Goal: Task Accomplishment & Management: Manage account settings

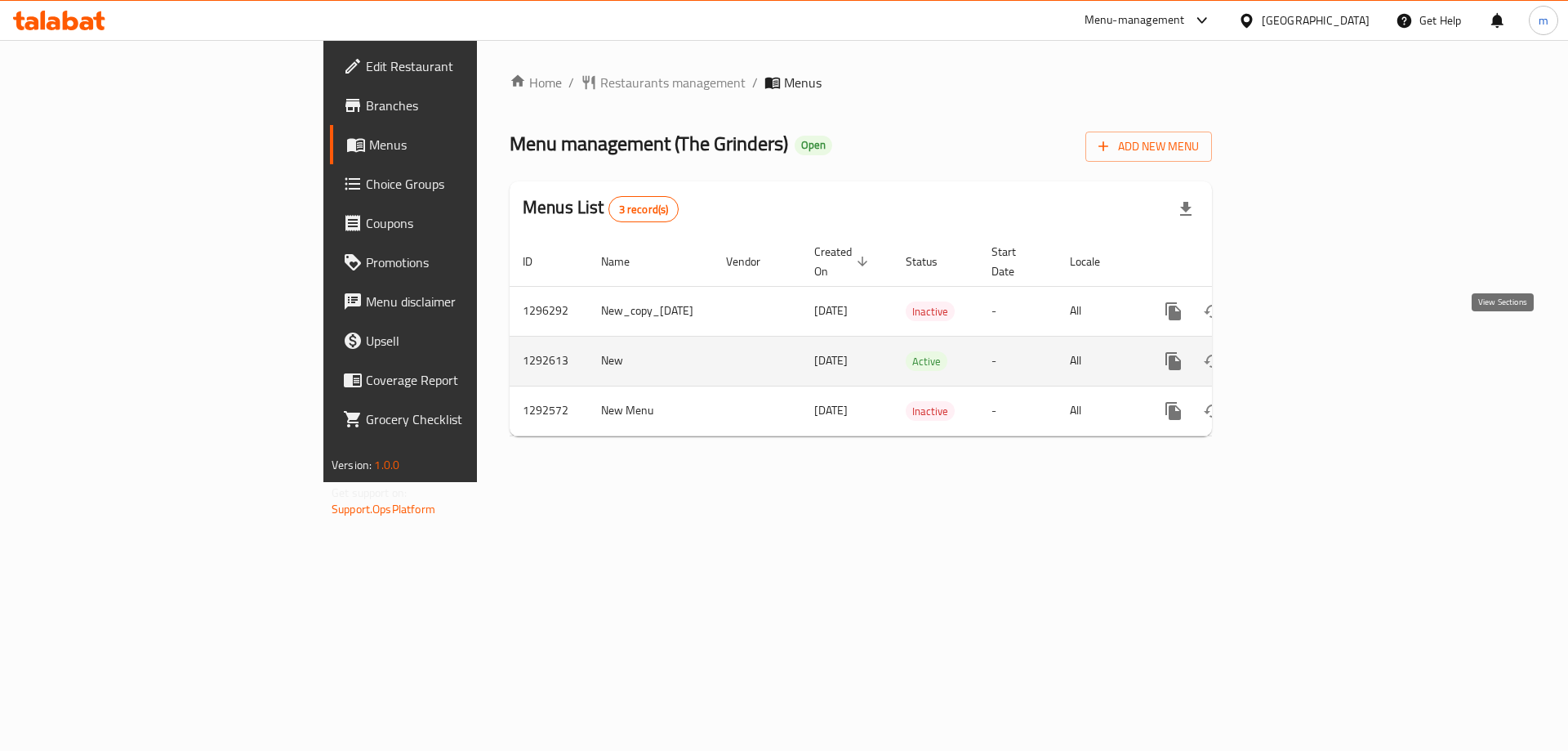
click at [1301, 351] on icon "enhanced table" at bounding box center [1290, 361] width 20 height 20
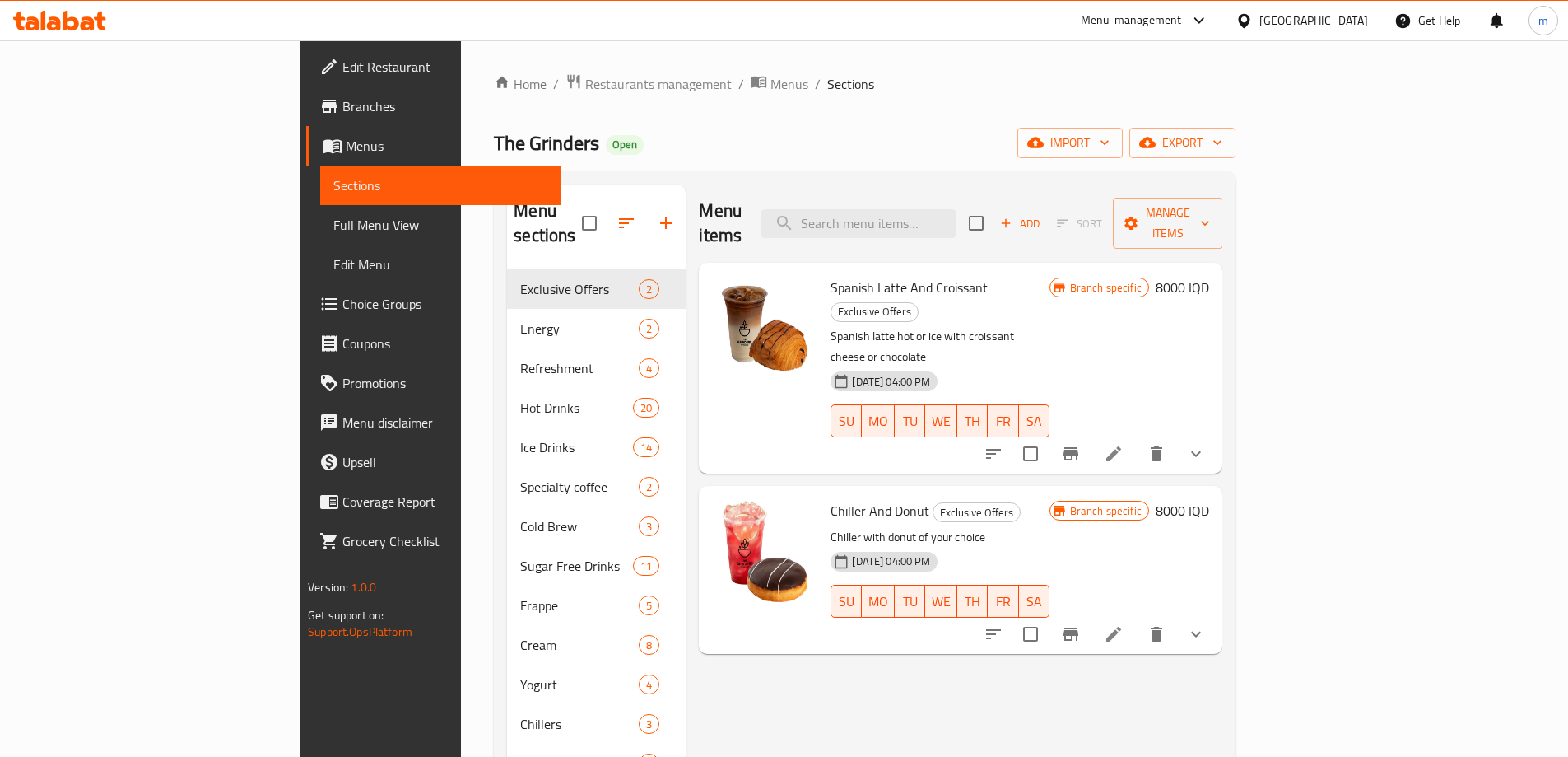
click at [94, 21] on icon at bounding box center [60, 20] width 93 height 20
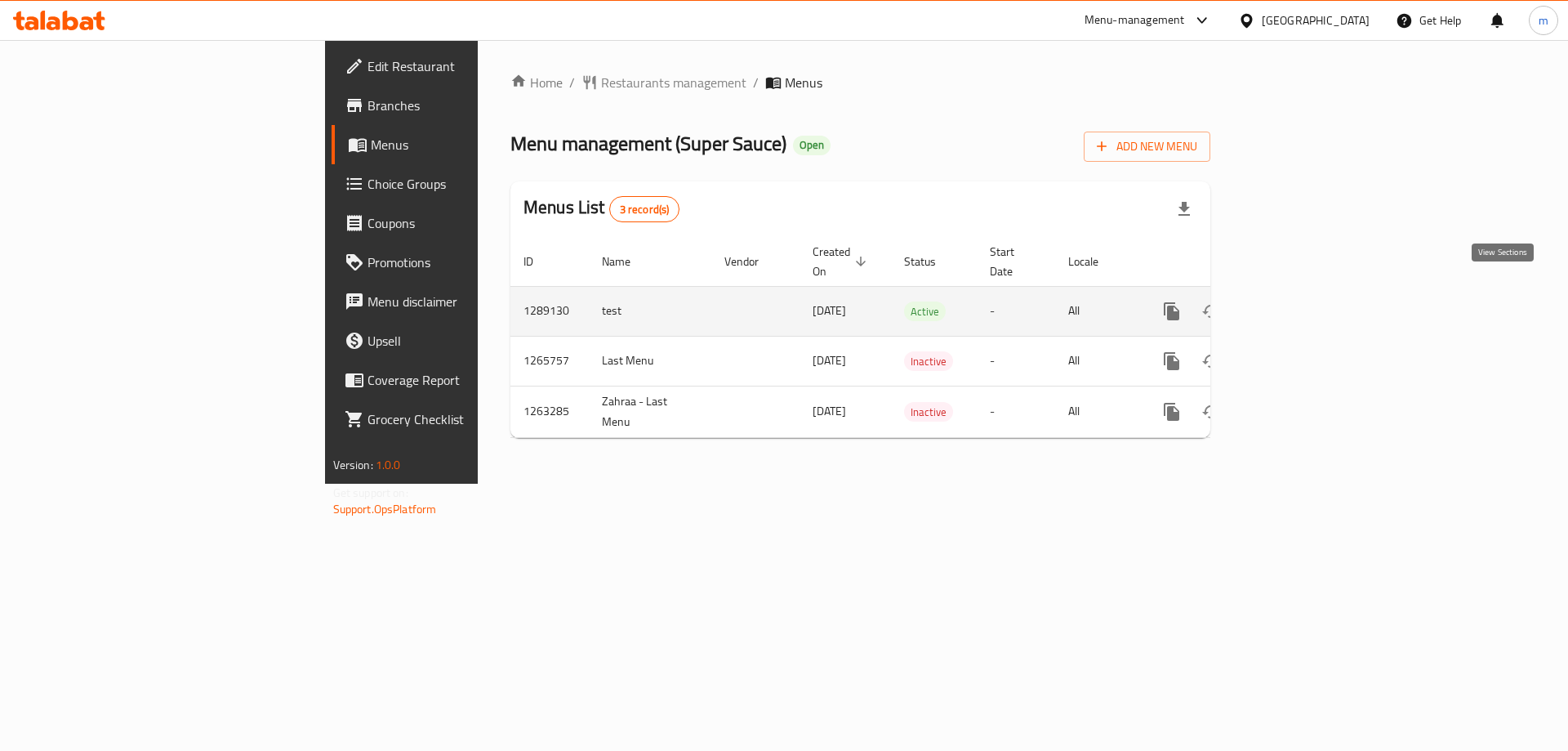
click at [1297, 304] on icon "enhanced table" at bounding box center [1289, 312] width 15 height 15
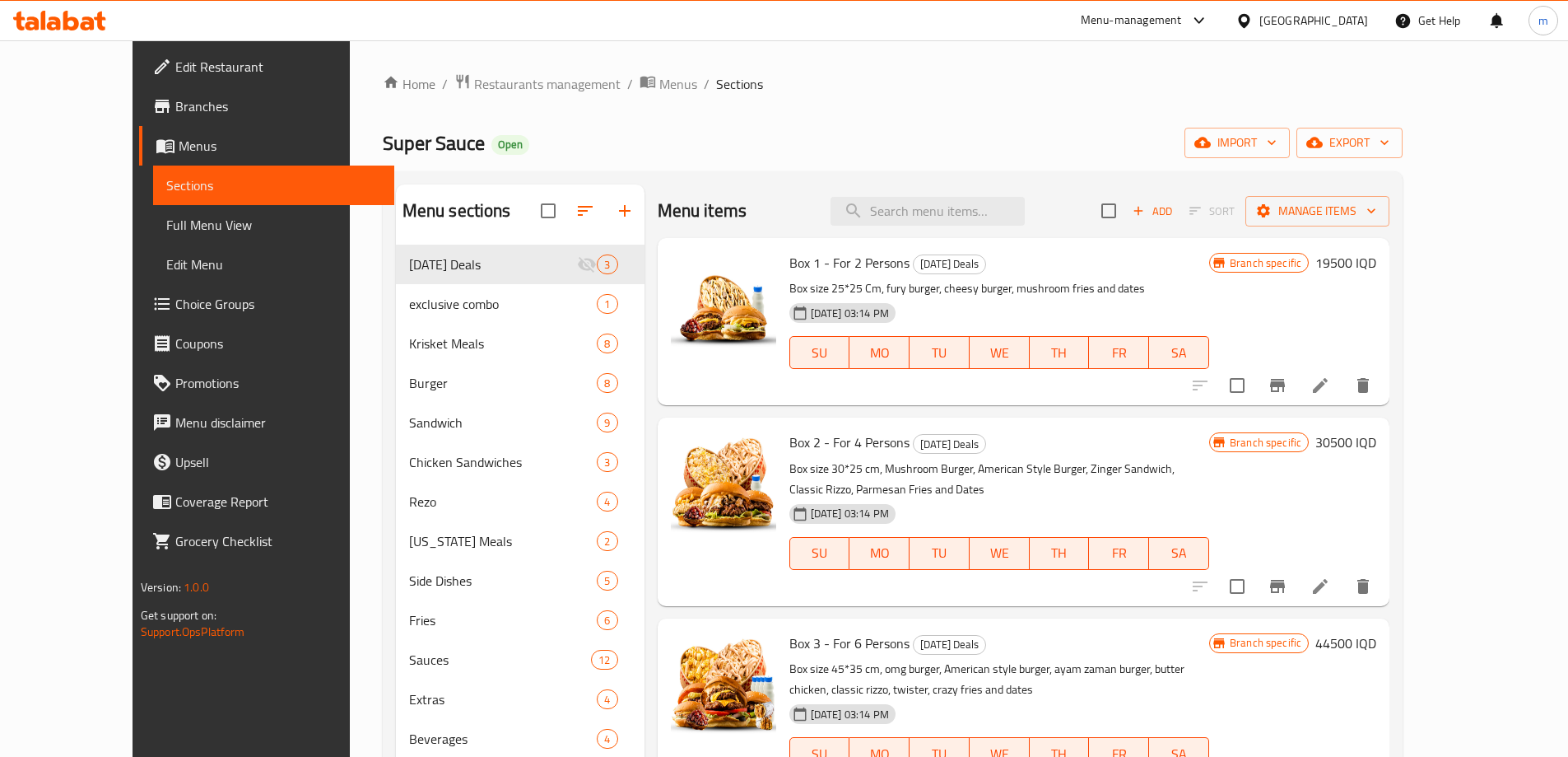
click at [73, 17] on icon at bounding box center [71, 20] width 15 height 20
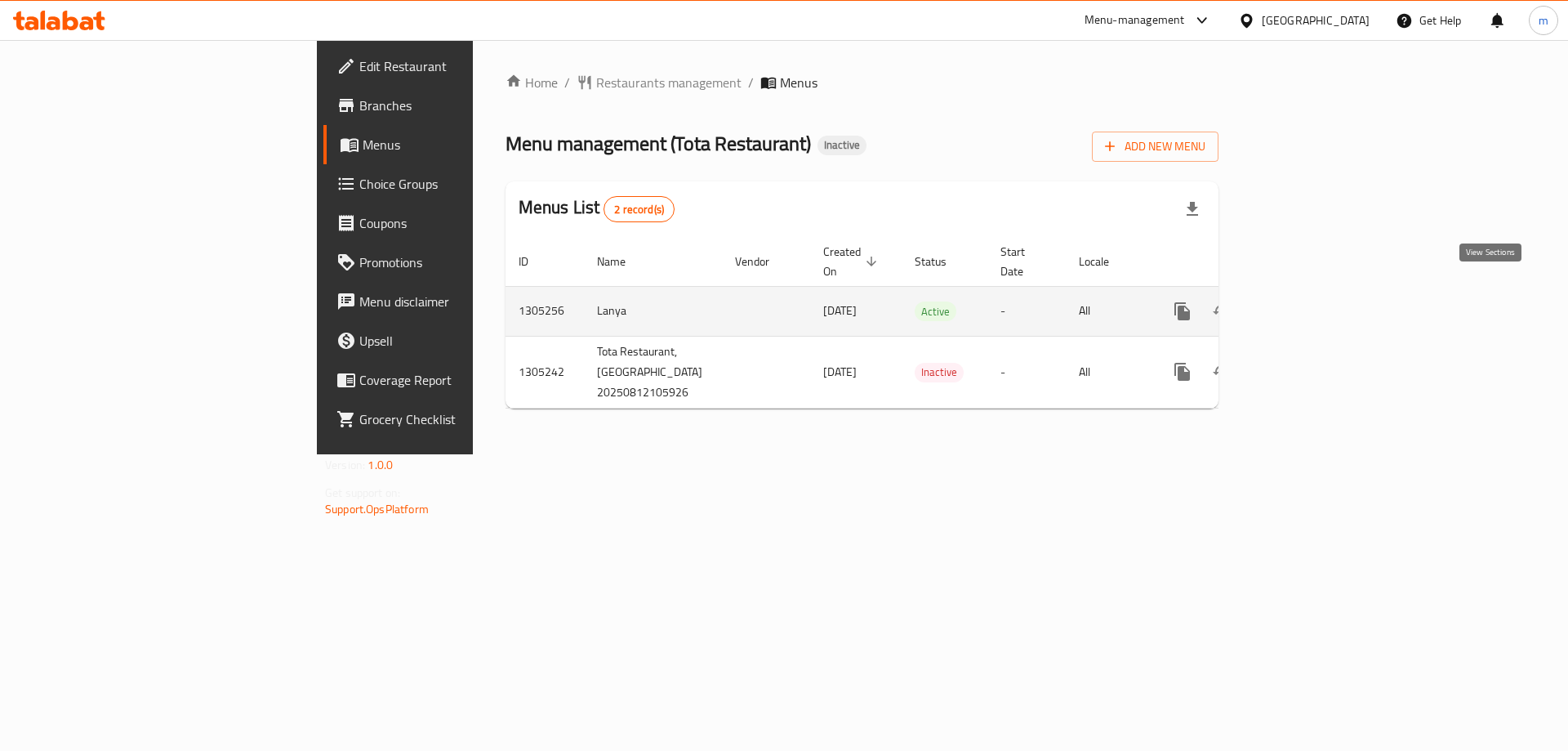
click at [1310, 301] on icon "enhanced table" at bounding box center [1300, 311] width 20 height 20
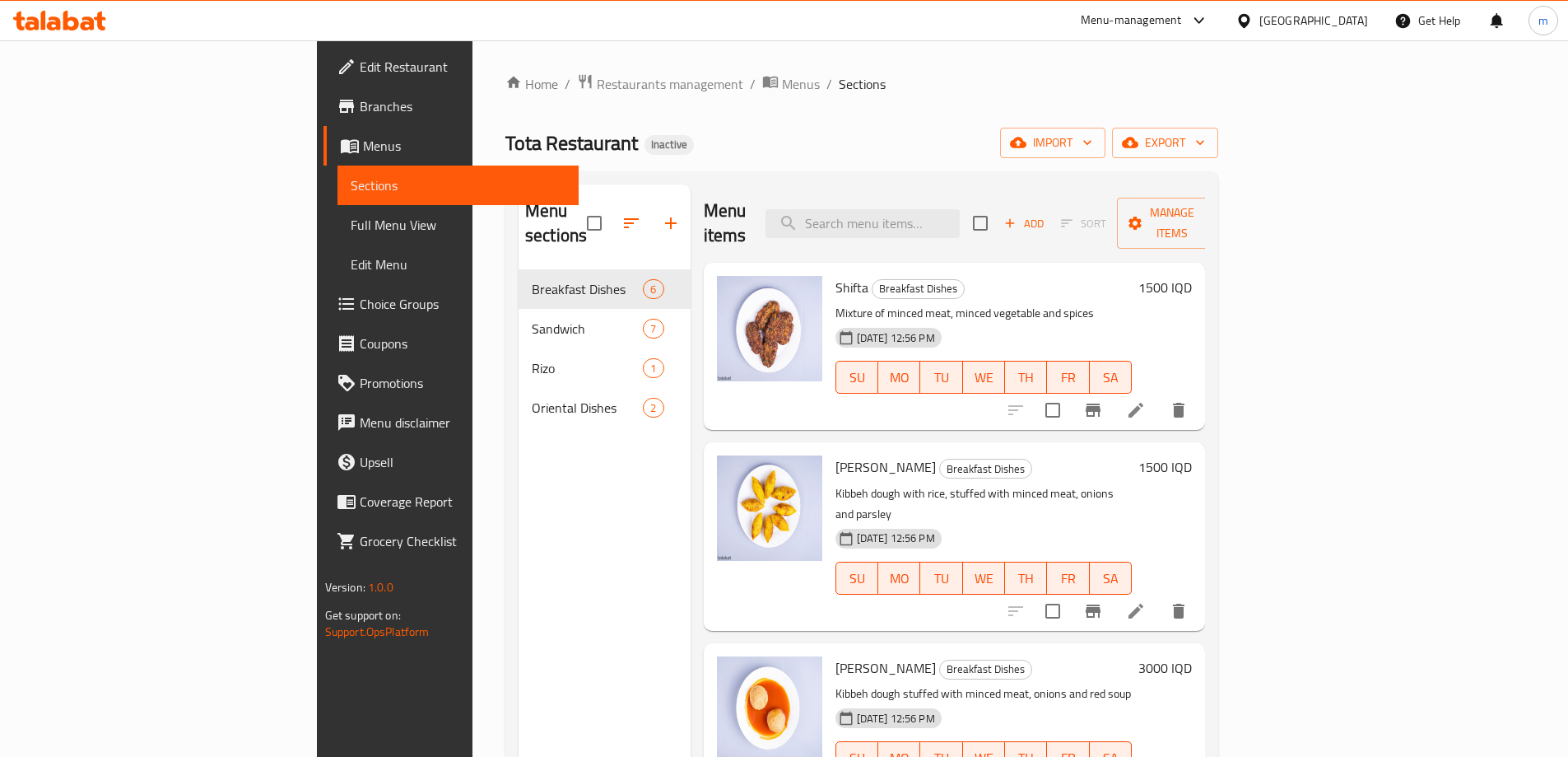
click at [350, 220] on span "Full Menu View" at bounding box center [458, 225] width 215 height 20
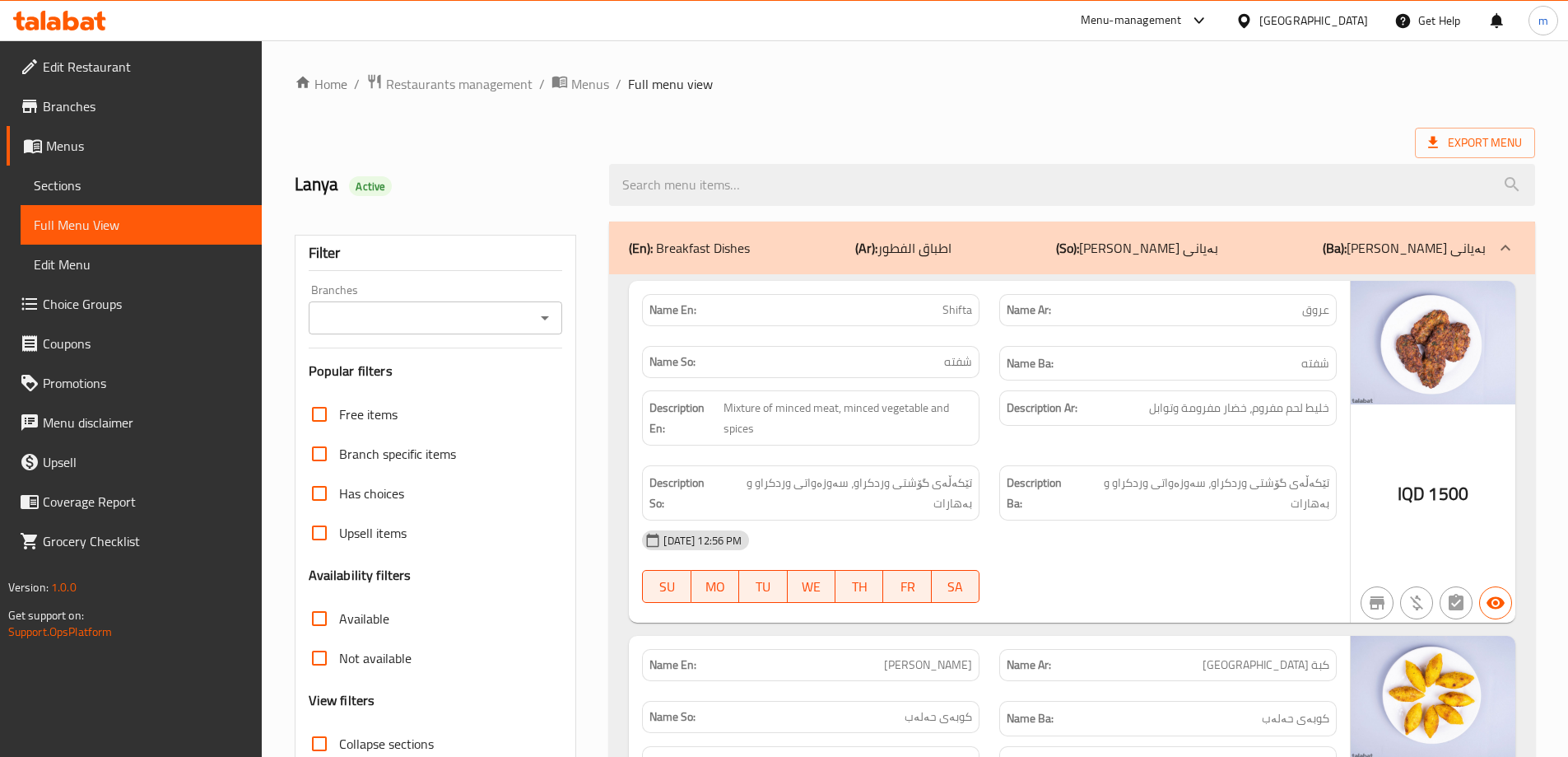
click at [548, 313] on icon "Open" at bounding box center [545, 317] width 20 height 20
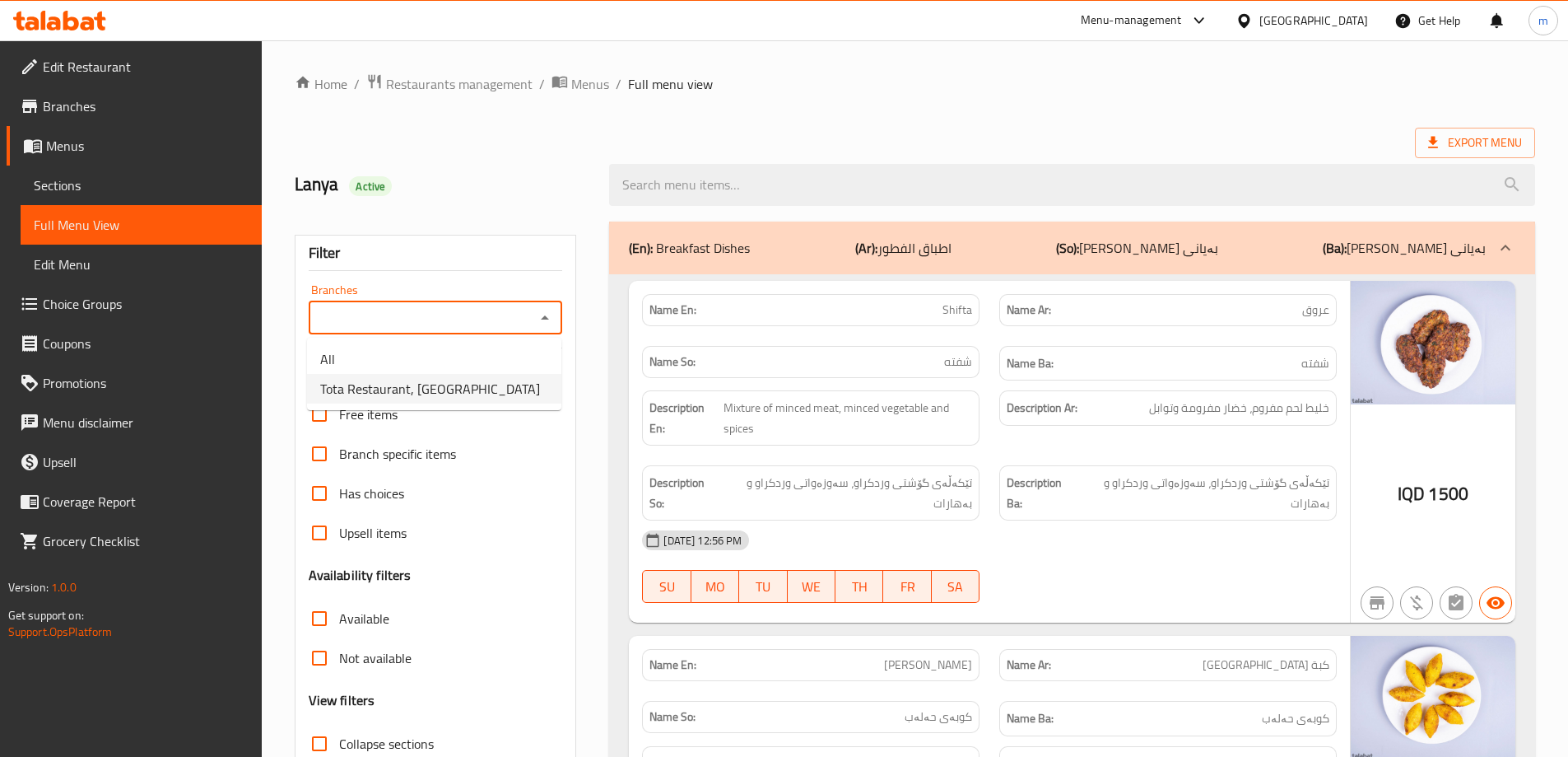
click at [466, 379] on span "Tota Restaurant, [GEOGRAPHIC_DATA]" at bounding box center [429, 388] width 220 height 20
type input "Tota Restaurant, [GEOGRAPHIC_DATA]"
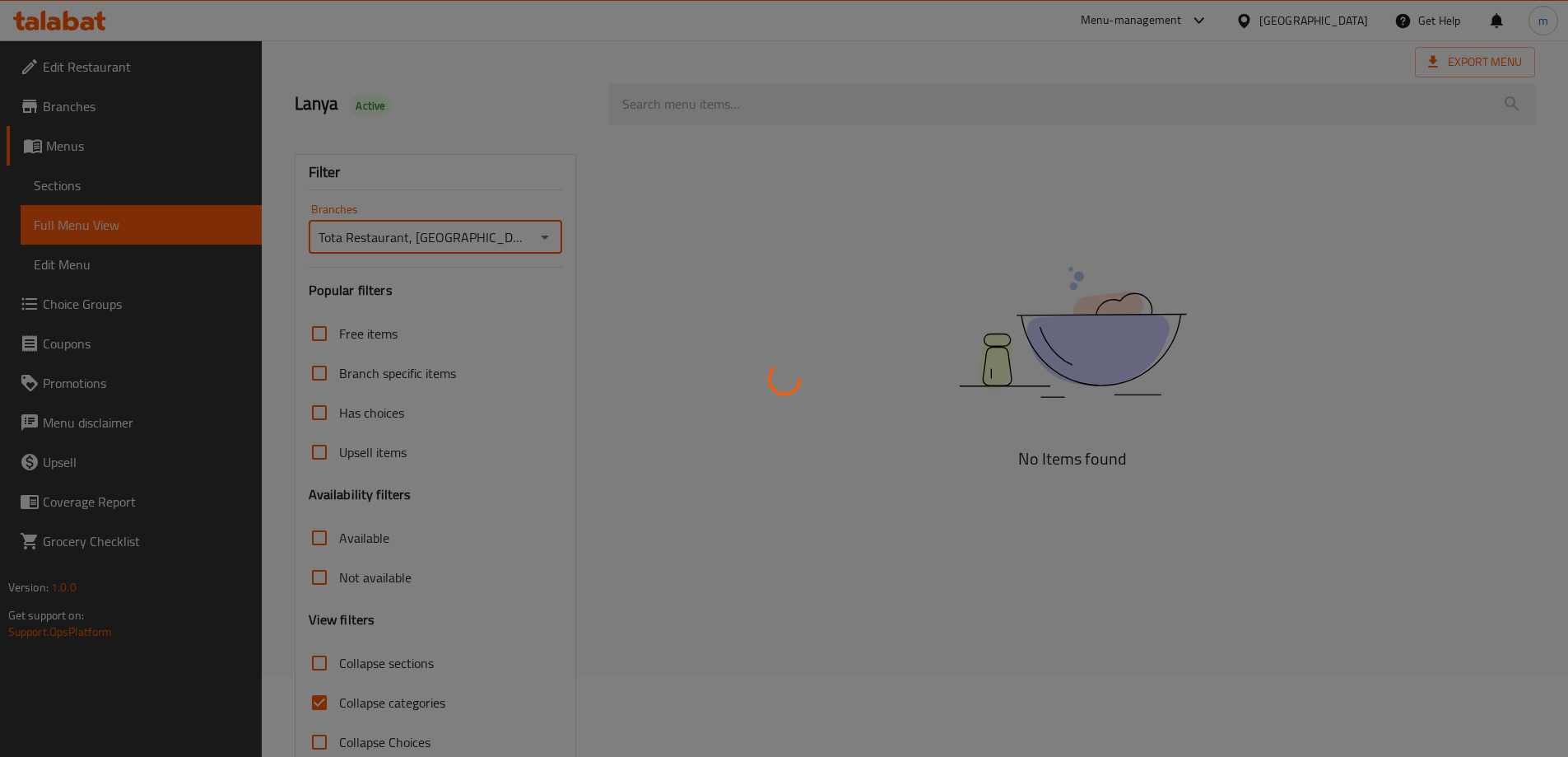
scroll to position [119, 0]
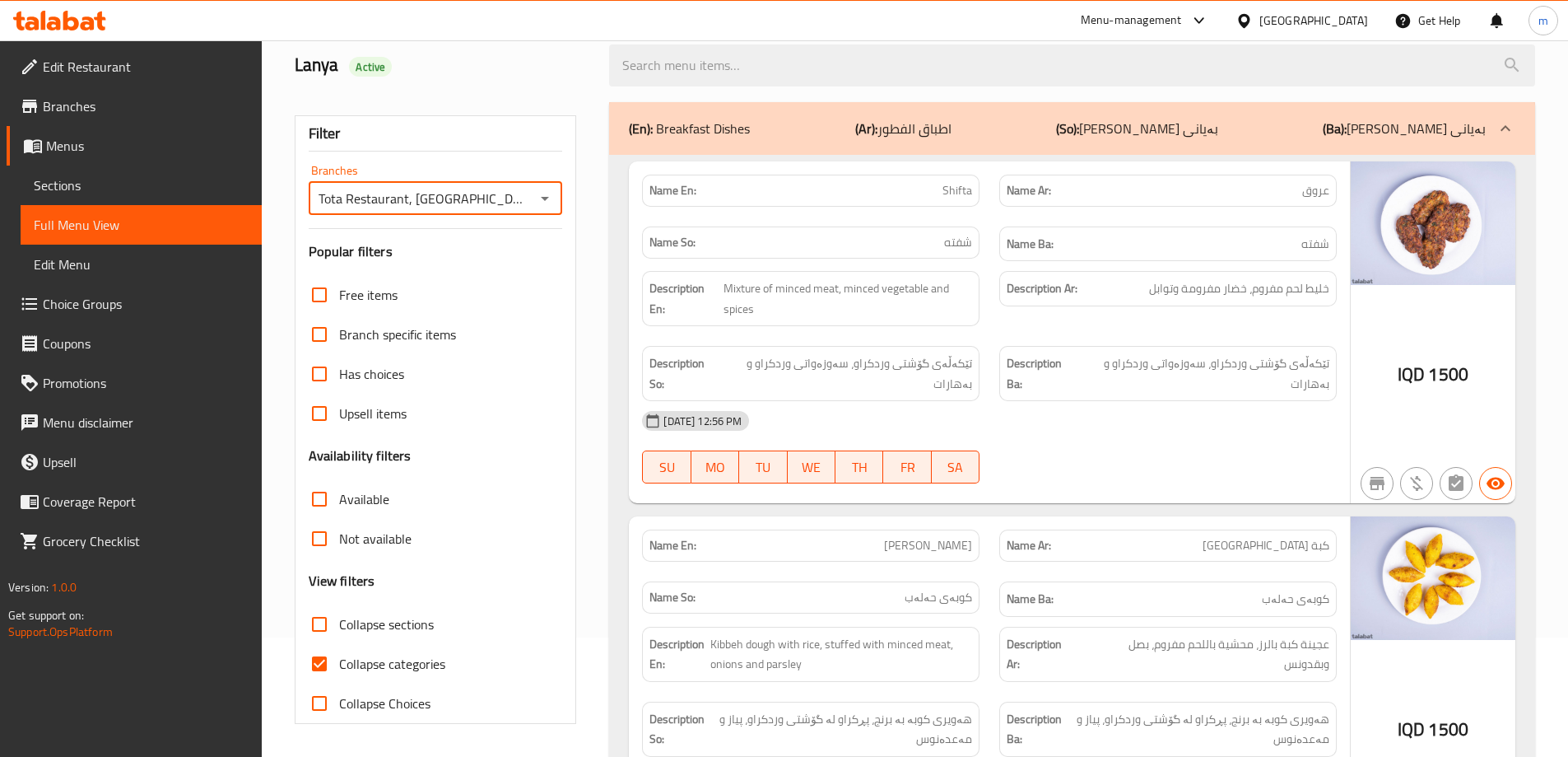
click at [407, 659] on span "Collapse categories" at bounding box center [392, 663] width 107 height 20
click at [339, 659] on input "Collapse categories" at bounding box center [319, 663] width 39 height 39
checkbox input "false"
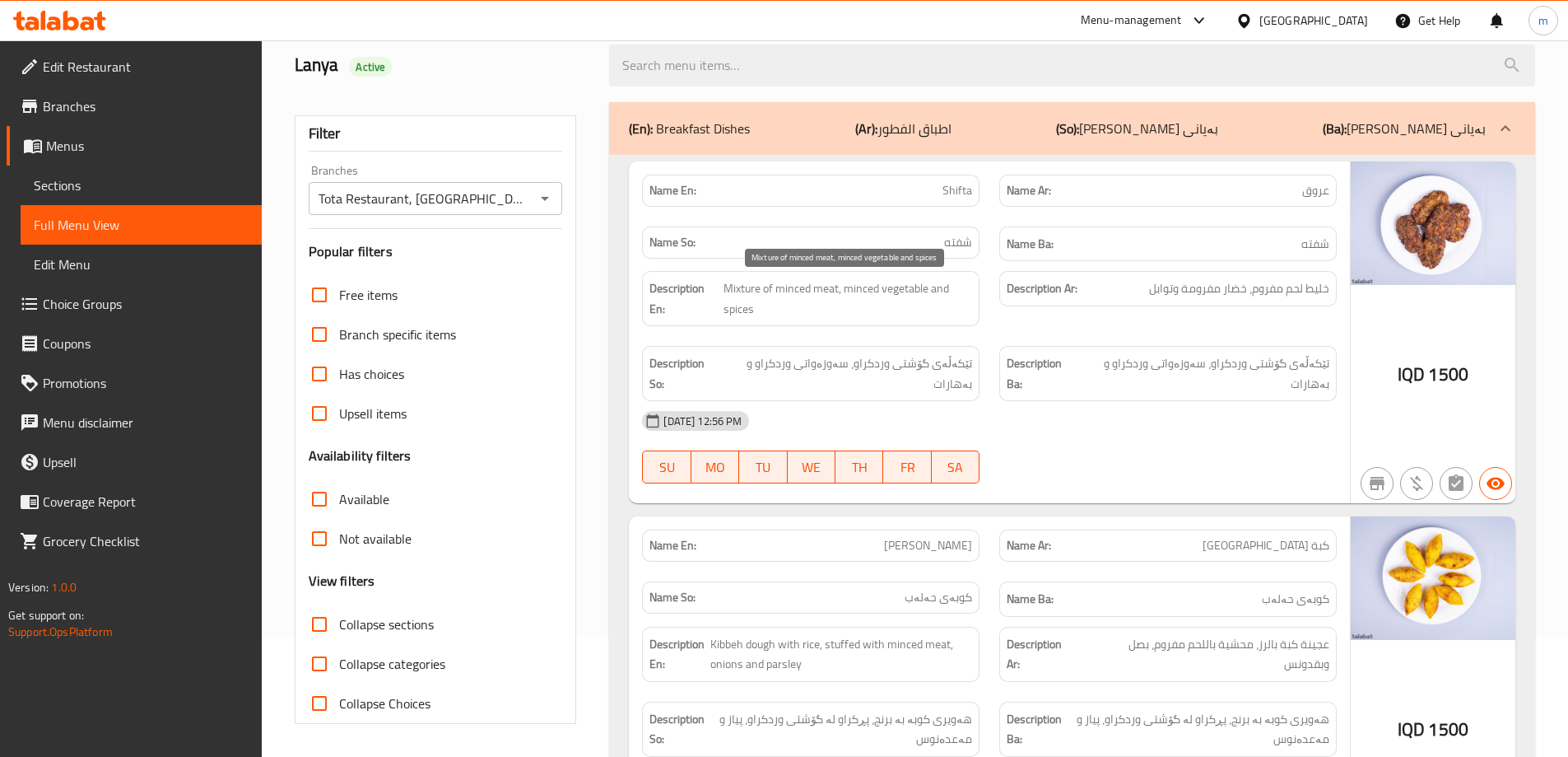
click at [971, 285] on span "Mixture of minced meat, minced vegetable and spices" at bounding box center [847, 298] width 248 height 40
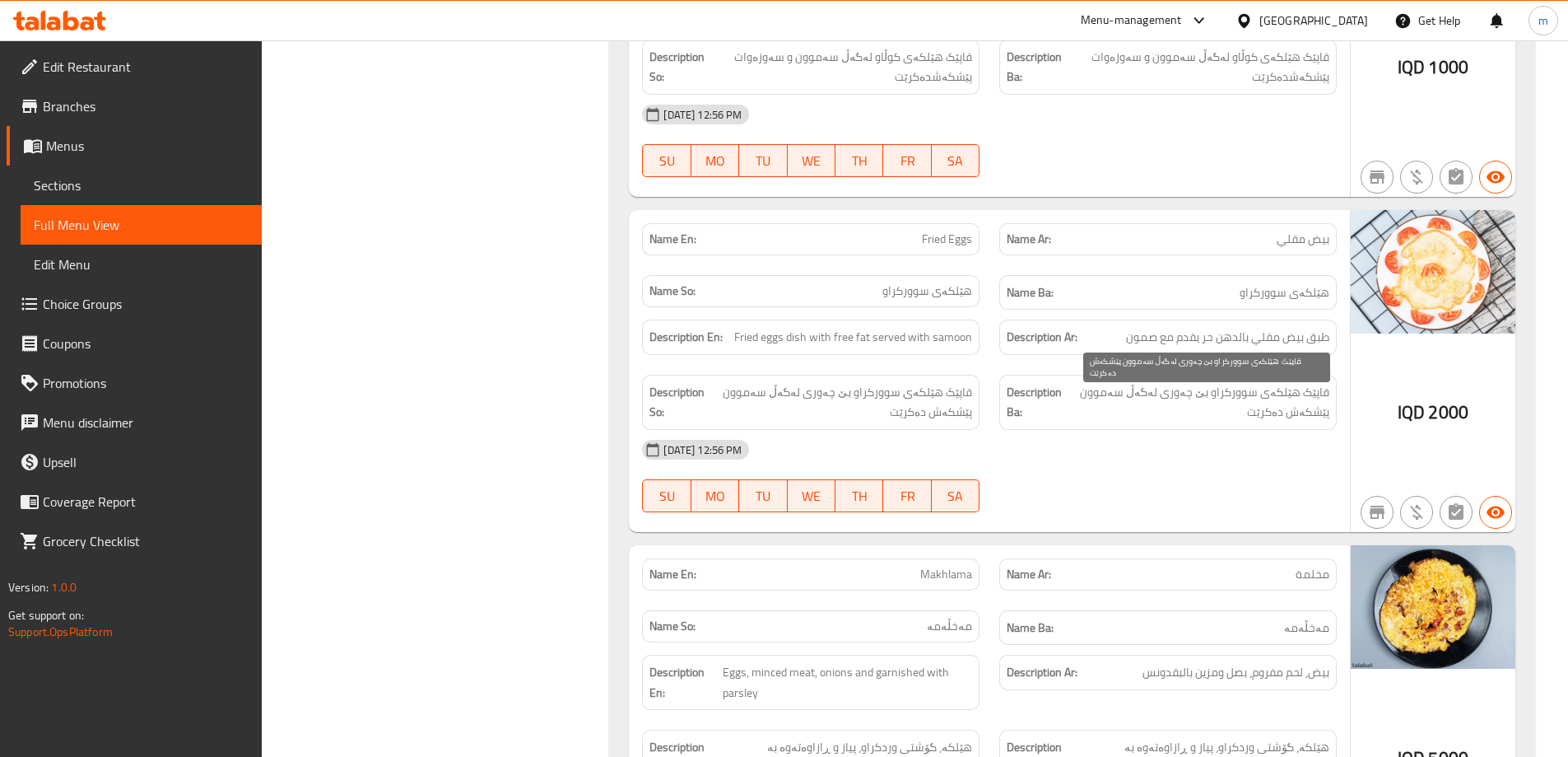
scroll to position [1628, 0]
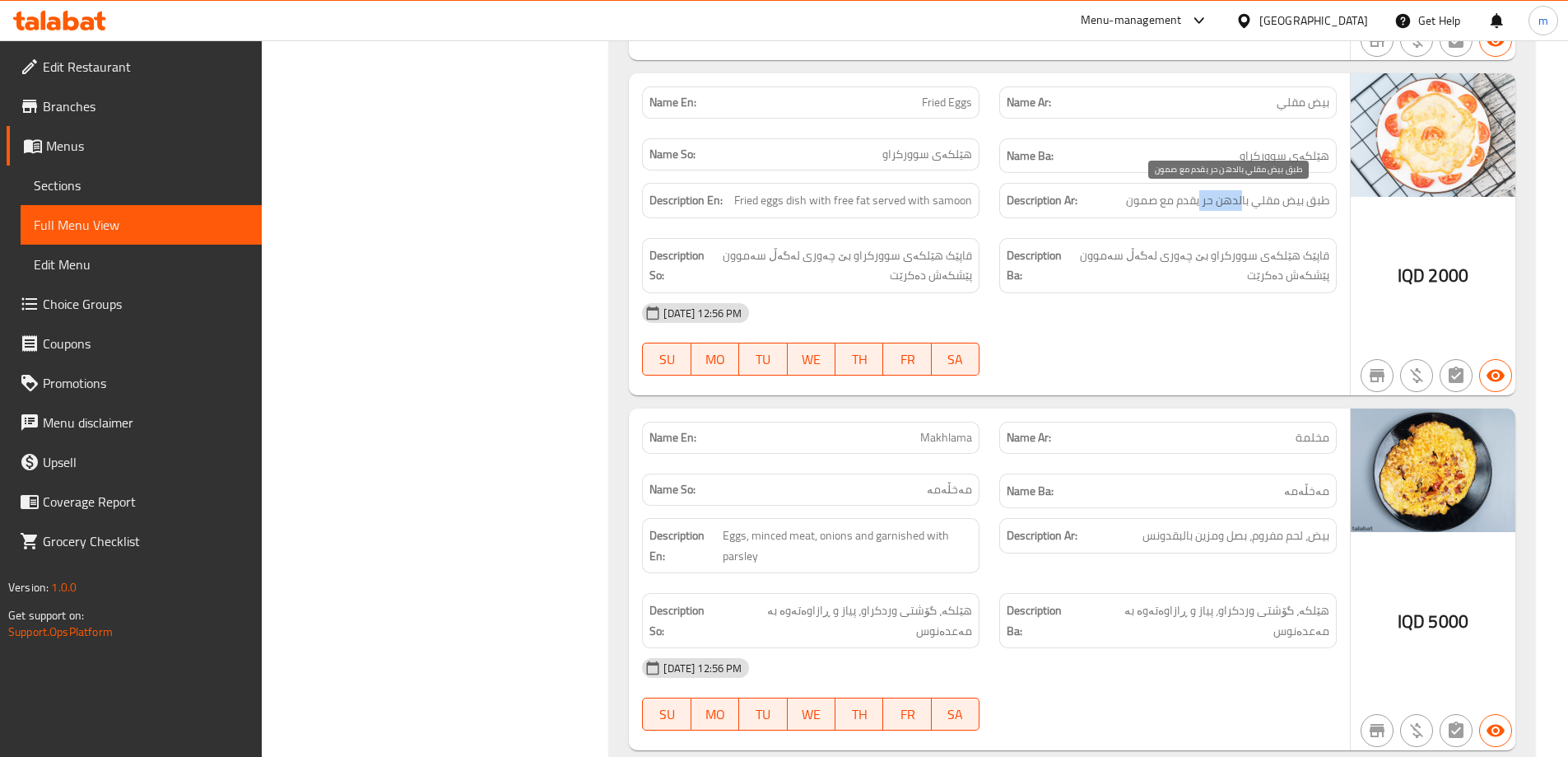
drag, startPoint x: 1200, startPoint y: 201, endPoint x: 1242, endPoint y: 204, distance: 42.1
click at [1242, 204] on span "طبق بيض مقلي بالدهن حر يقدم مع صمون" at bounding box center [1228, 201] width 204 height 21
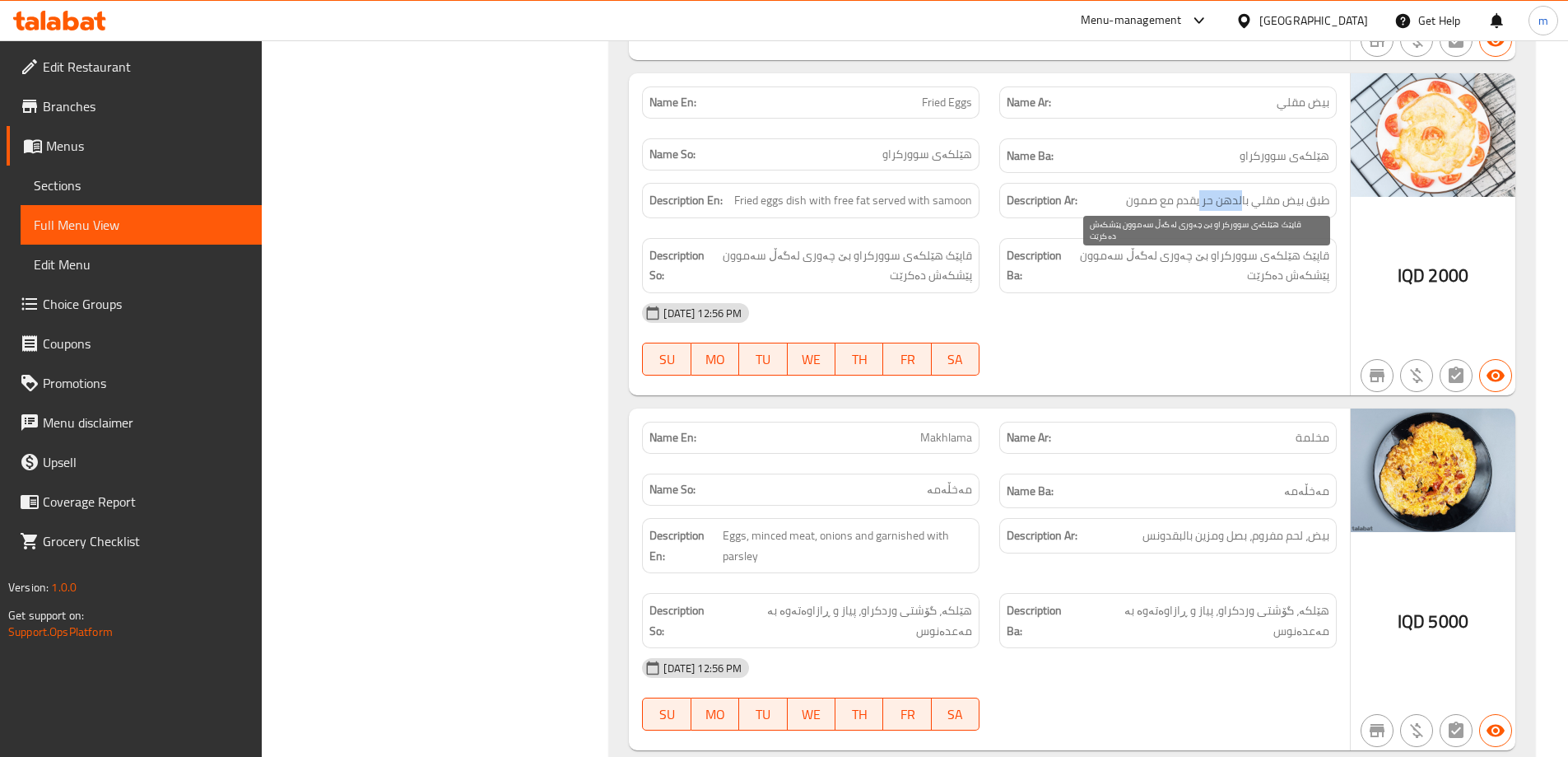
copy span "لدهن حر"
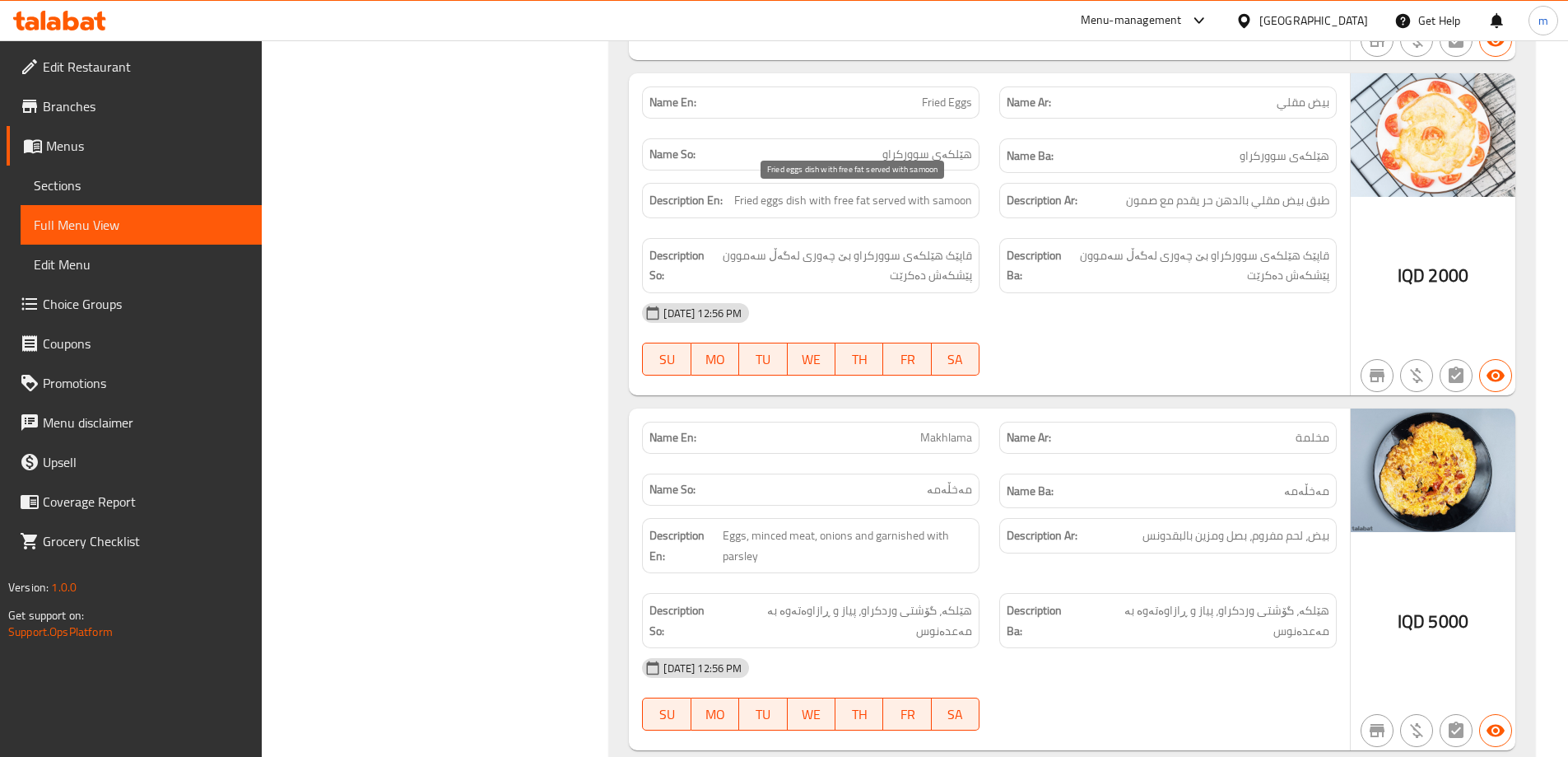
click at [834, 196] on span "Fried eggs dish with free fat served with samoon" at bounding box center [853, 201] width 238 height 21
drag, startPoint x: 836, startPoint y: 196, endPoint x: 872, endPoint y: 204, distance: 36.9
click at [872, 204] on span "Fried eggs dish with free fat served with samoon" at bounding box center [853, 201] width 238 height 21
copy span "free fat"
click at [1026, 284] on strong "Description Ba:" at bounding box center [1035, 266] width 58 height 40
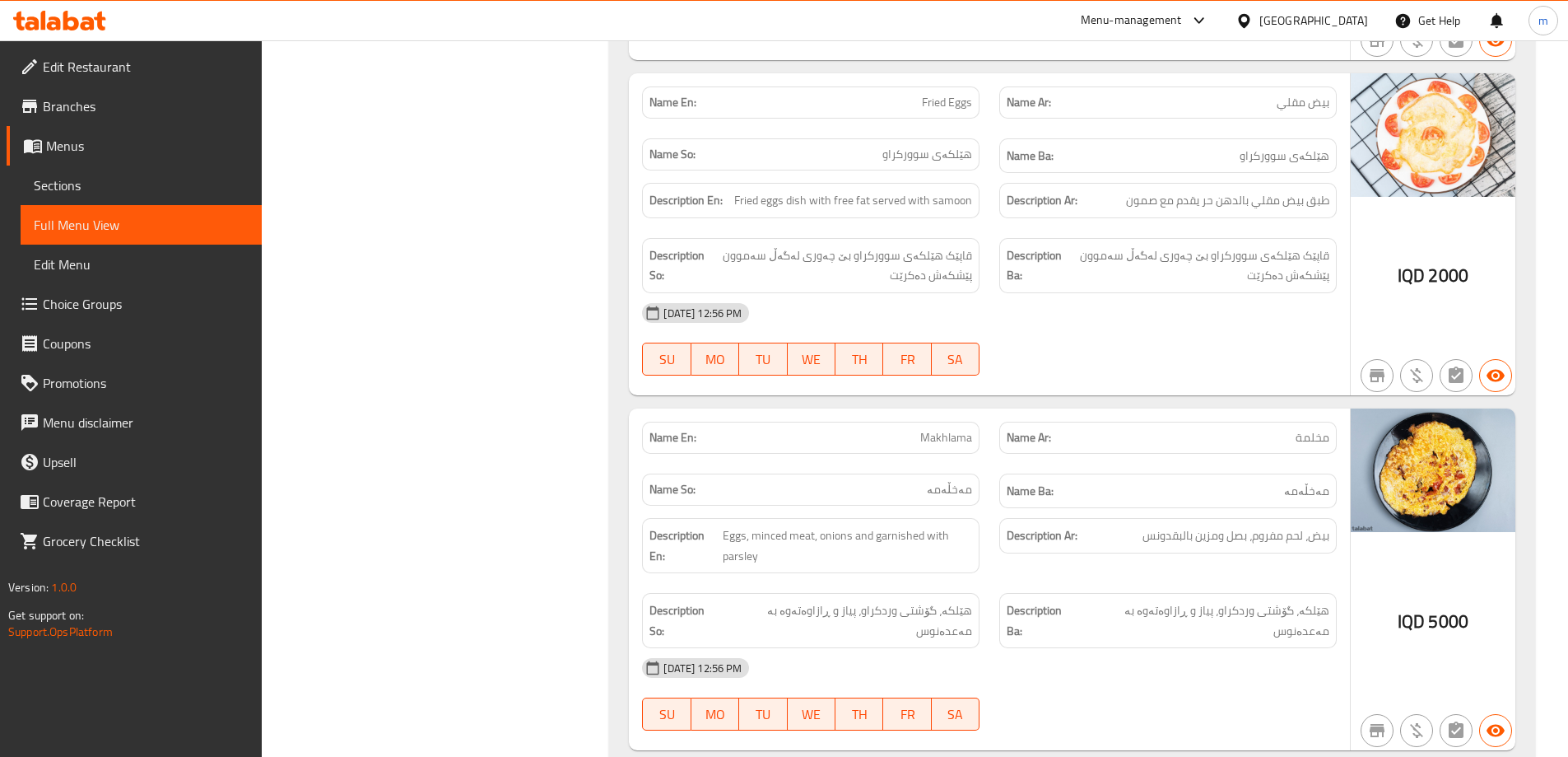
click at [976, 284] on div "Description So: قاپێک هێلکەی سوورکراو بێ چەوری لەگەڵ سەموون پێشکەش دەکرێت" at bounding box center [810, 266] width 337 height 55
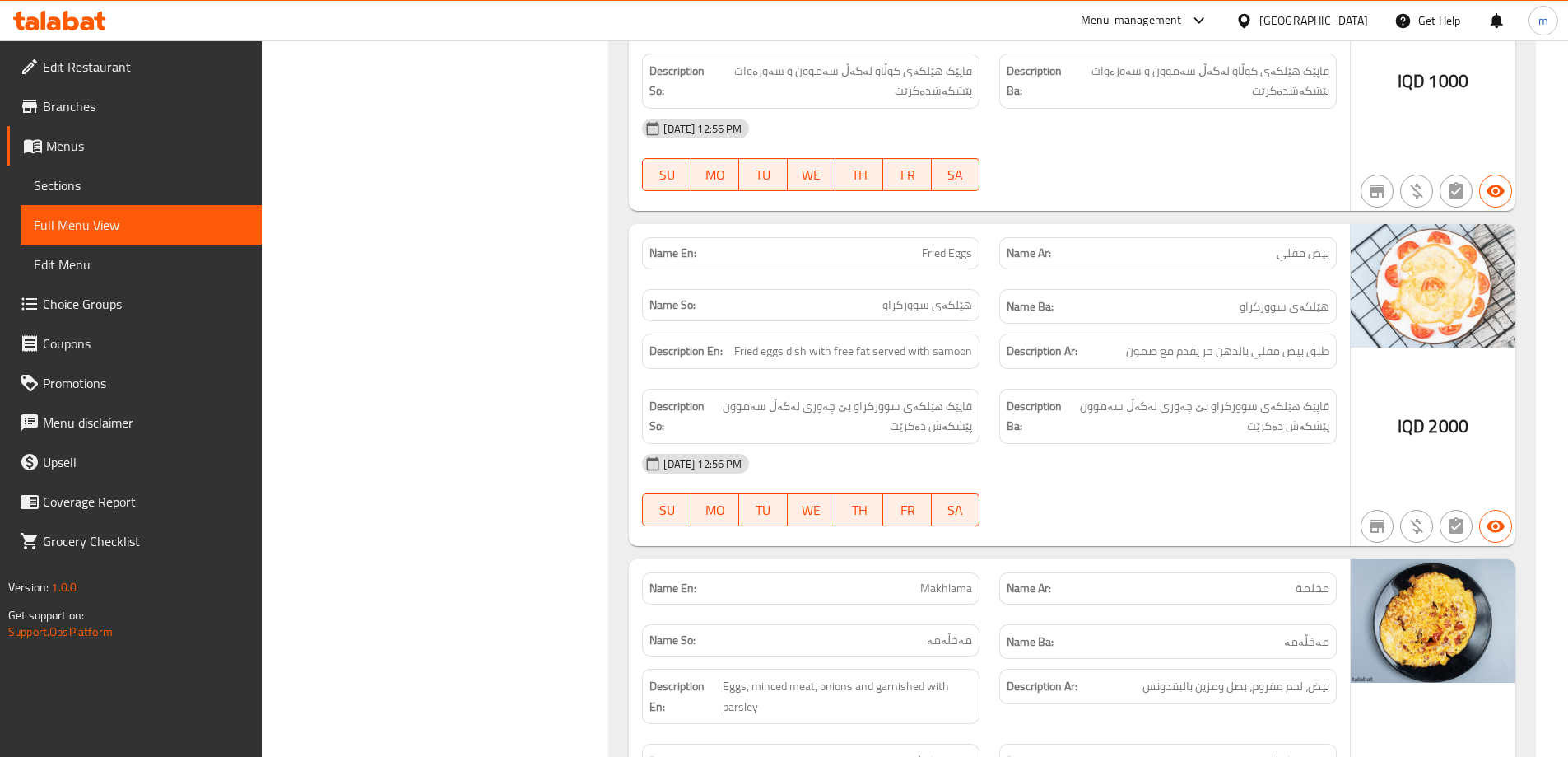
scroll to position [1646, 0]
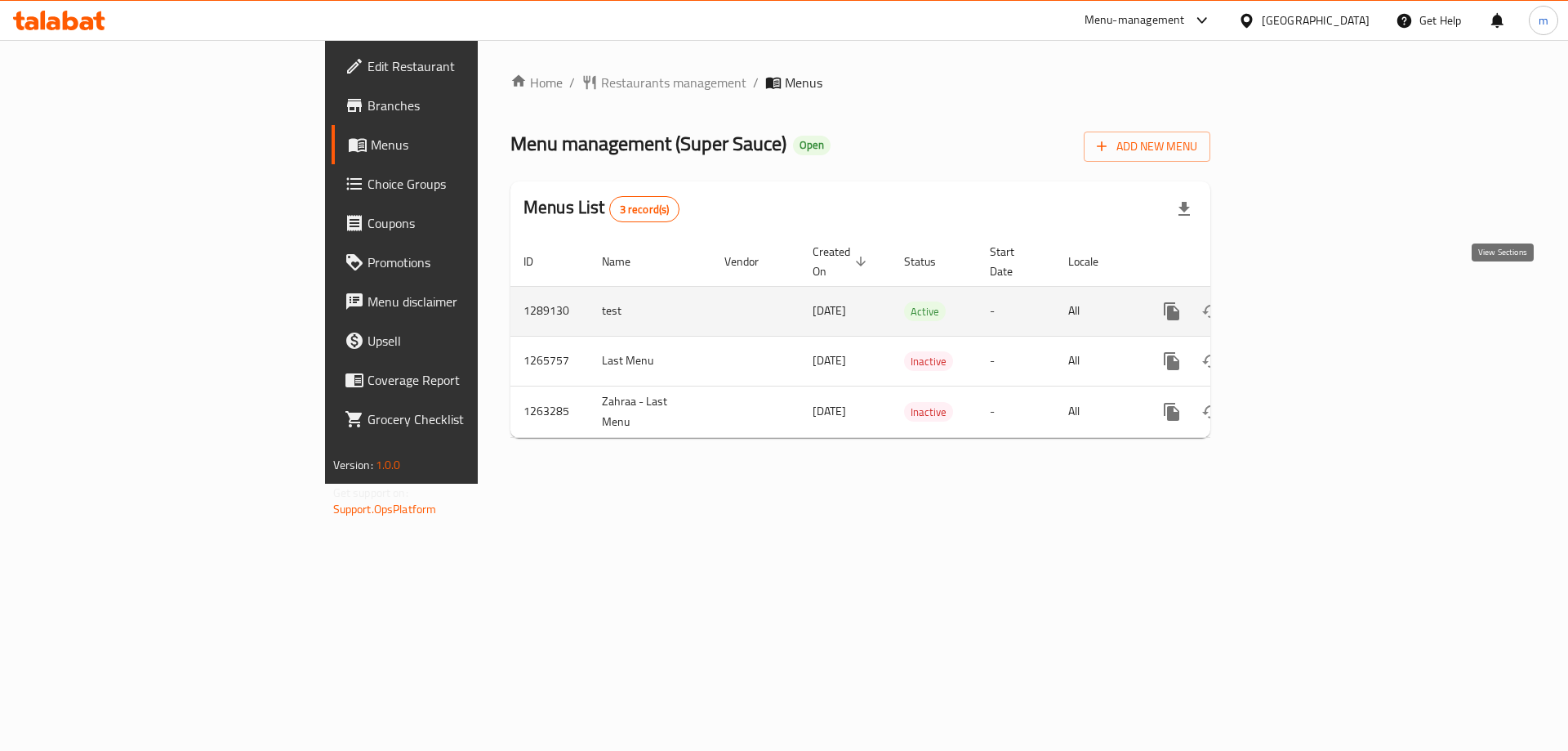
click at [1299, 301] on icon "enhanced table" at bounding box center [1289, 311] width 20 height 20
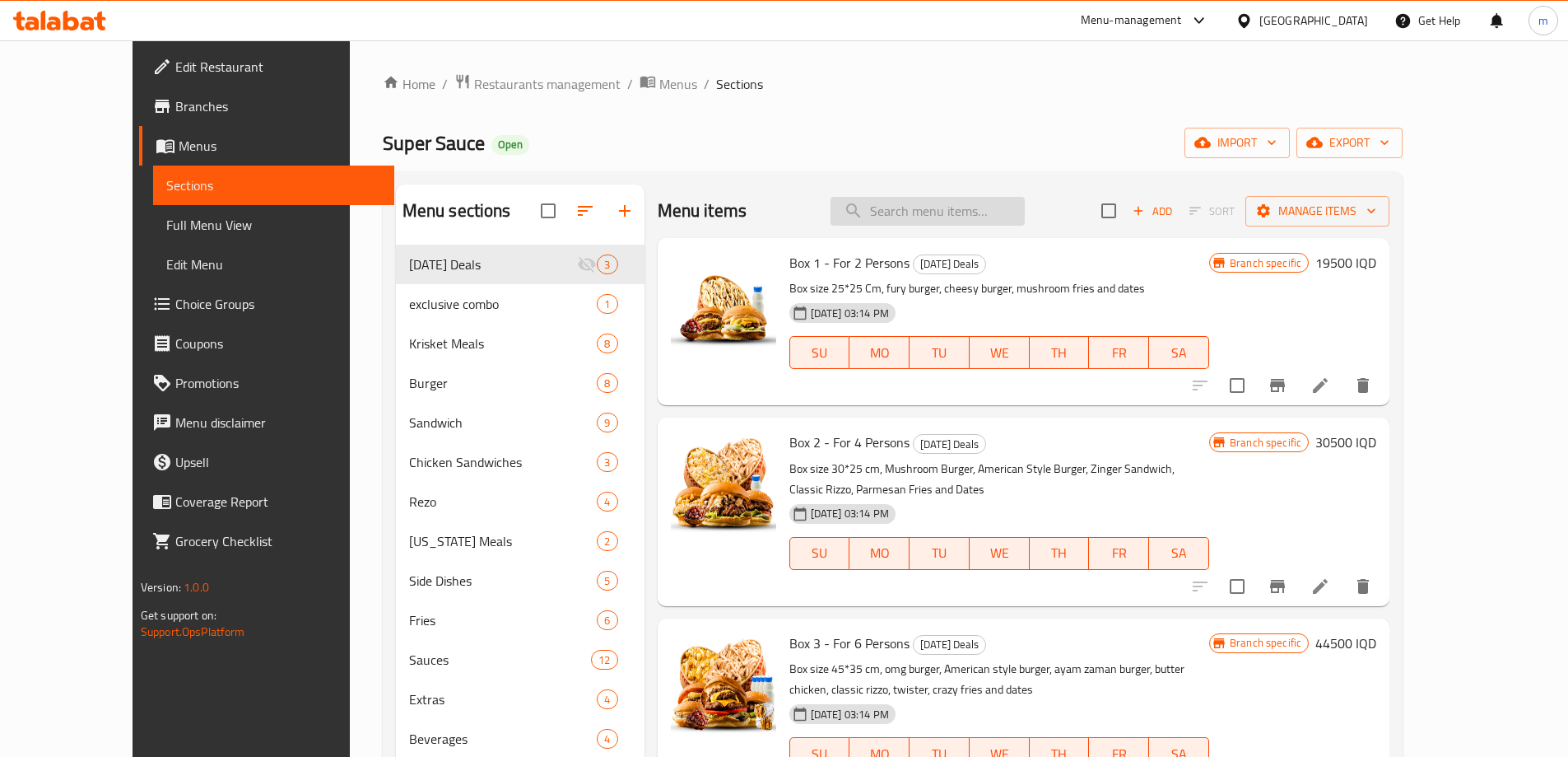
click at [963, 219] on input "search" at bounding box center [927, 211] width 194 height 29
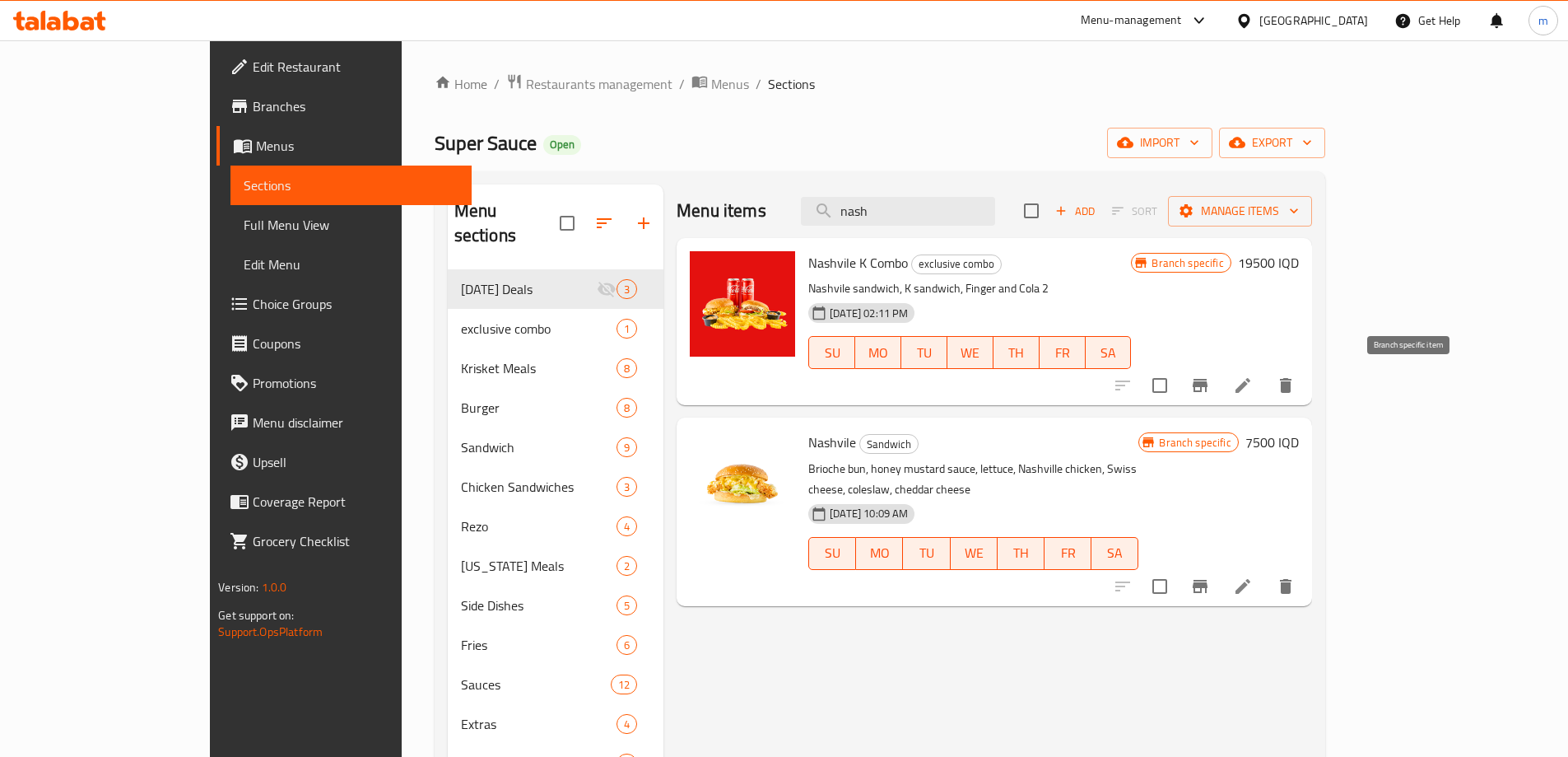
type input "nash"
click at [1210, 387] on icon "Branch-specific-item" at bounding box center [1200, 385] width 20 height 20
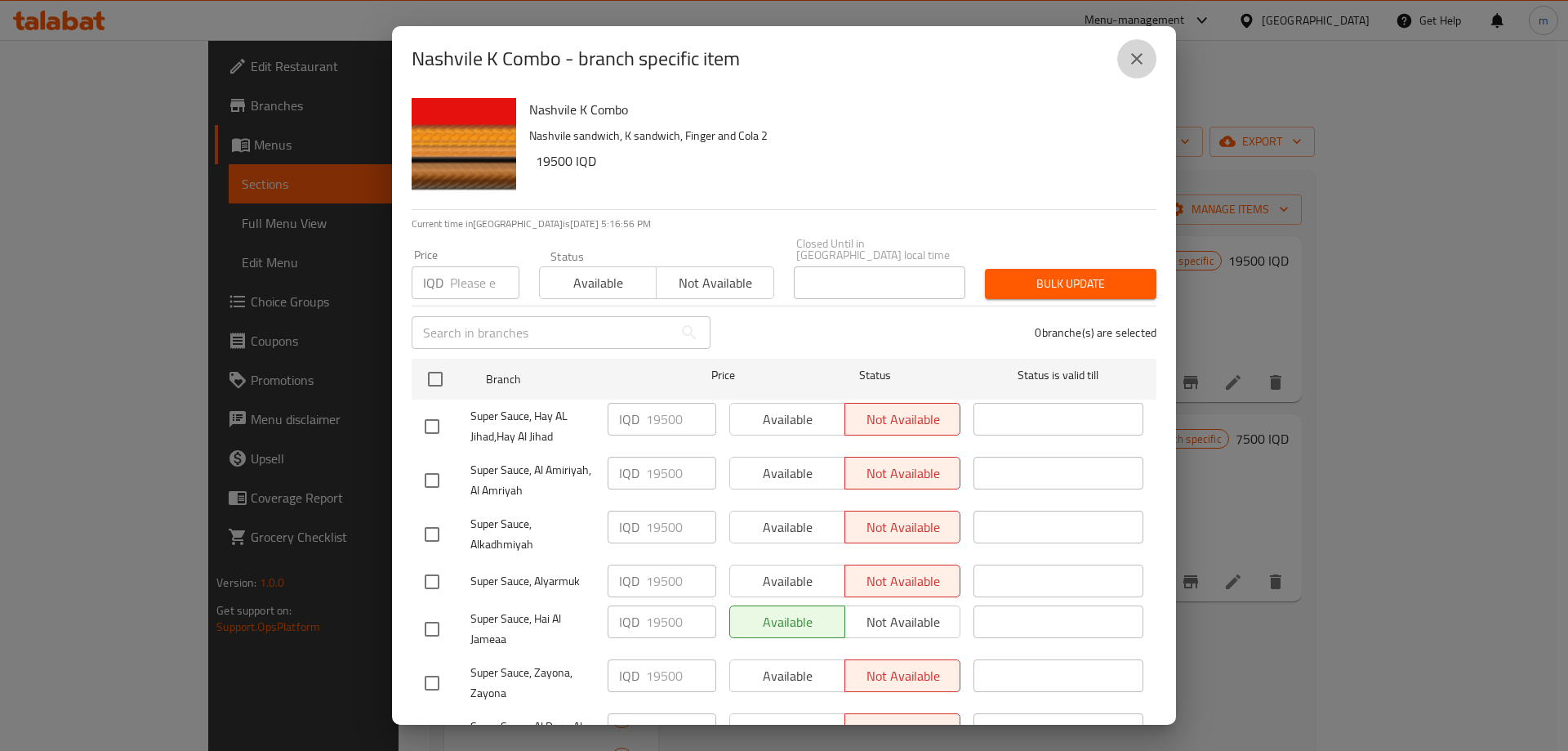
click at [1138, 65] on icon "close" at bounding box center [1136, 59] width 20 height 20
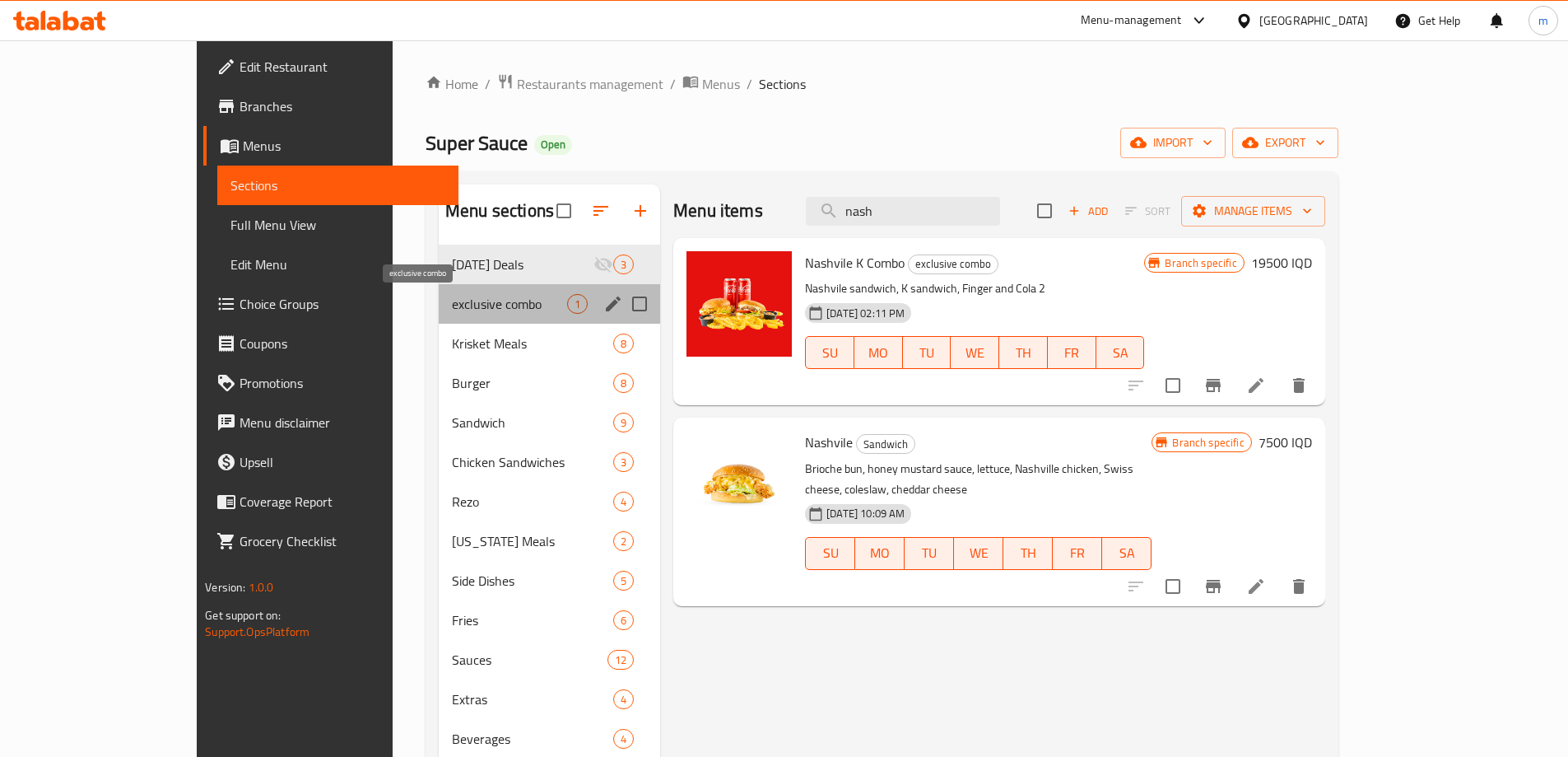
click at [463, 295] on span "exclusive combo" at bounding box center [509, 304] width 115 height 20
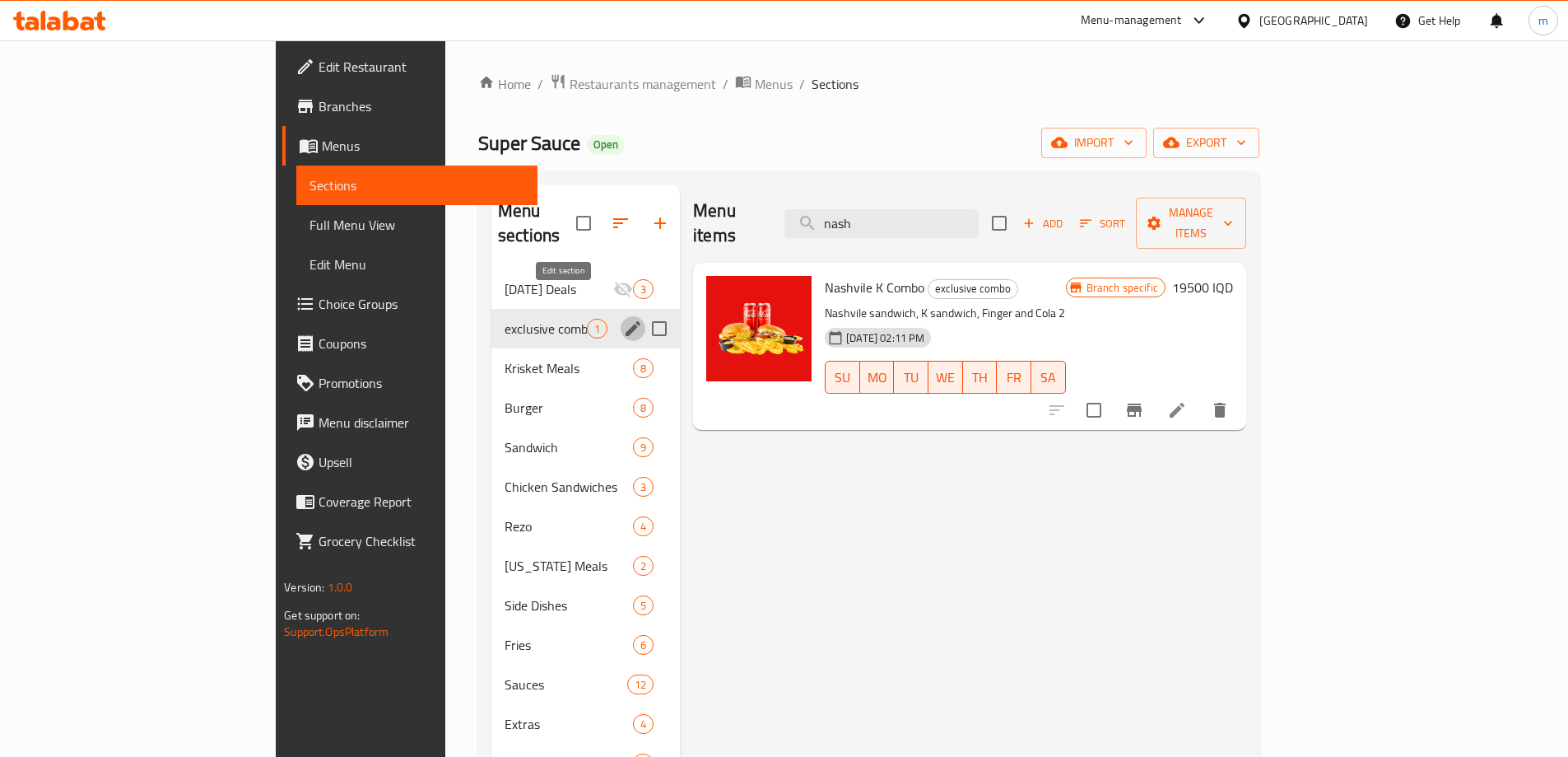
click at [625, 321] on icon "edit" at bounding box center [633, 329] width 15 height 15
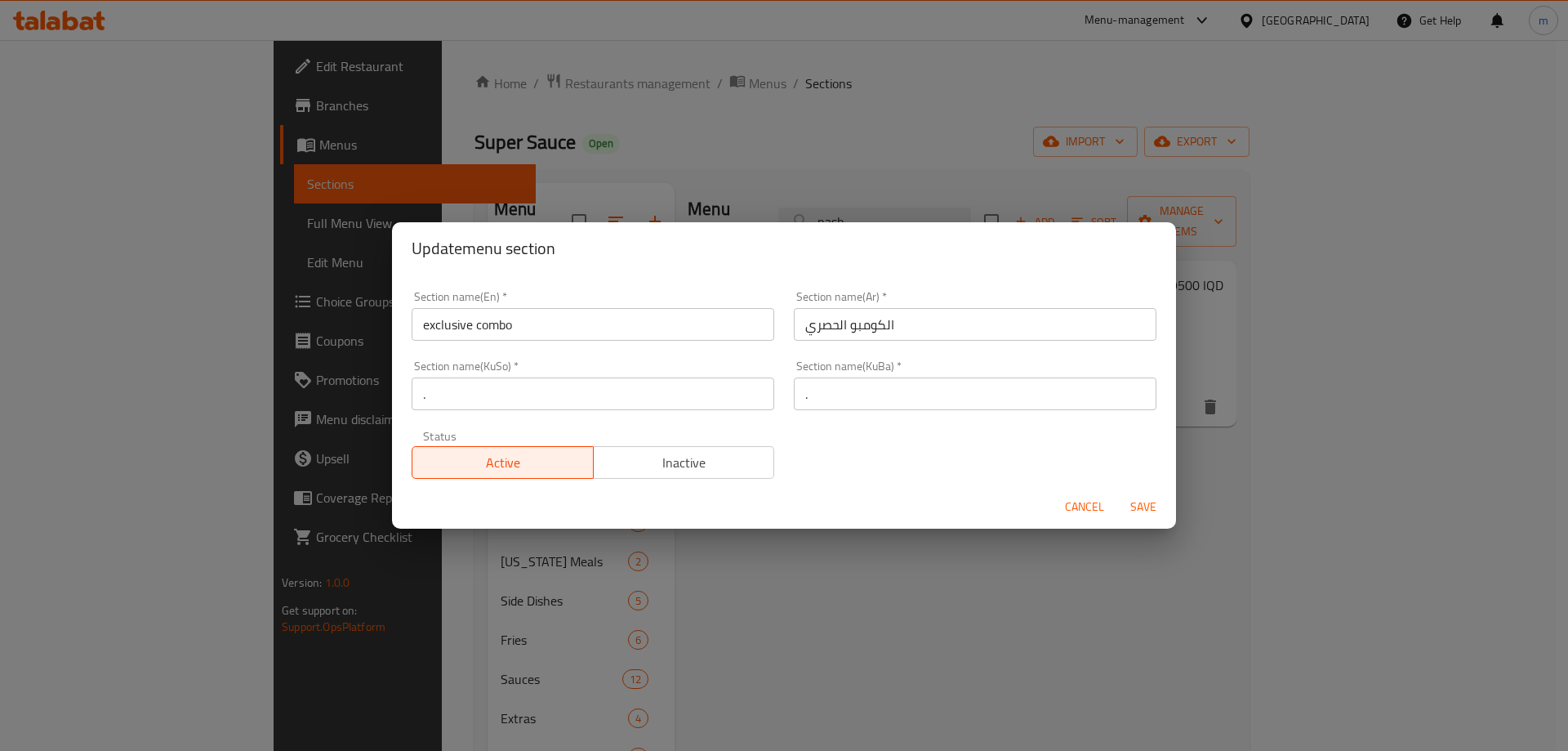
click at [1082, 504] on span "Cancel" at bounding box center [1083, 507] width 39 height 21
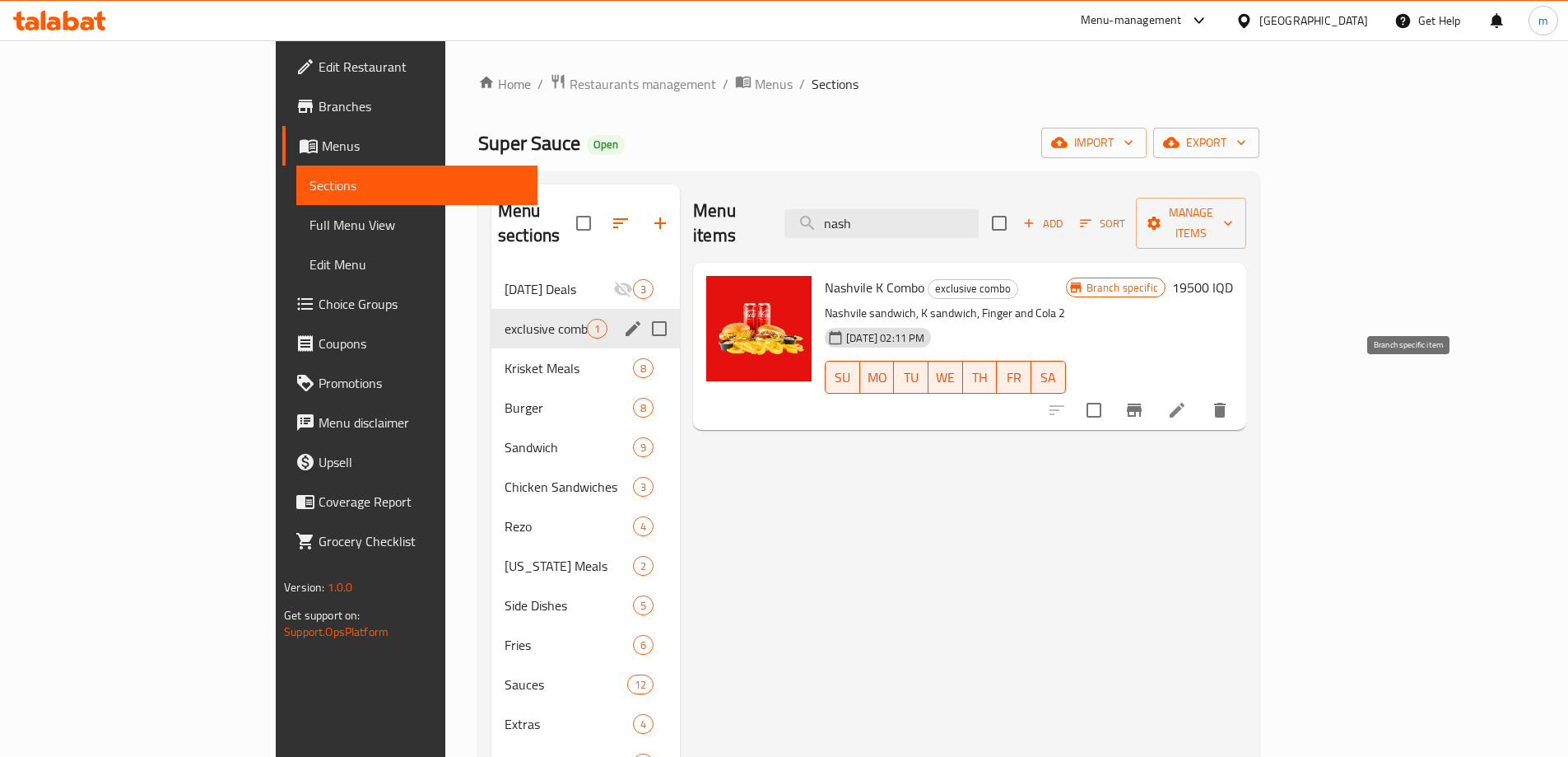
click at [1141, 404] on icon "Branch-specific-item" at bounding box center [1135, 410] width 15 height 13
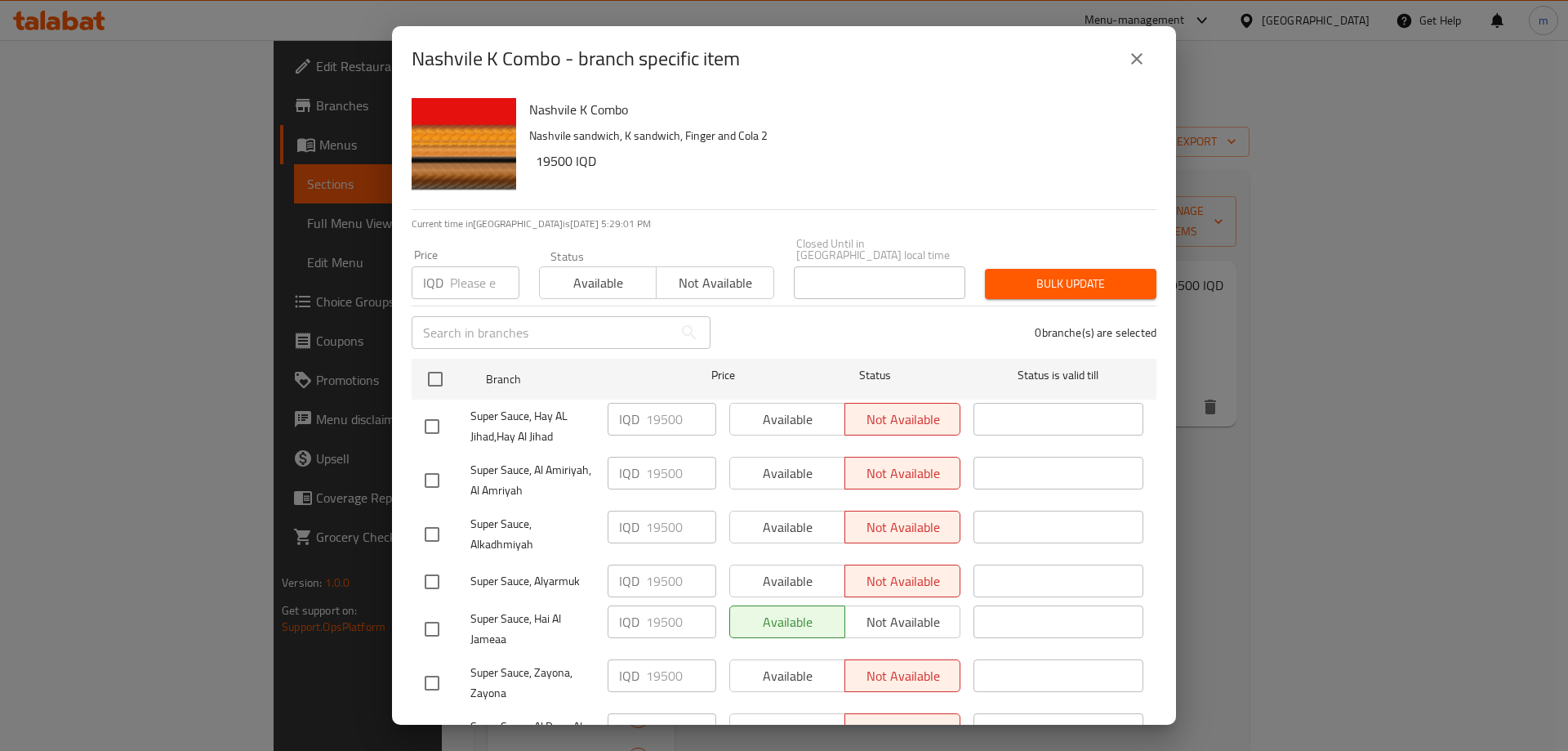
click at [1136, 50] on icon "close" at bounding box center [1136, 59] width 20 height 20
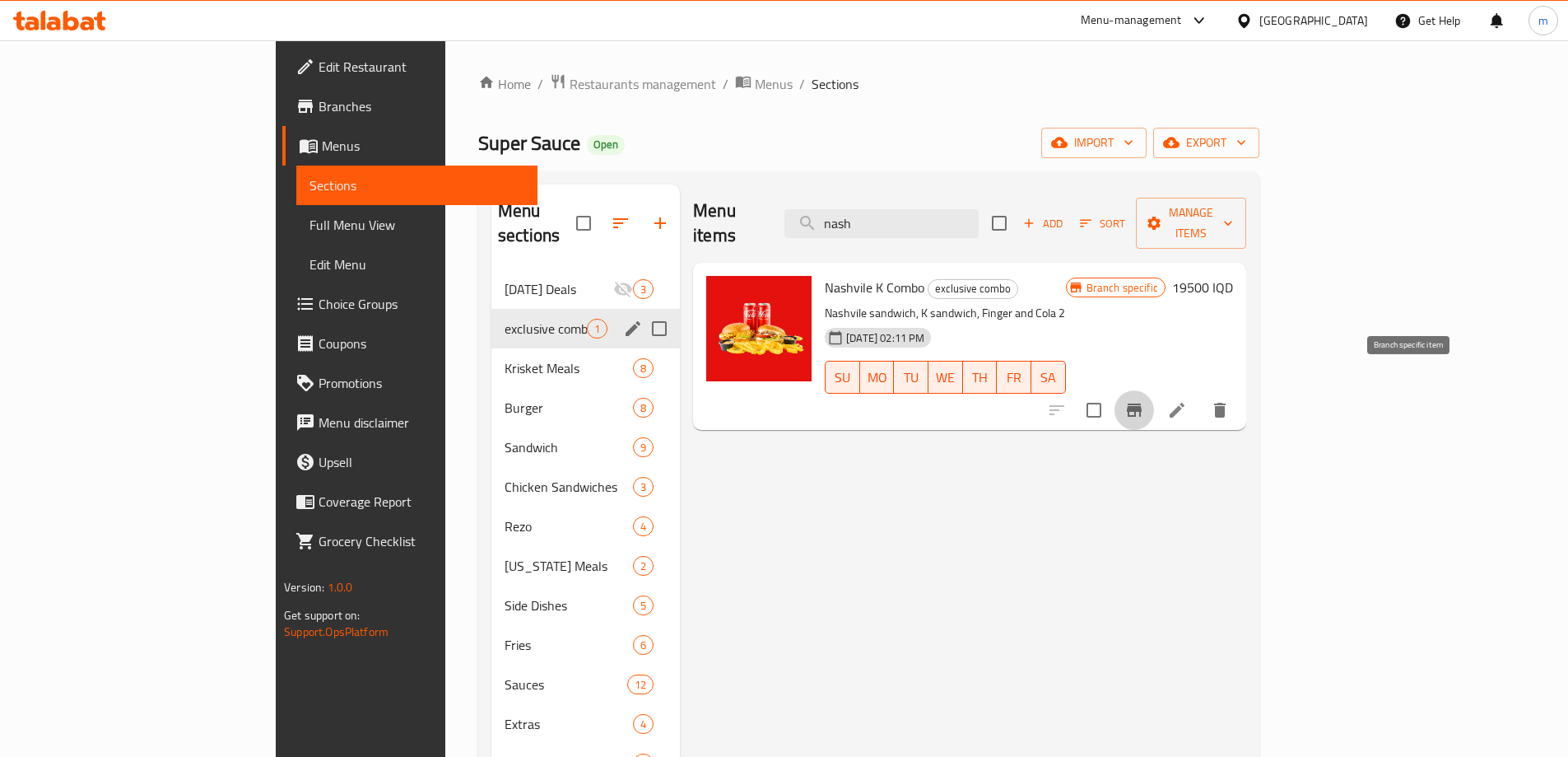
click at [1154, 390] on button "Branch-specific-item" at bounding box center [1134, 409] width 39 height 39
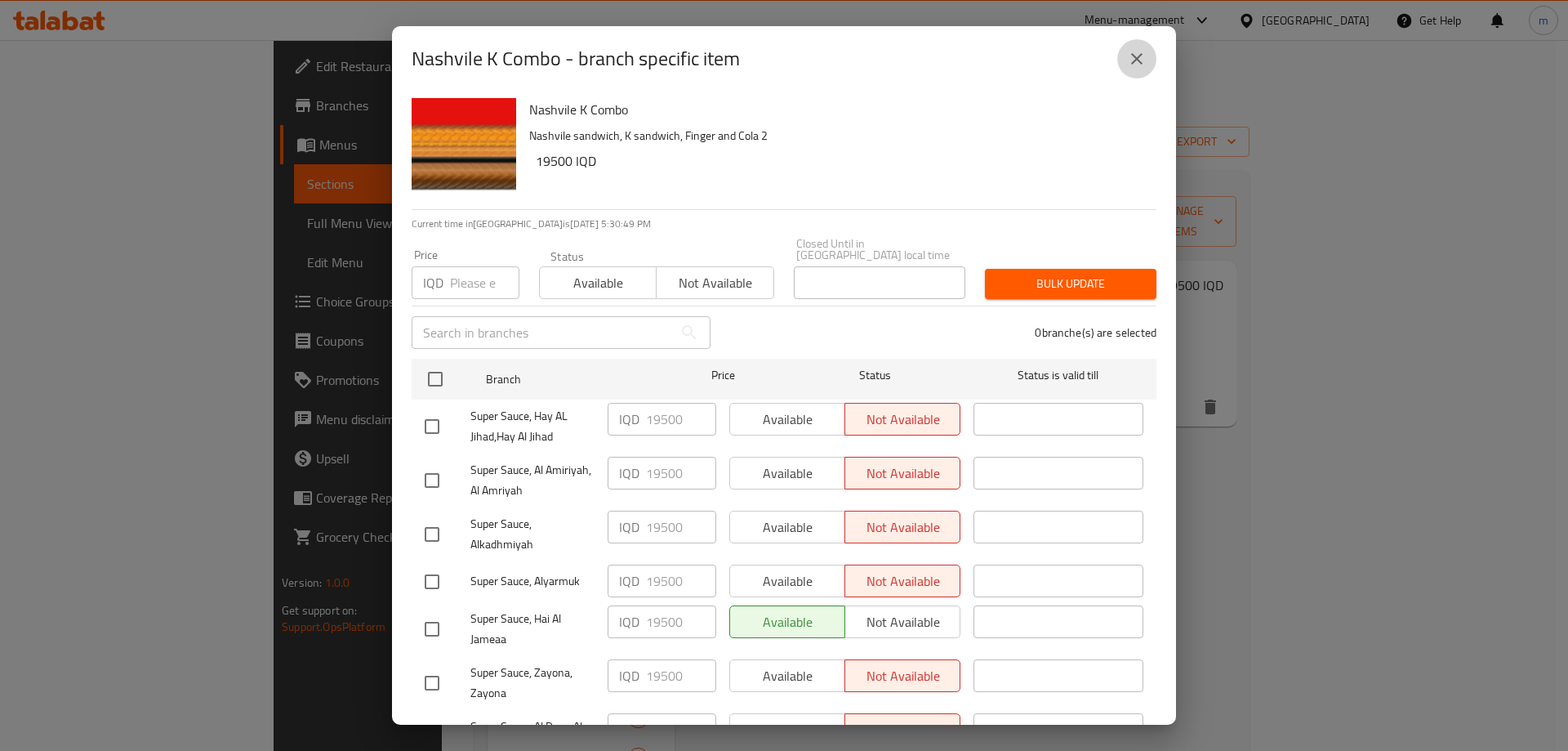
click at [1140, 61] on icon "close" at bounding box center [1136, 59] width 11 height 11
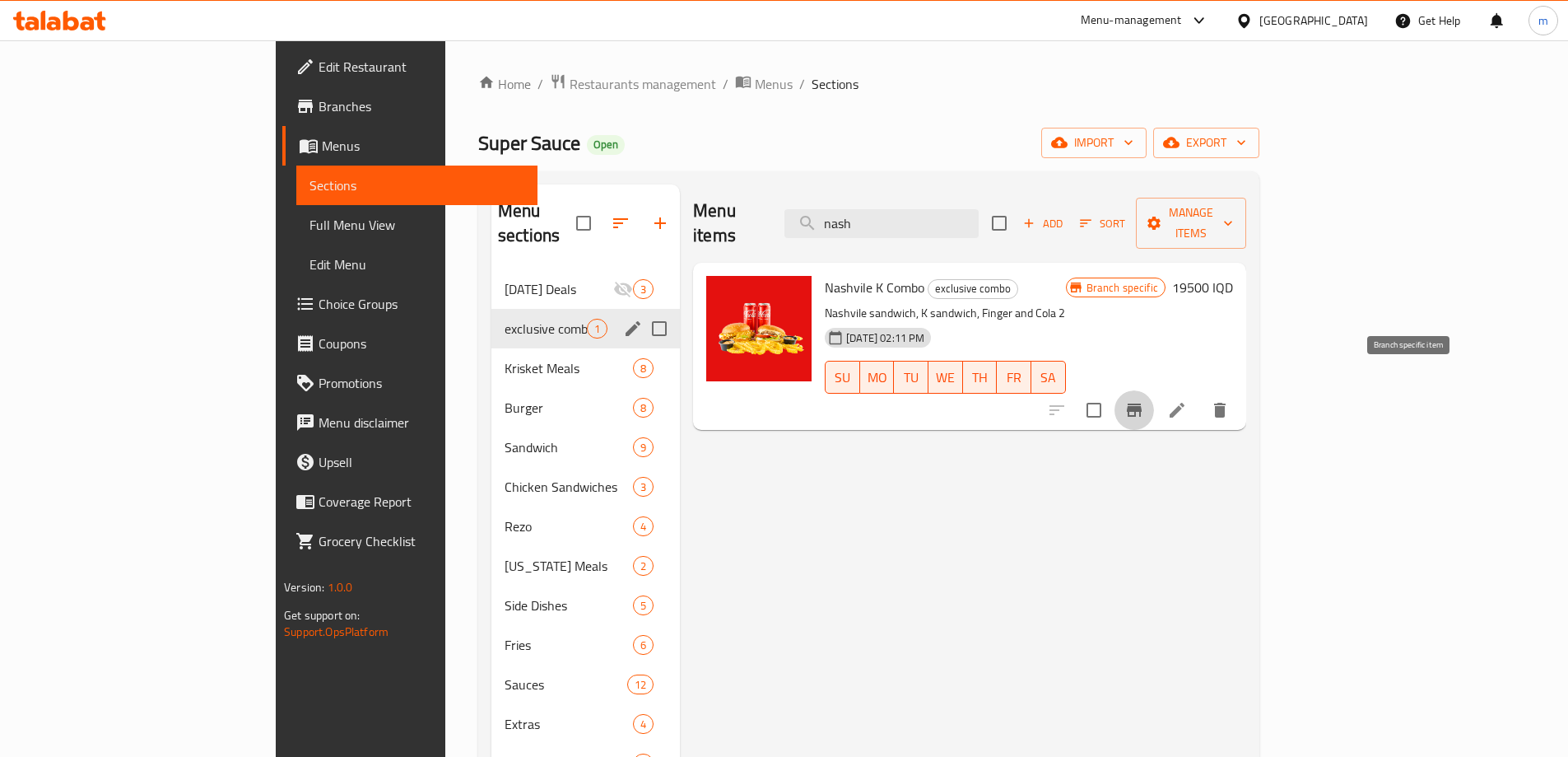
click at [1141, 404] on icon "Branch-specific-item" at bounding box center [1135, 410] width 15 height 13
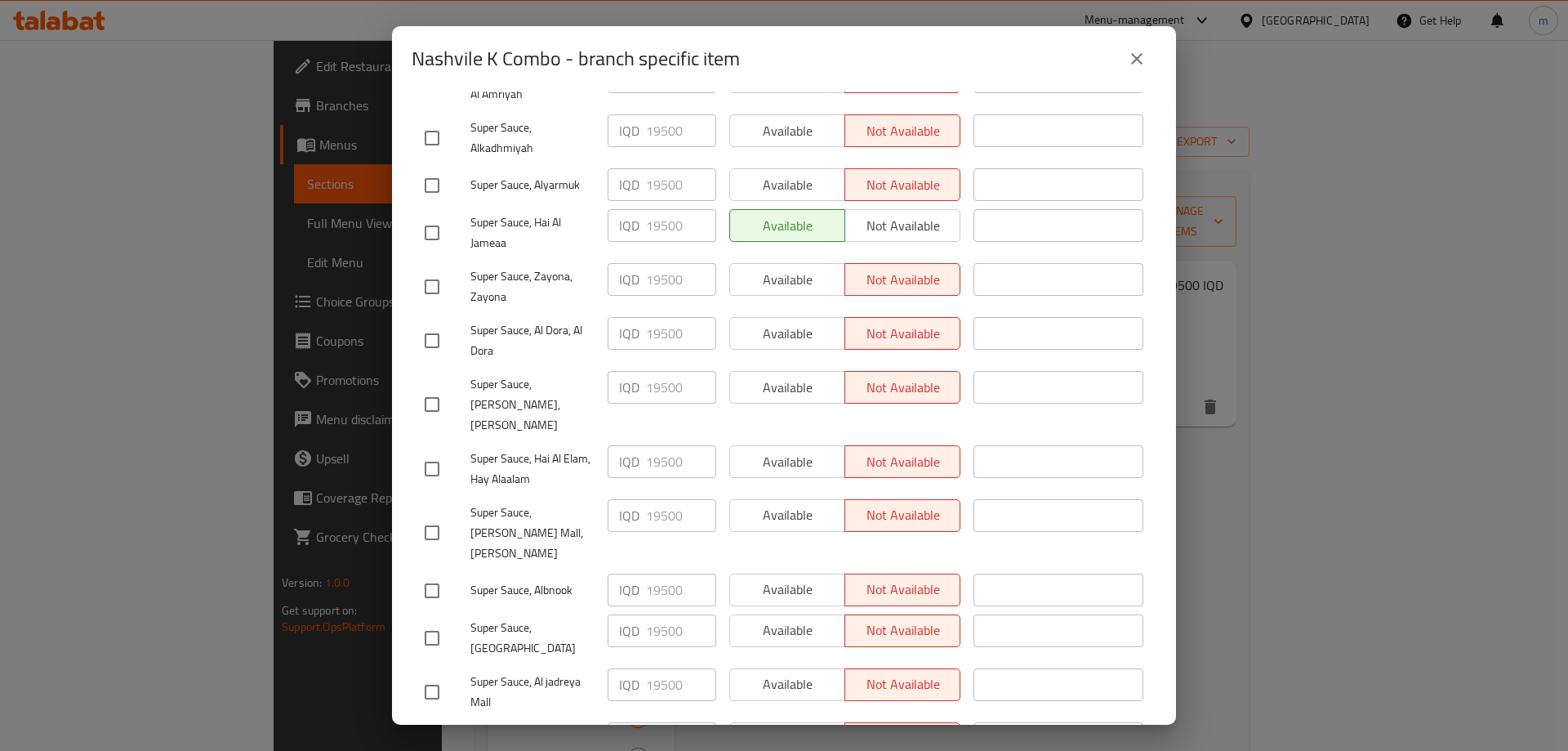
scroll to position [489, 0]
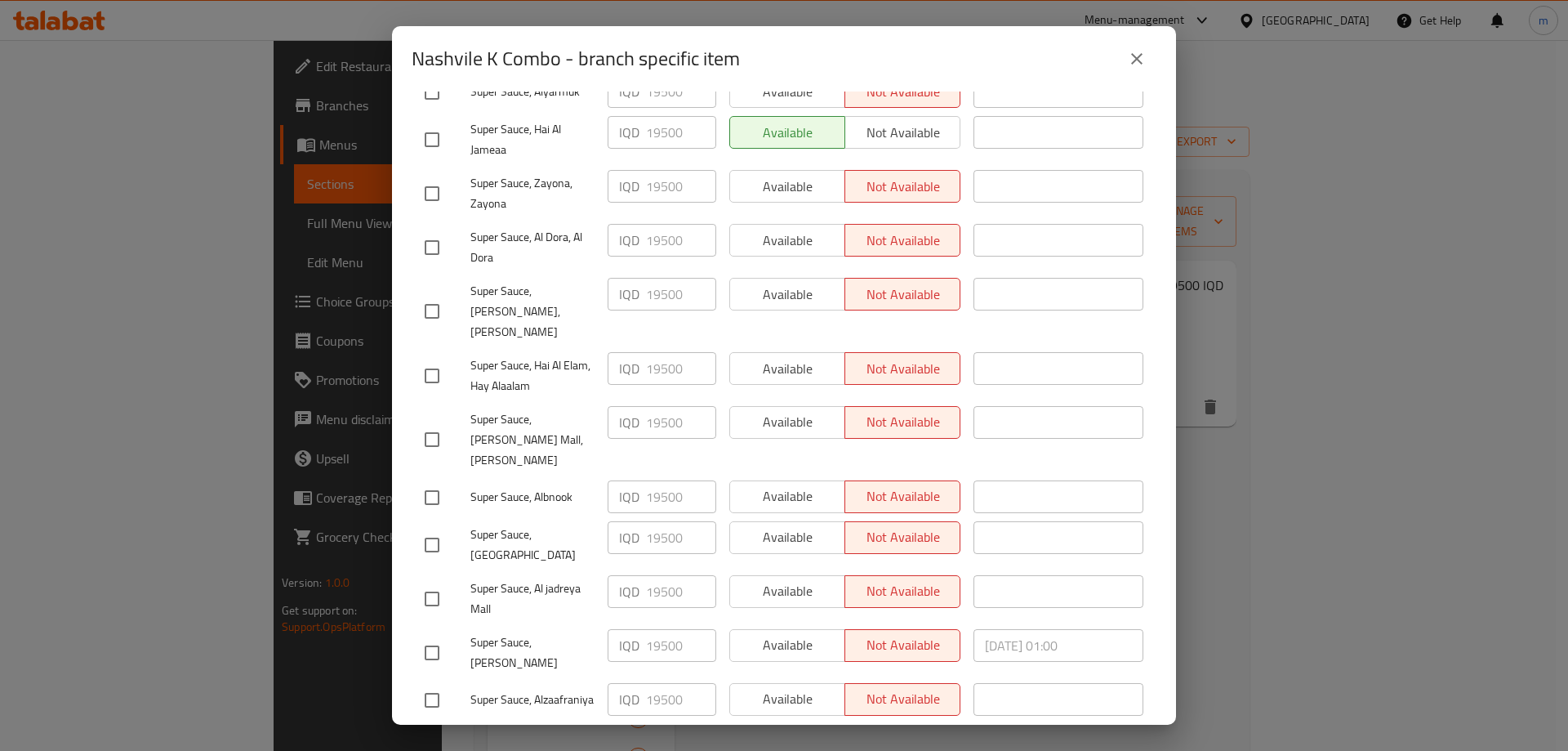
click at [1142, 59] on icon "close" at bounding box center [1136, 59] width 20 height 20
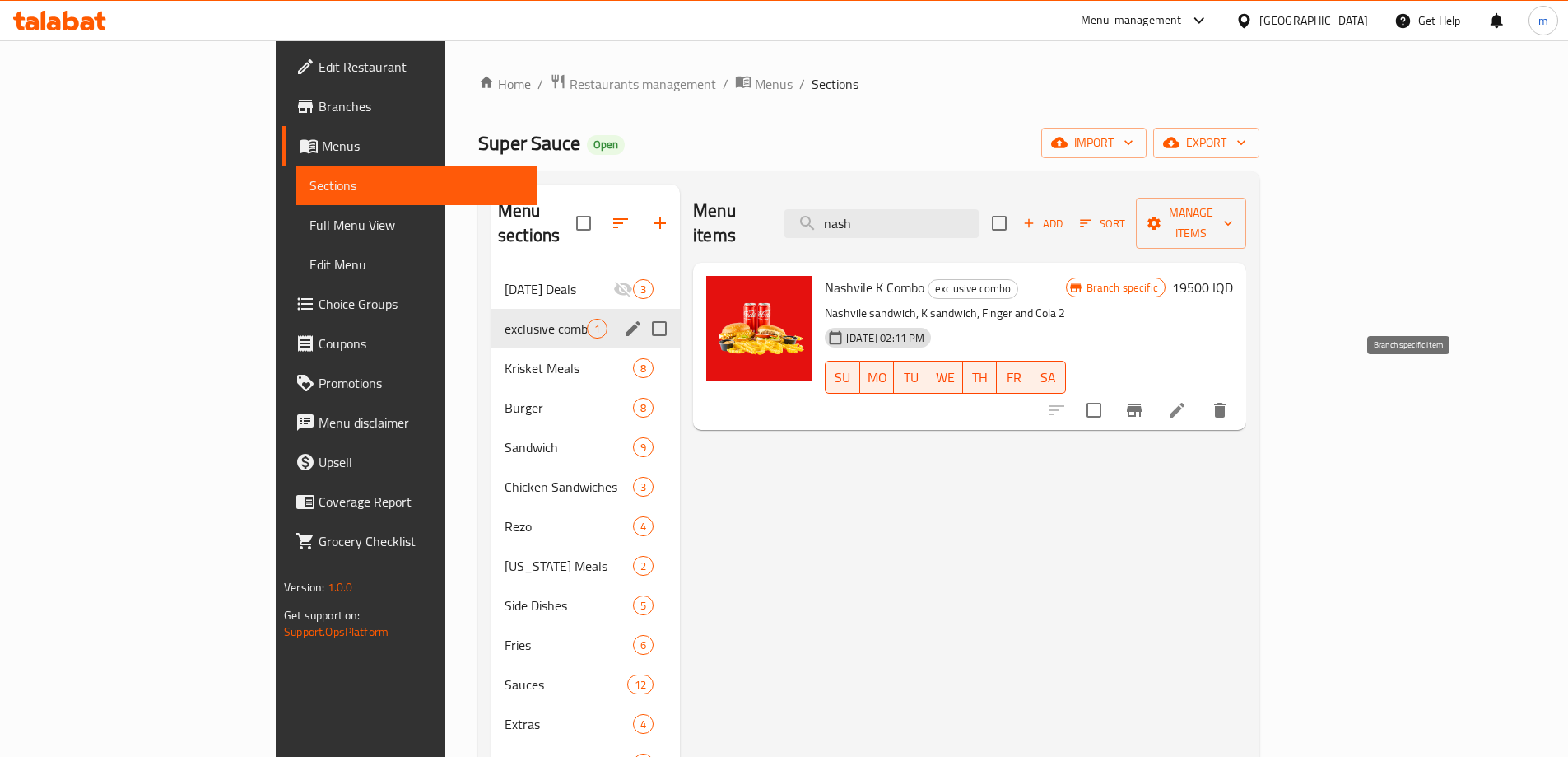
click at [1144, 400] on icon "Branch-specific-item" at bounding box center [1134, 409] width 20 height 20
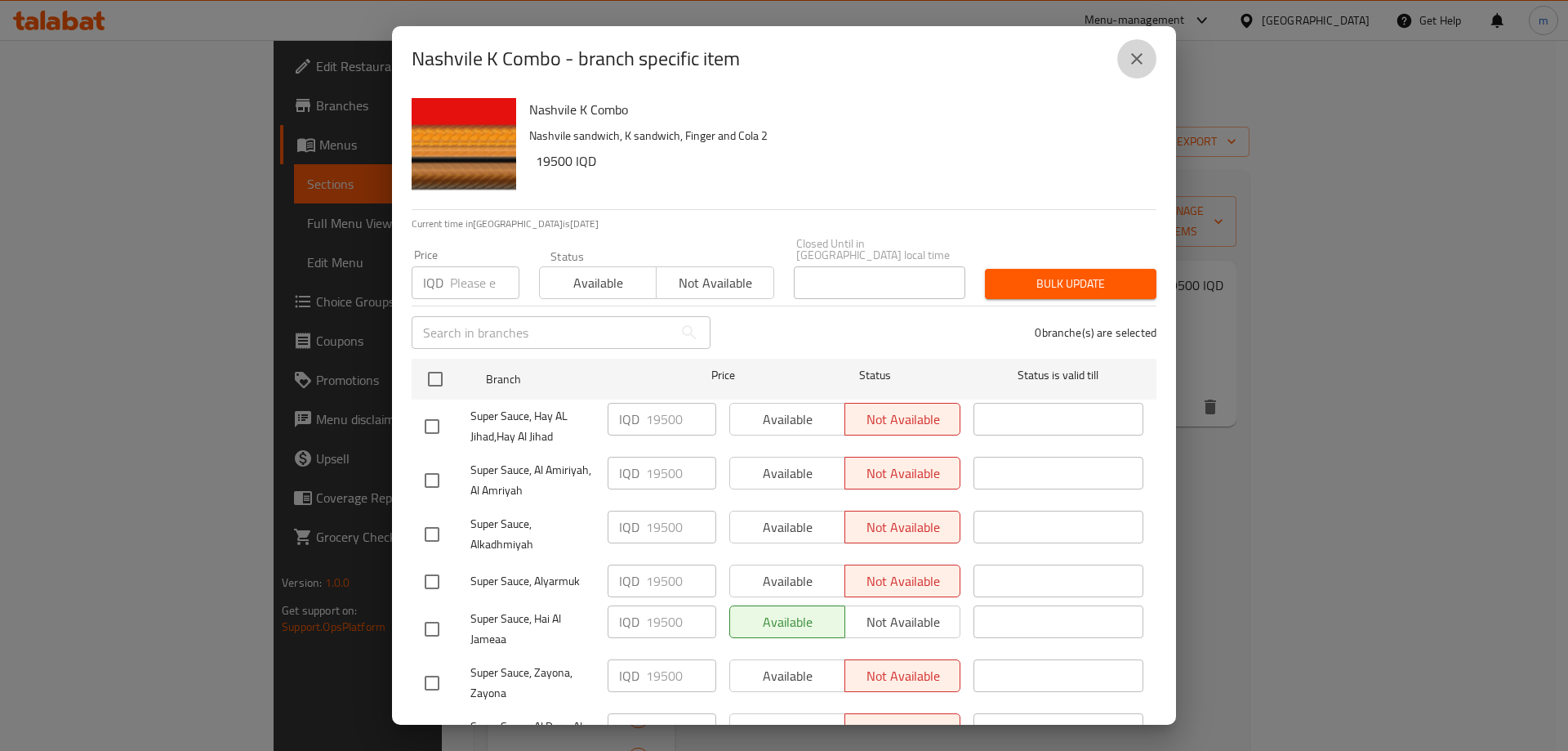
click at [1136, 61] on icon "close" at bounding box center [1136, 59] width 20 height 20
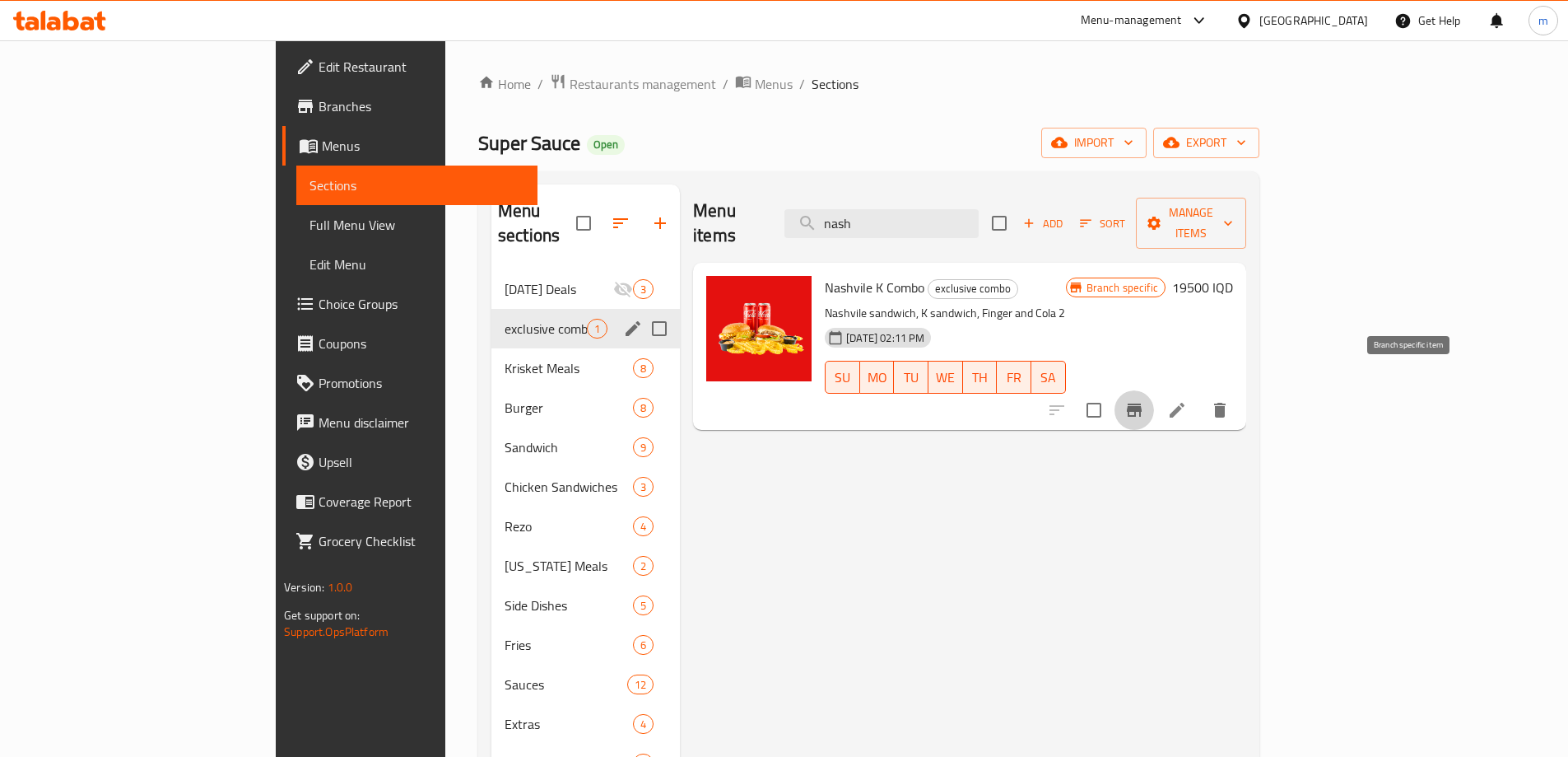
click at [1141, 404] on icon "Branch-specific-item" at bounding box center [1135, 410] width 15 height 13
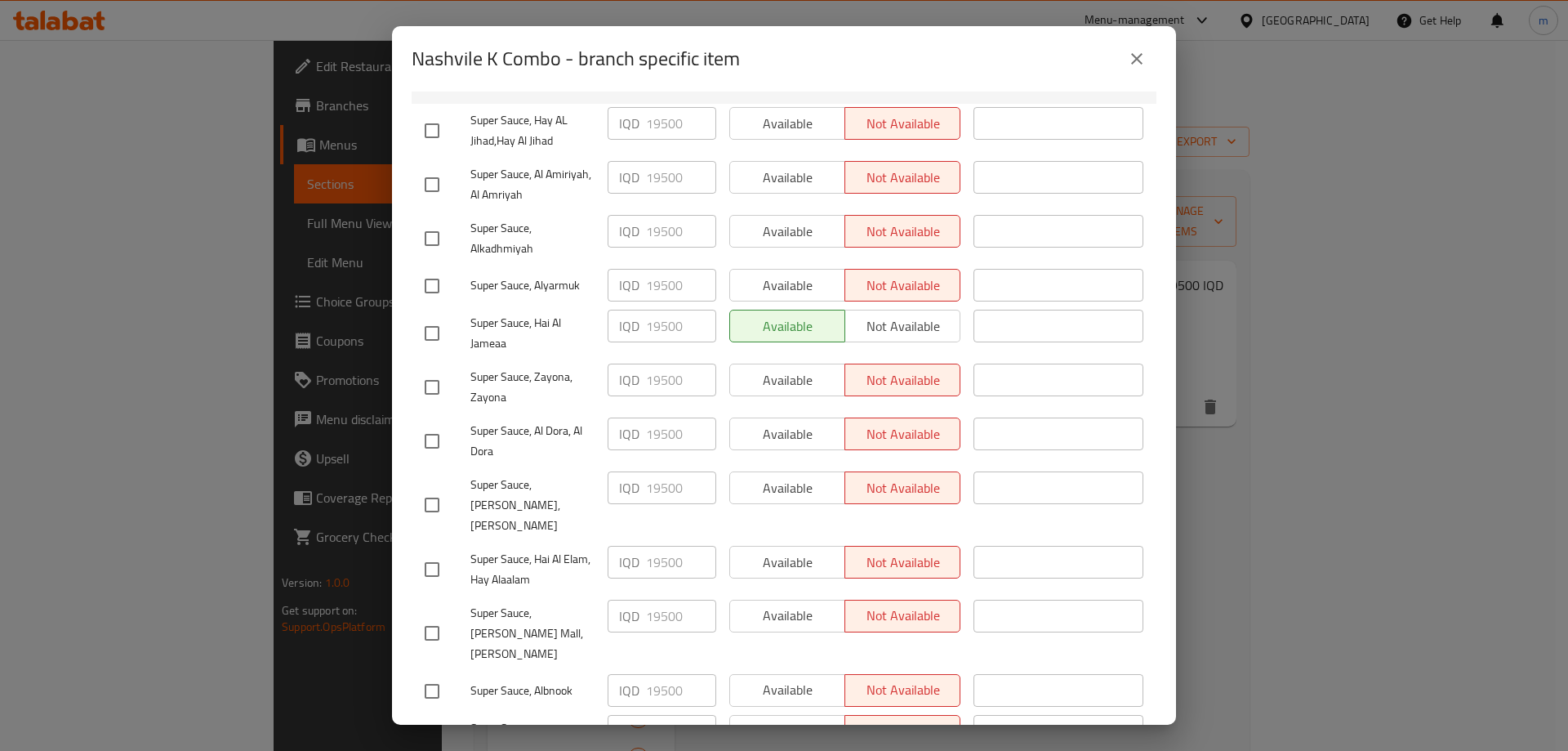
scroll to position [81, 0]
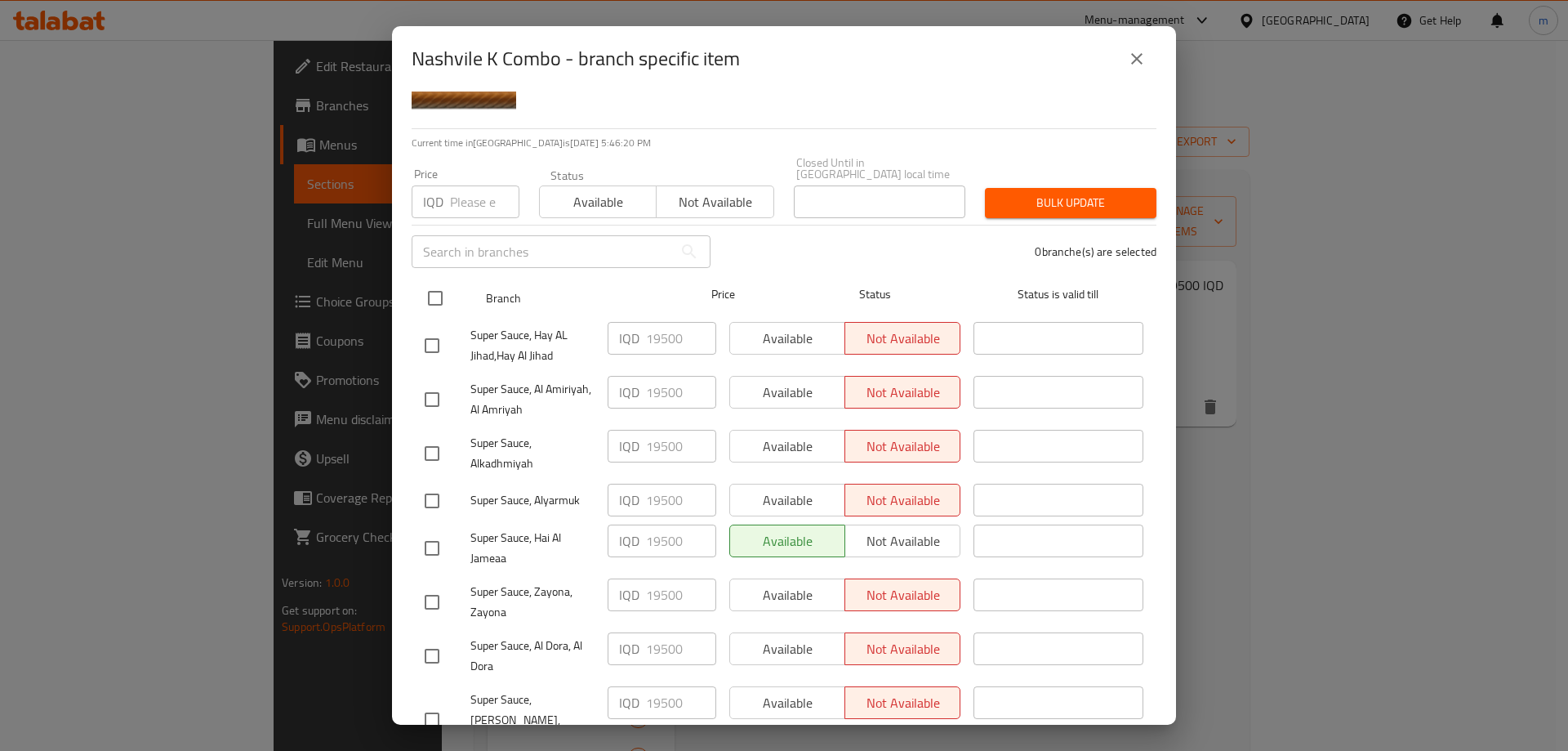
click at [430, 281] on input "checkbox" at bounding box center [435, 298] width 34 height 34
checkbox input "true"
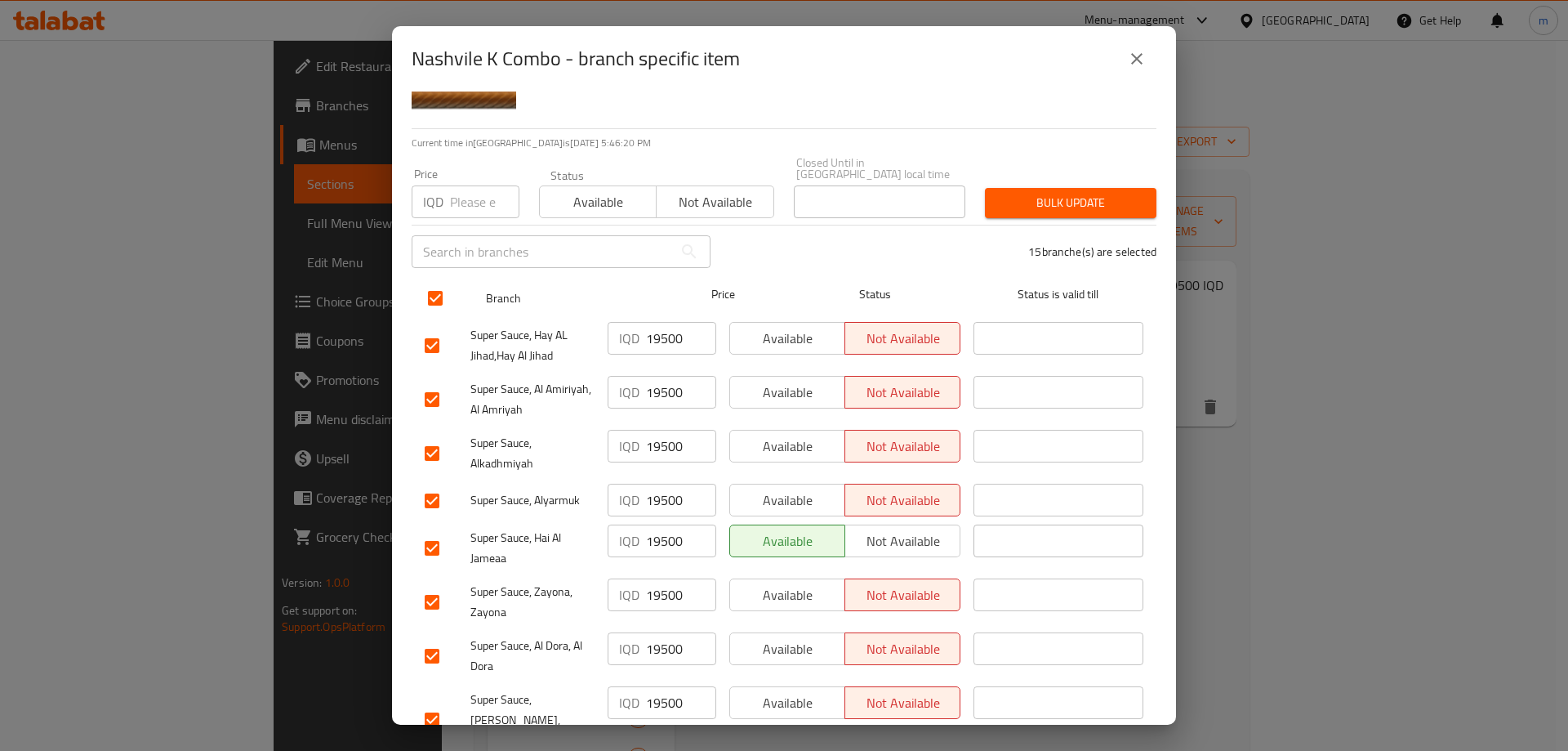
checkbox input "true"
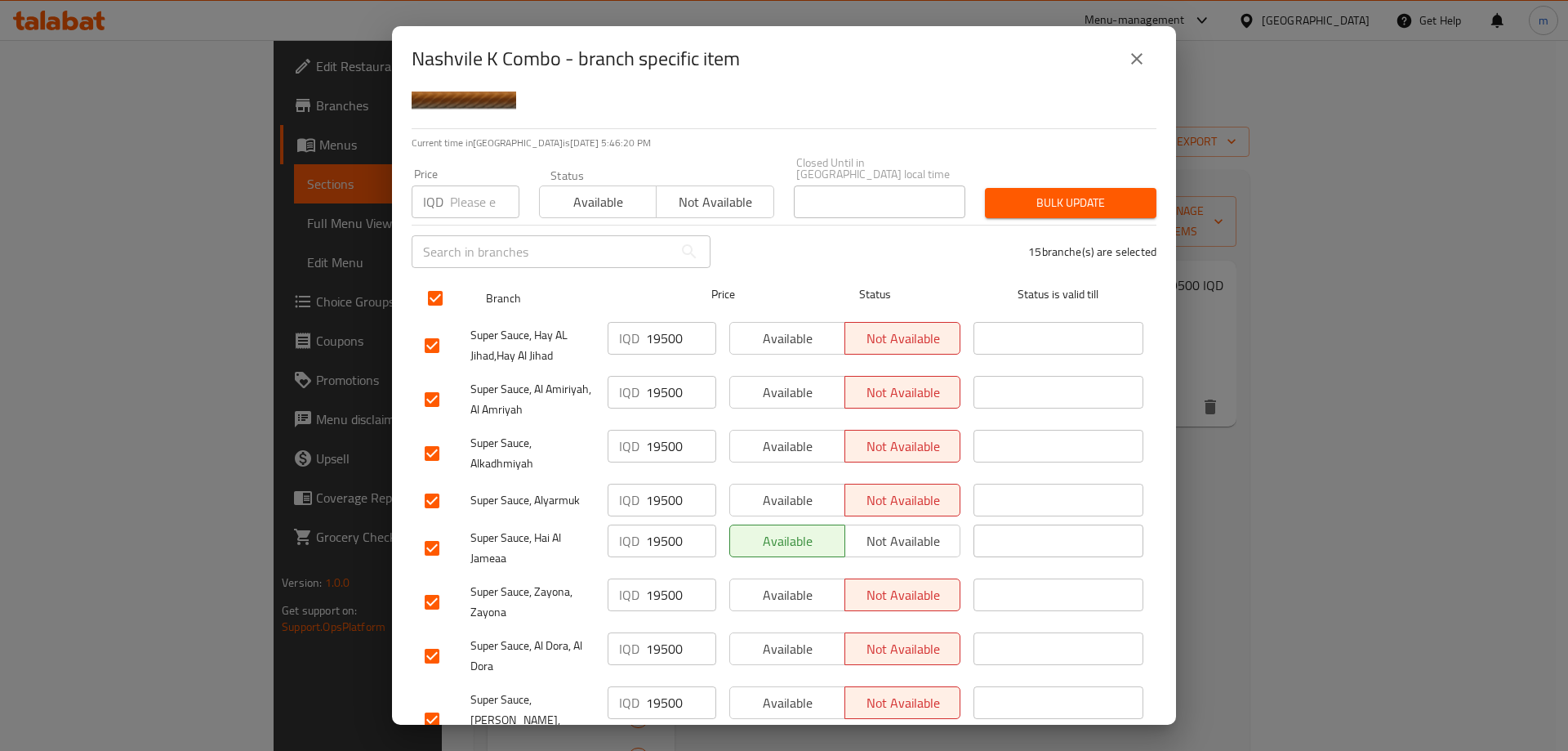
checkbox input "true"
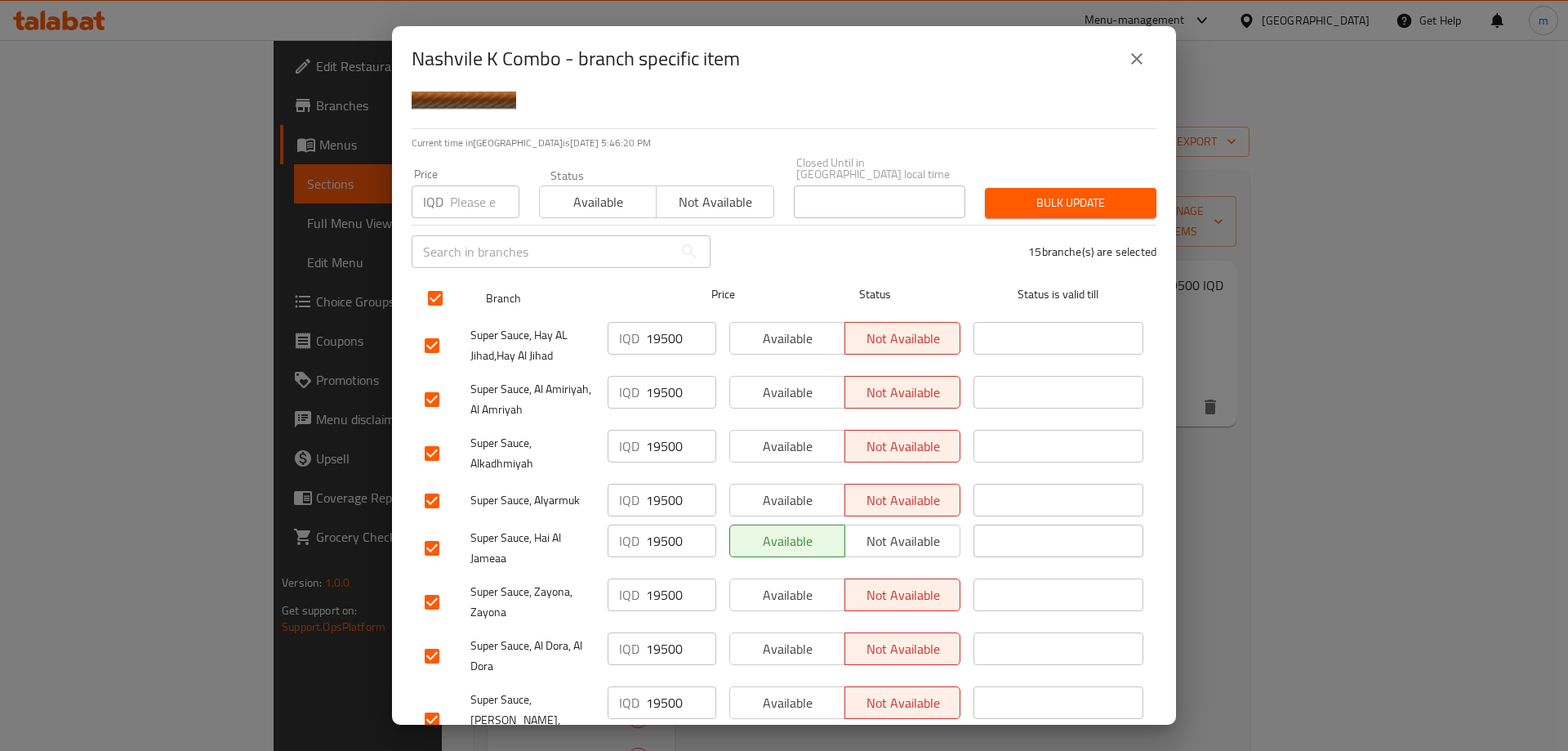
checkbox input "true"
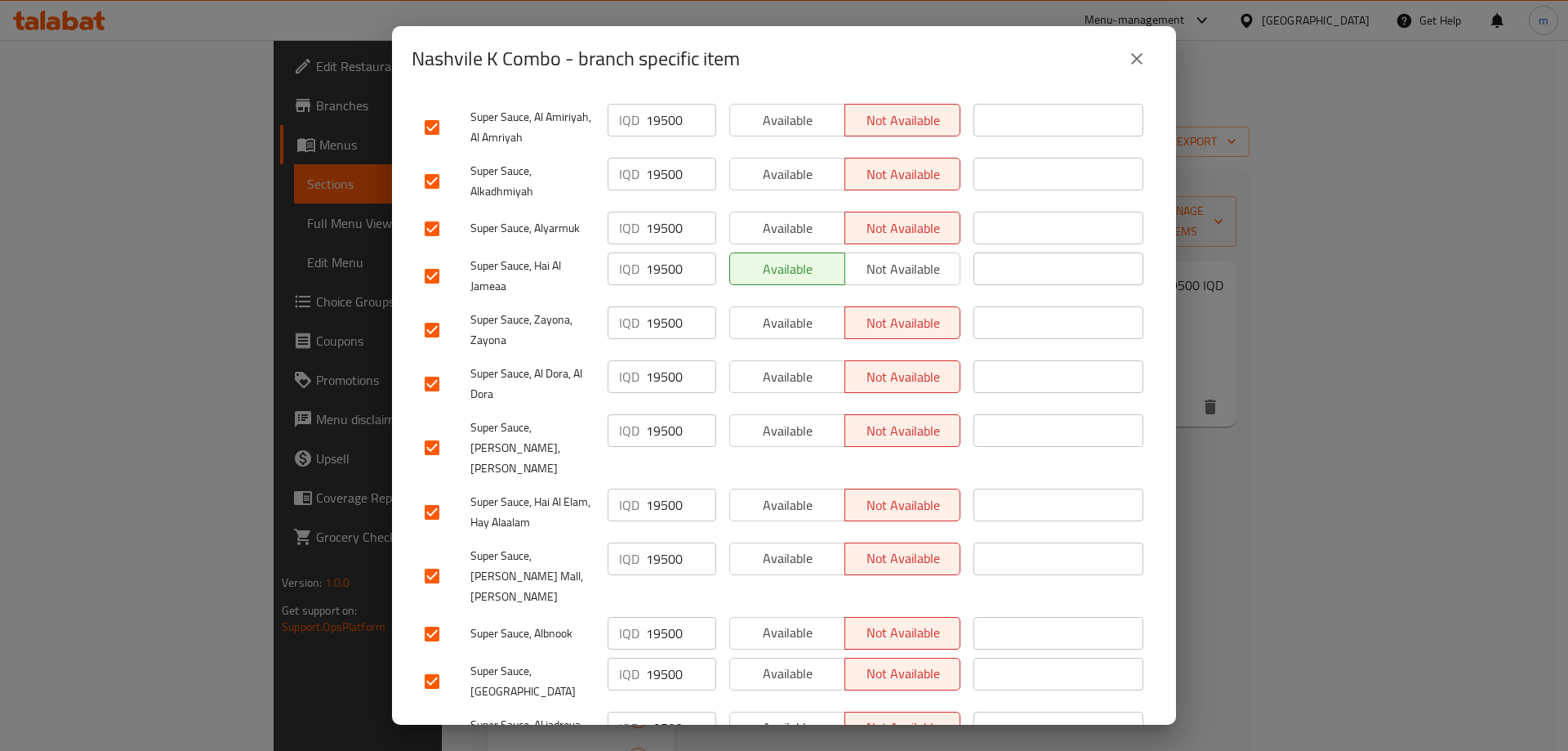
scroll to position [217, 0]
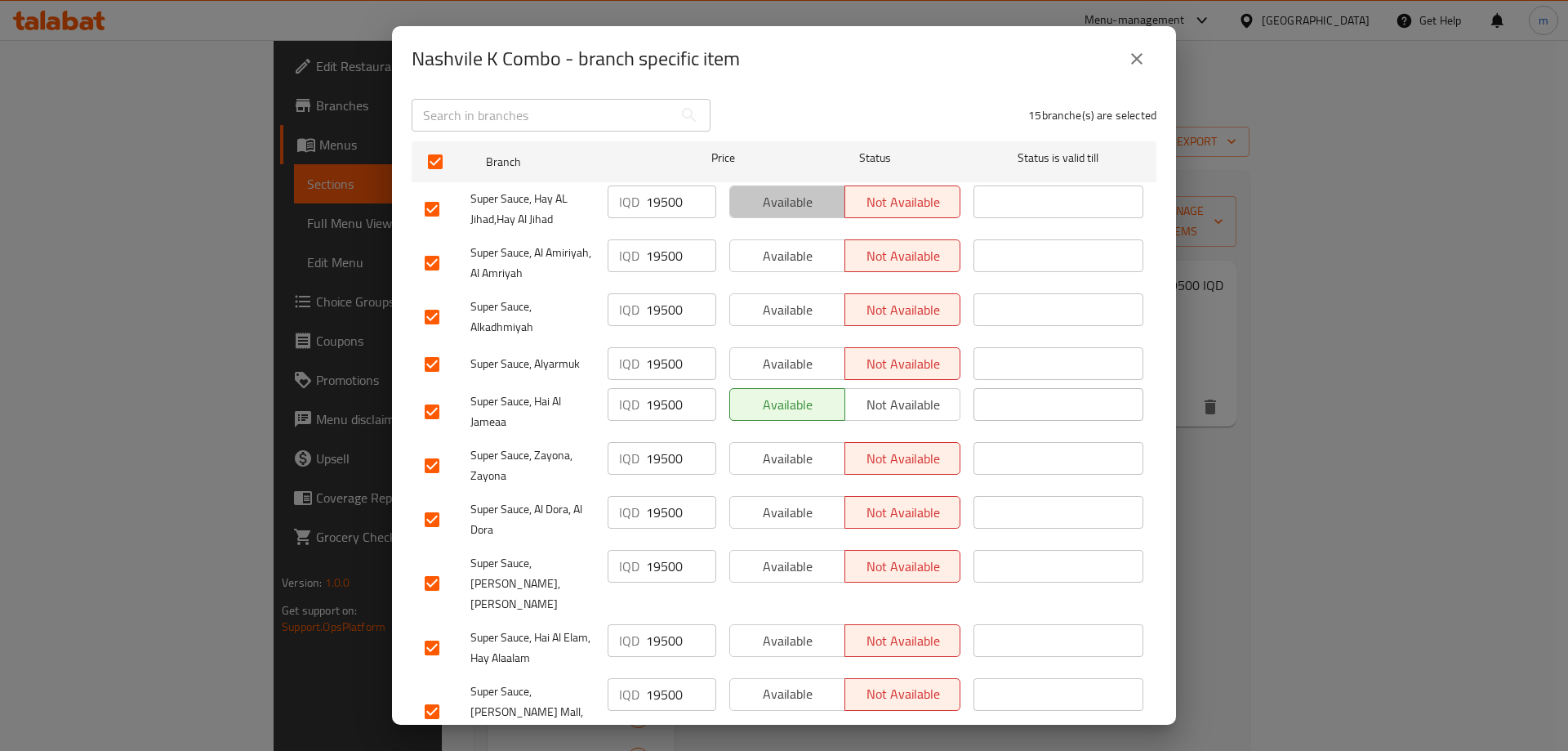
click at [785, 194] on span "Available" at bounding box center [788, 201] width 102 height 24
click at [783, 239] on button "Available" at bounding box center [787, 255] width 116 height 33
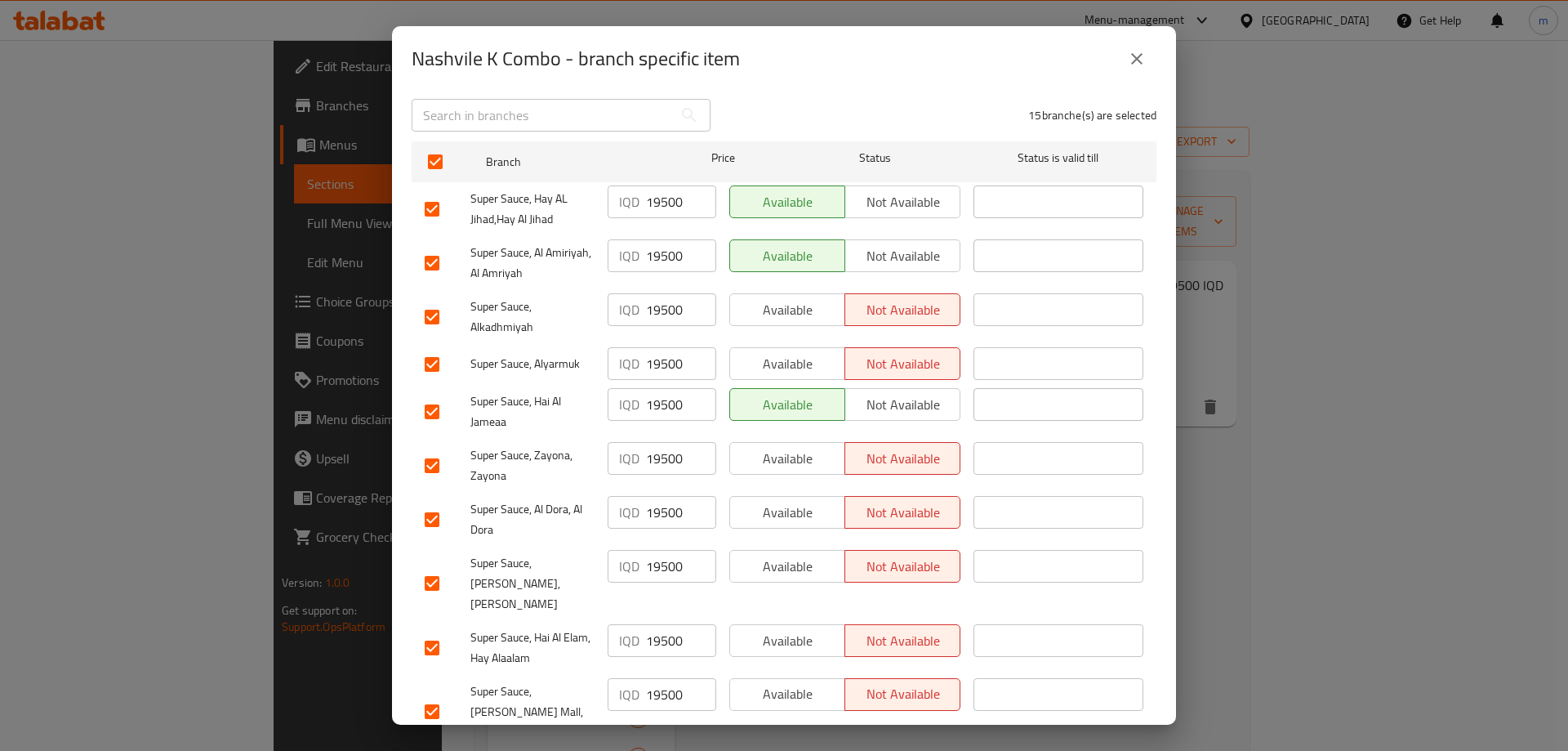
click at [783, 299] on span "Available" at bounding box center [788, 310] width 102 height 24
click at [783, 352] on span "Available" at bounding box center [788, 364] width 102 height 24
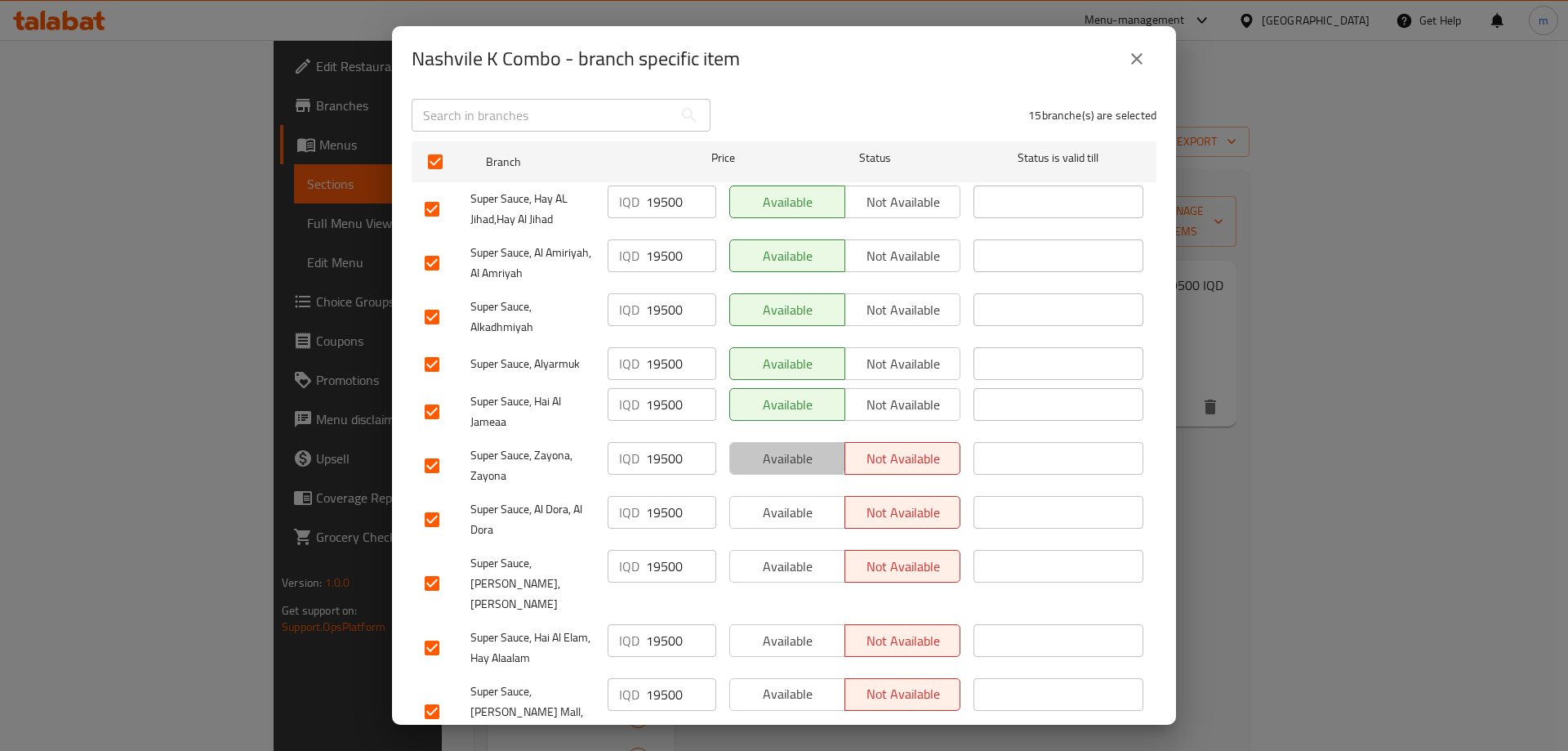
click at [777, 447] on span "Available" at bounding box center [788, 458] width 102 height 24
click at [784, 501] on span "Available" at bounding box center [788, 512] width 102 height 24
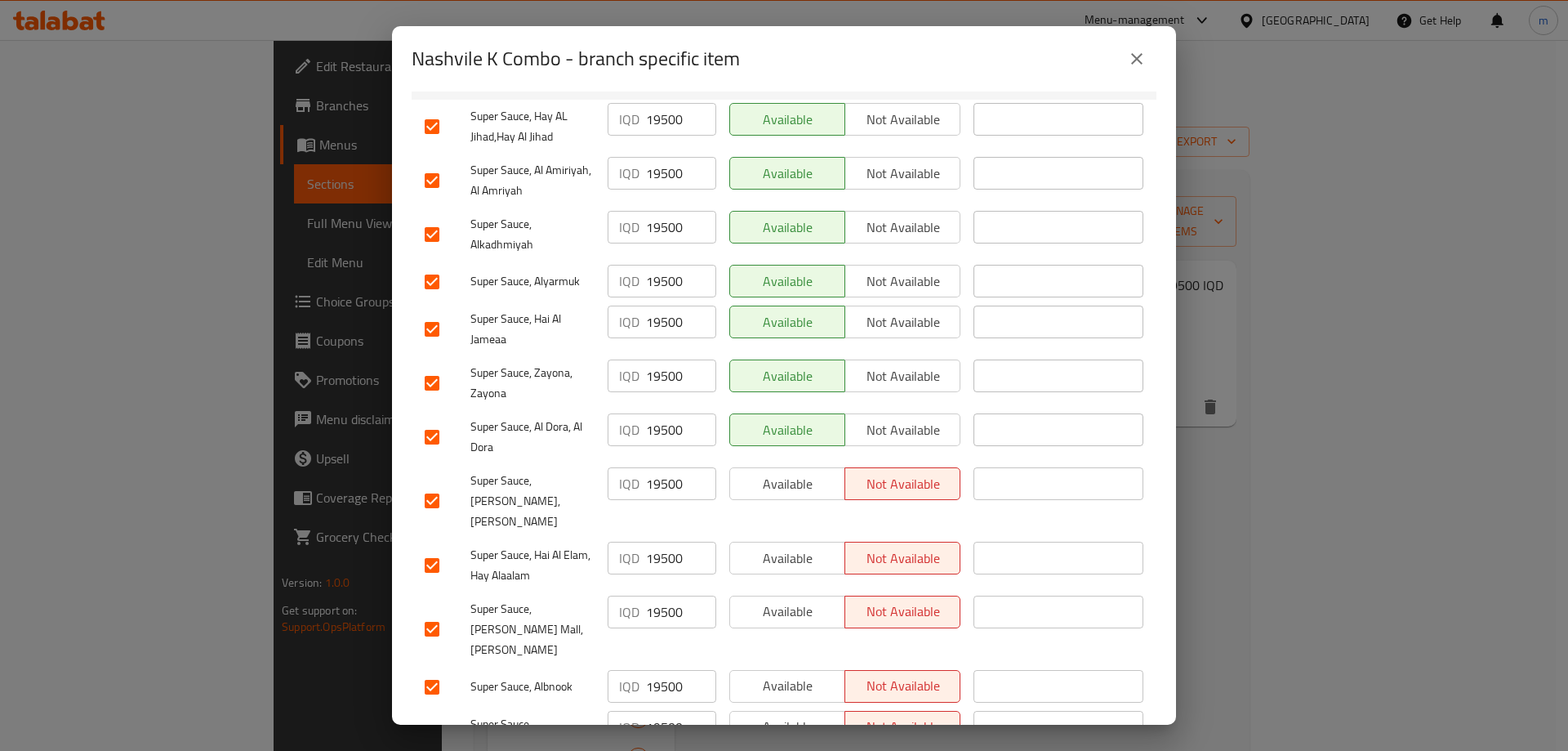
scroll to position [489, 0]
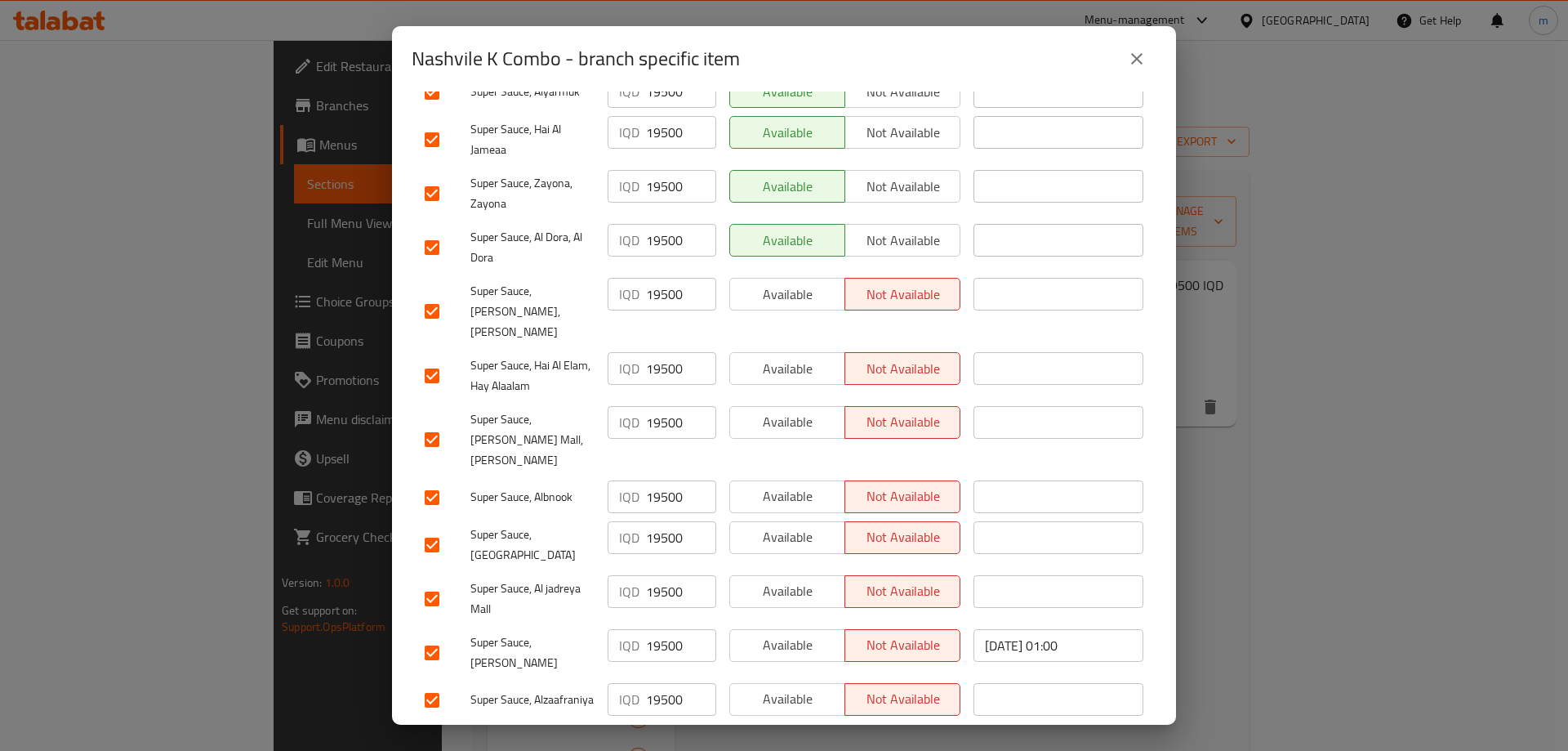
click at [789, 282] on span "Available" at bounding box center [788, 294] width 102 height 24
click at [789, 357] on span "Available" at bounding box center [788, 368] width 102 height 24
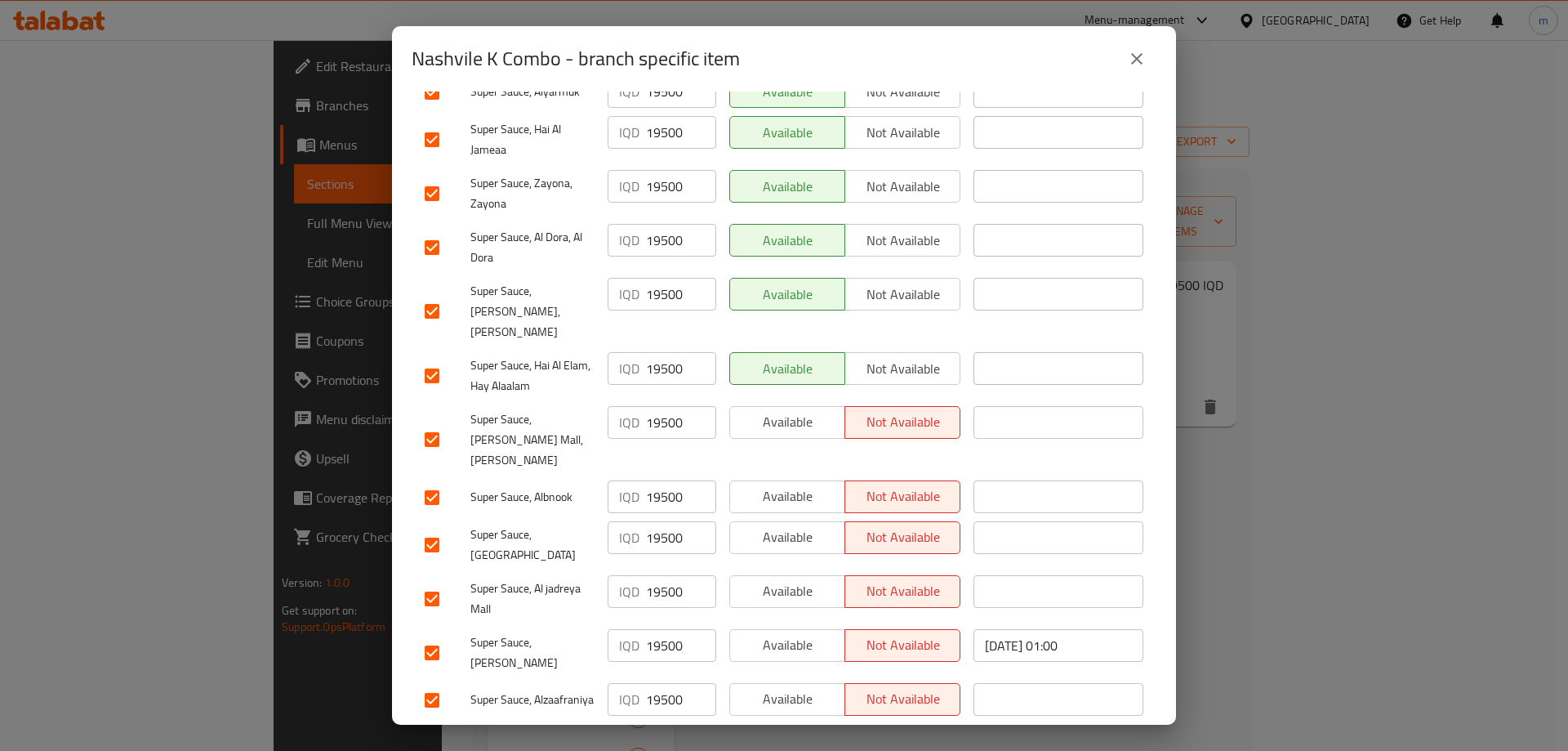
click at [779, 410] on span "Available" at bounding box center [788, 421] width 102 height 24
click at [779, 485] on span "Available" at bounding box center [788, 496] width 102 height 24
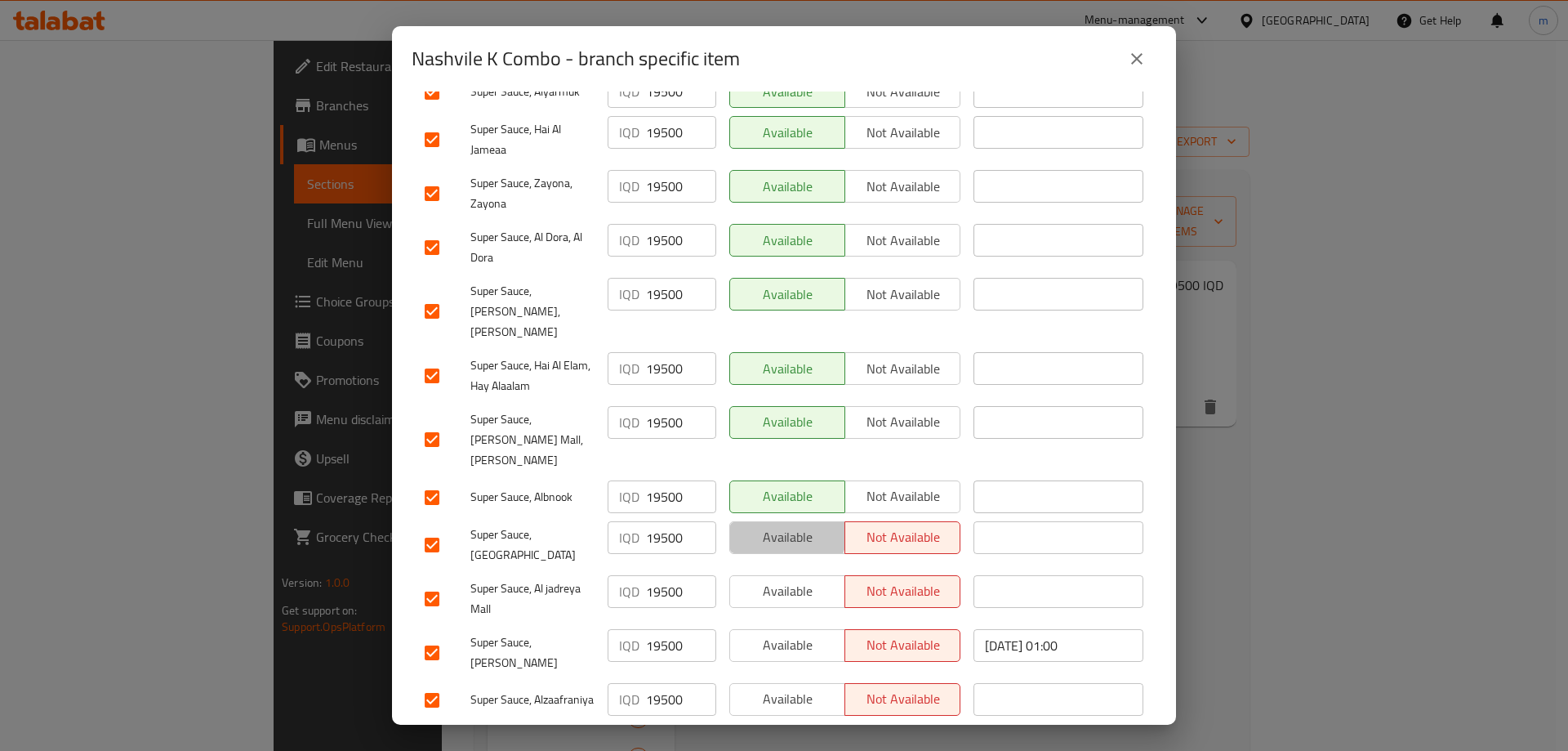
drag, startPoint x: 776, startPoint y: 477, endPoint x: 776, endPoint y: 486, distance: 9.0
click at [776, 525] on span "Available" at bounding box center [788, 537] width 102 height 24
click at [778, 579] on span "Available" at bounding box center [788, 590] width 102 height 24
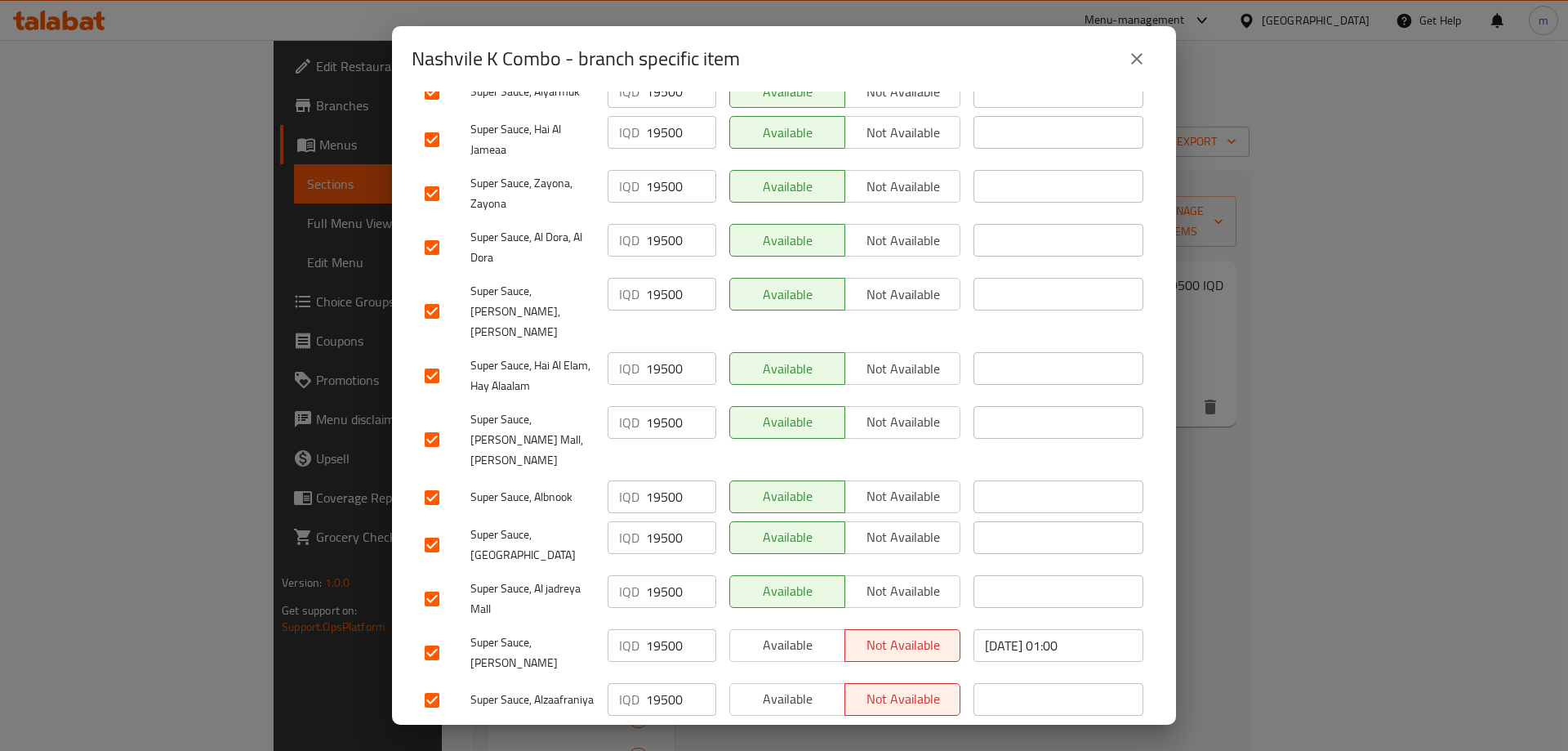
click at [780, 633] on span "Available" at bounding box center [788, 644] width 102 height 24
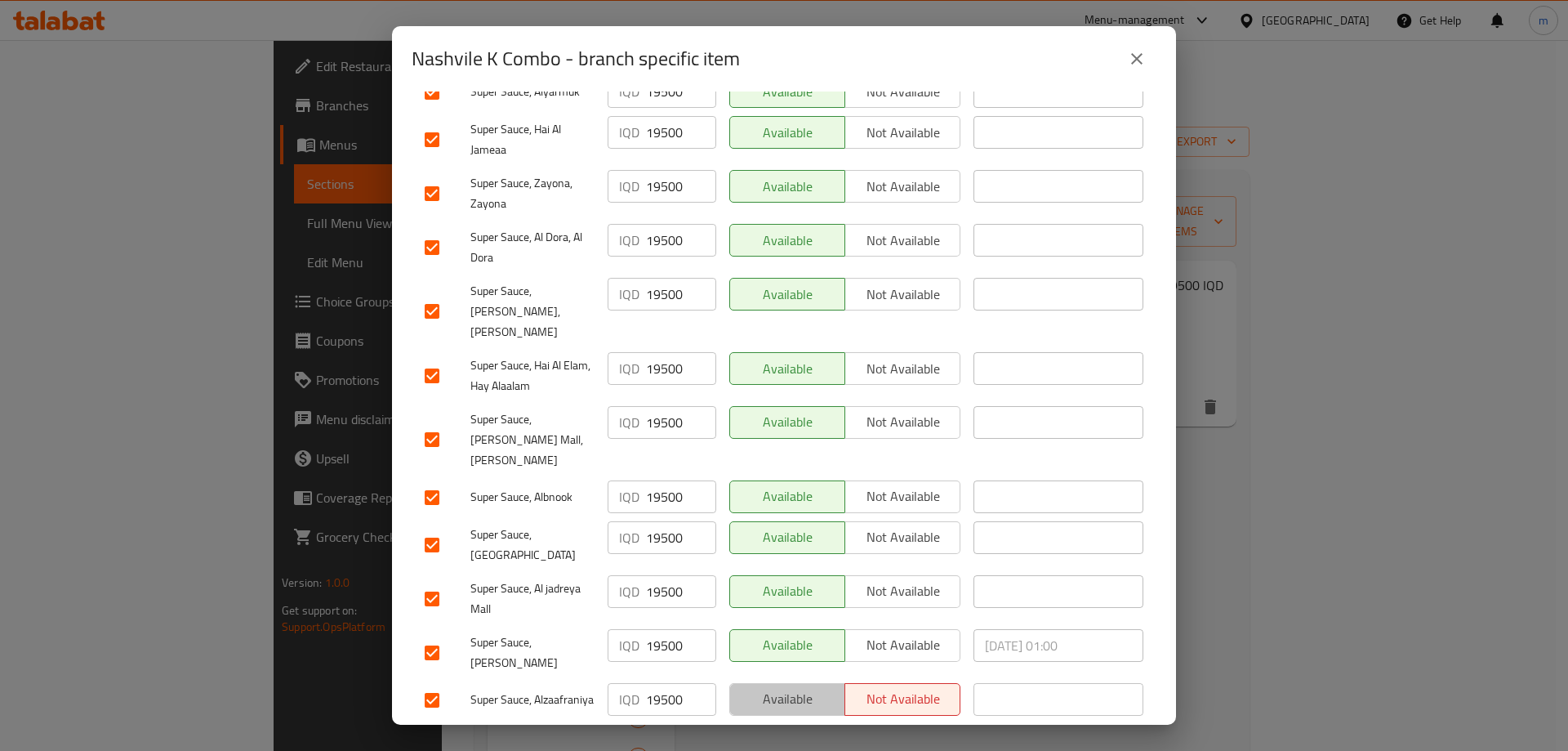
click at [784, 683] on button "Available" at bounding box center [787, 699] width 116 height 33
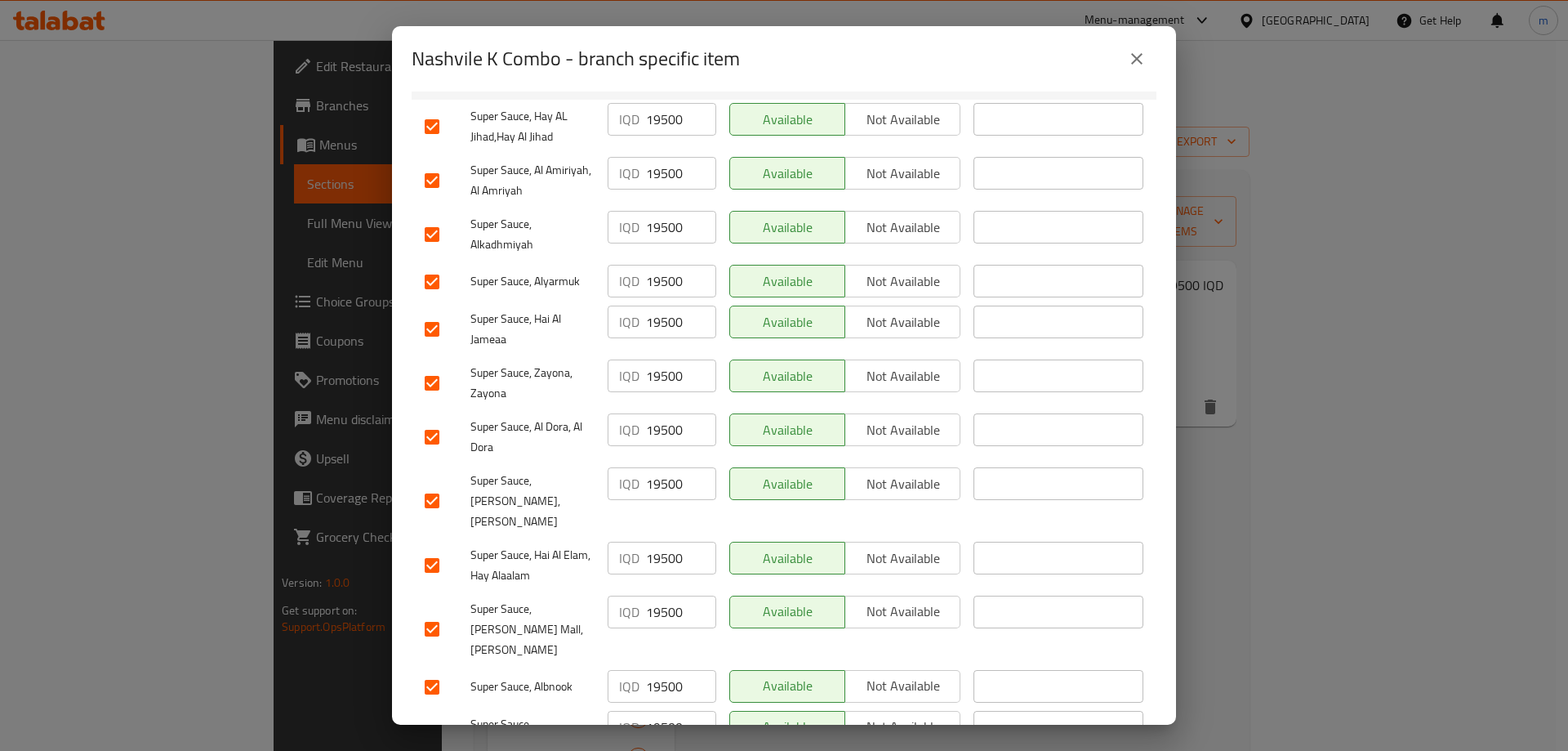
scroll to position [217, 0]
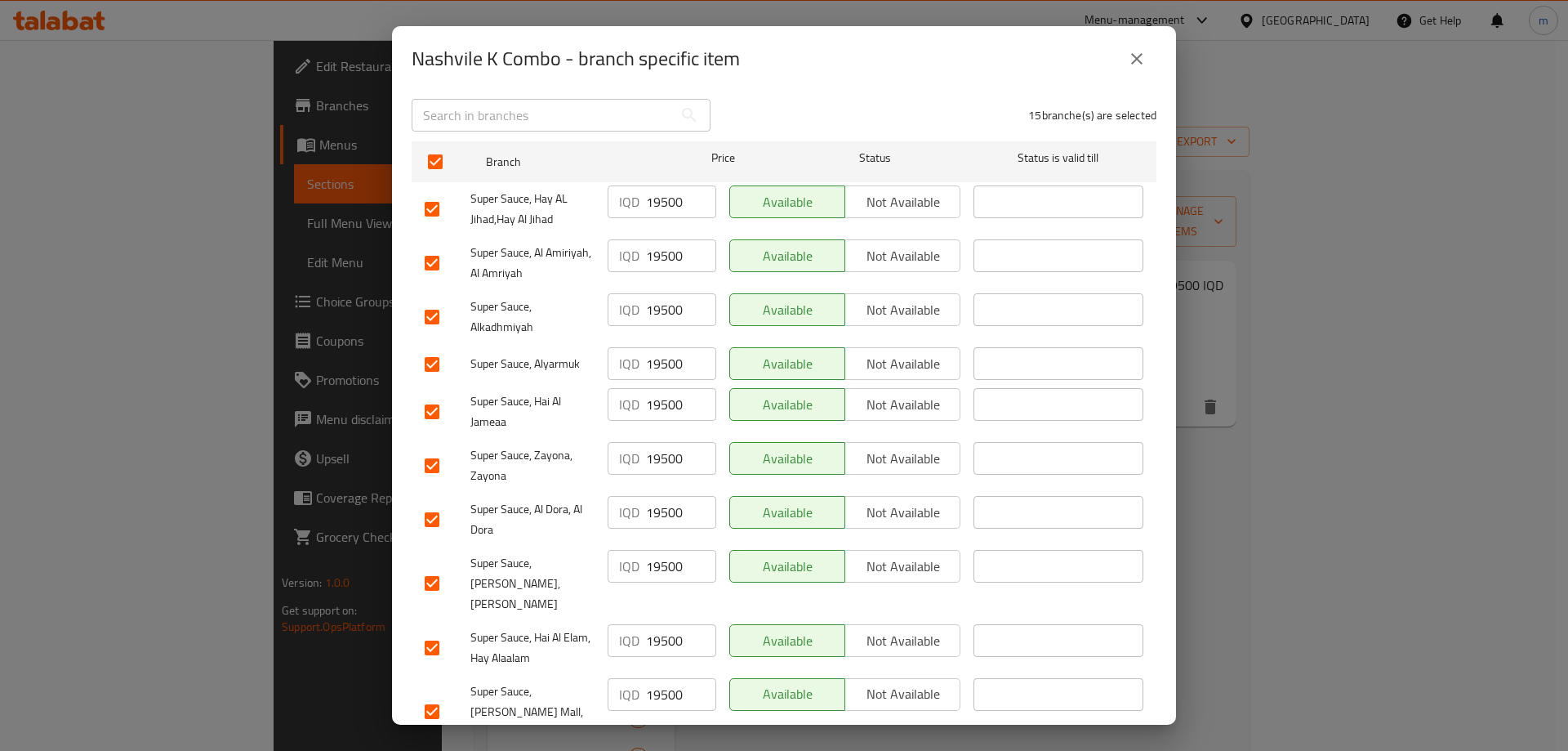
click at [897, 299] on span "Not available" at bounding box center [903, 310] width 102 height 24
click at [438, 305] on input "checkbox" at bounding box center [432, 316] width 34 height 34
checkbox input "false"
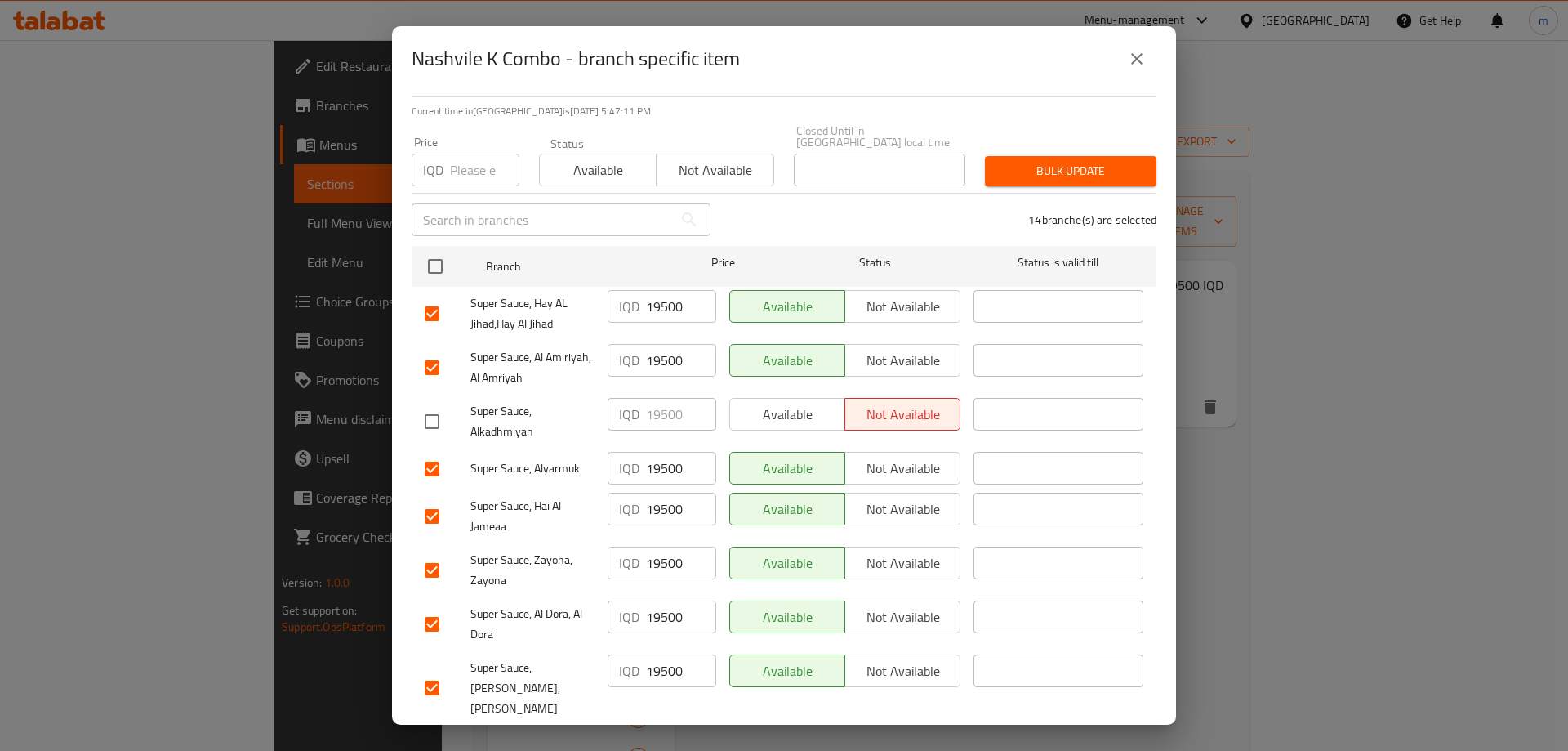
scroll to position [81, 0]
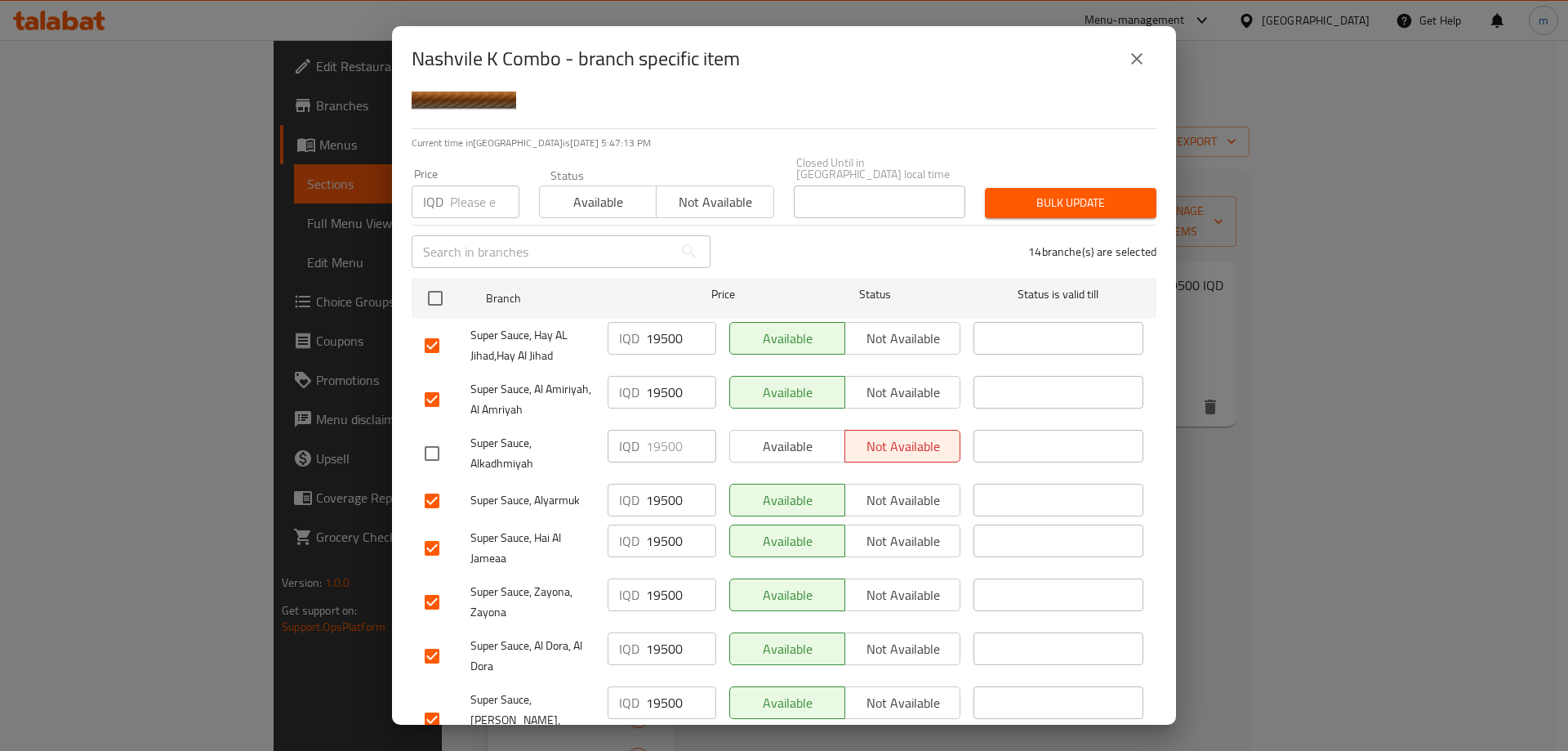
click at [437, 333] on input "checkbox" at bounding box center [432, 346] width 34 height 34
click at [436, 332] on input "checkbox" at bounding box center [432, 346] width 34 height 34
click at [893, 327] on span "Not available" at bounding box center [903, 338] width 102 height 24
click at [429, 334] on input "checkbox" at bounding box center [432, 346] width 34 height 34
checkbox input "false"
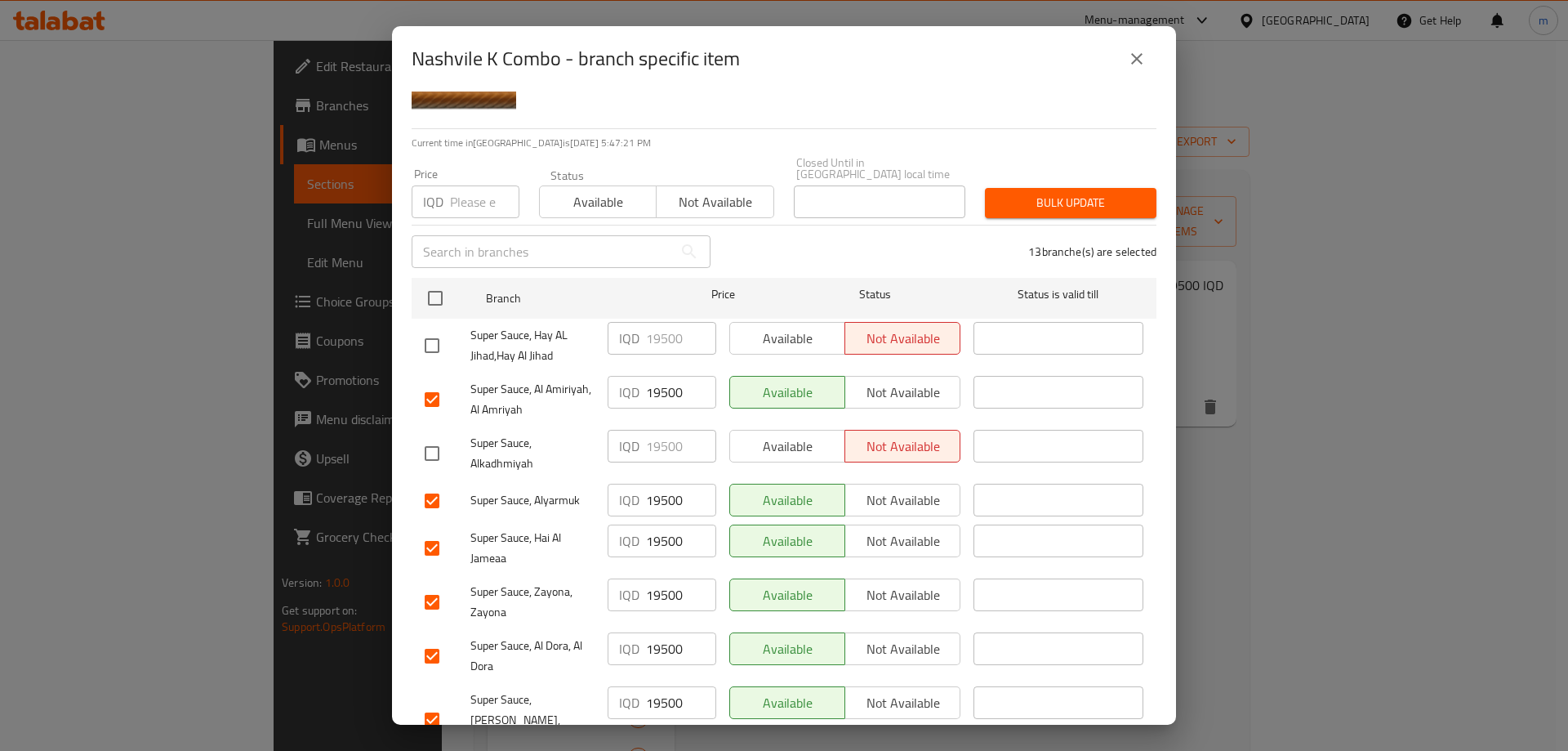
click at [861, 381] on span "Not available" at bounding box center [903, 392] width 102 height 24
click at [431, 390] on input "checkbox" at bounding box center [432, 400] width 34 height 34
checkbox input "false"
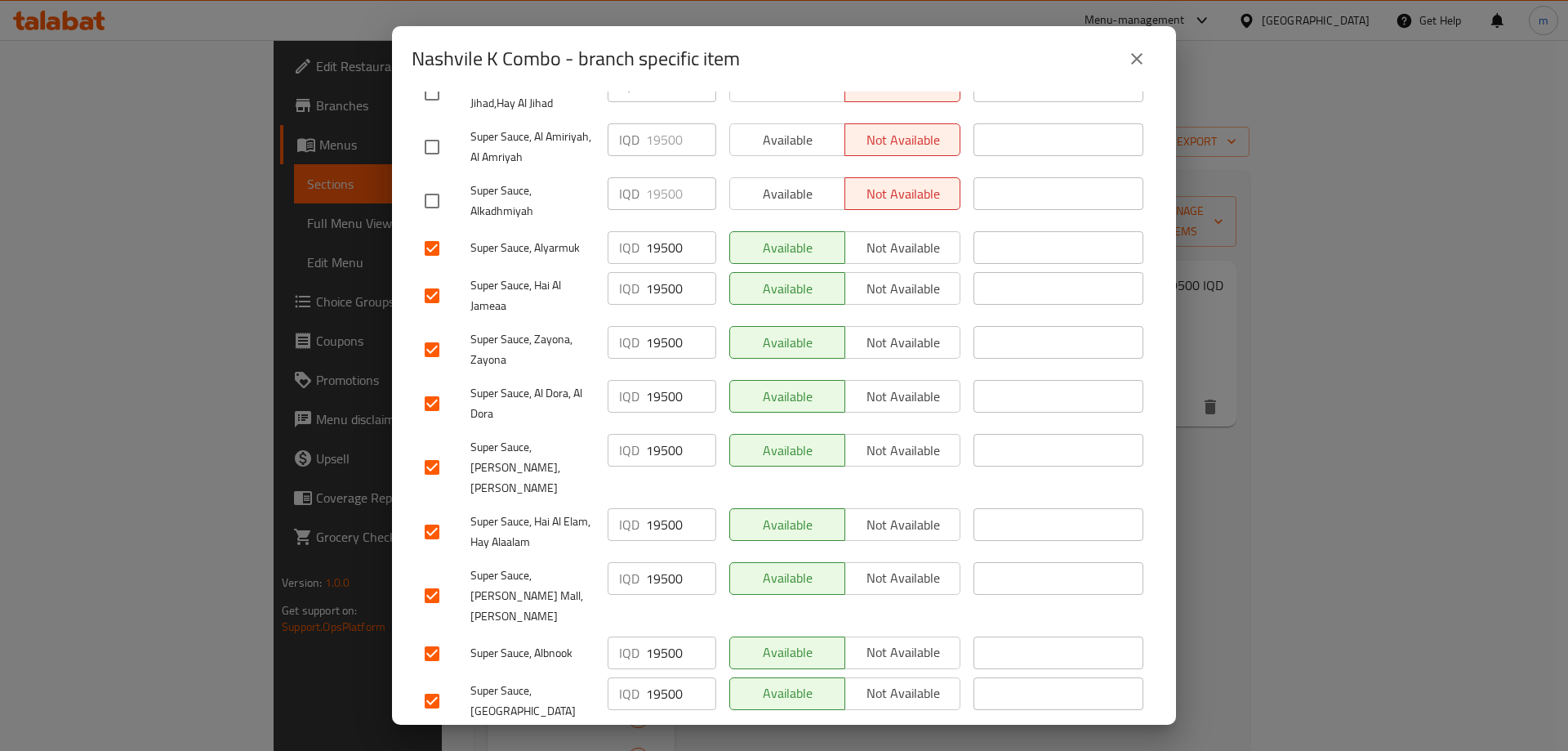
scroll to position [489, 0]
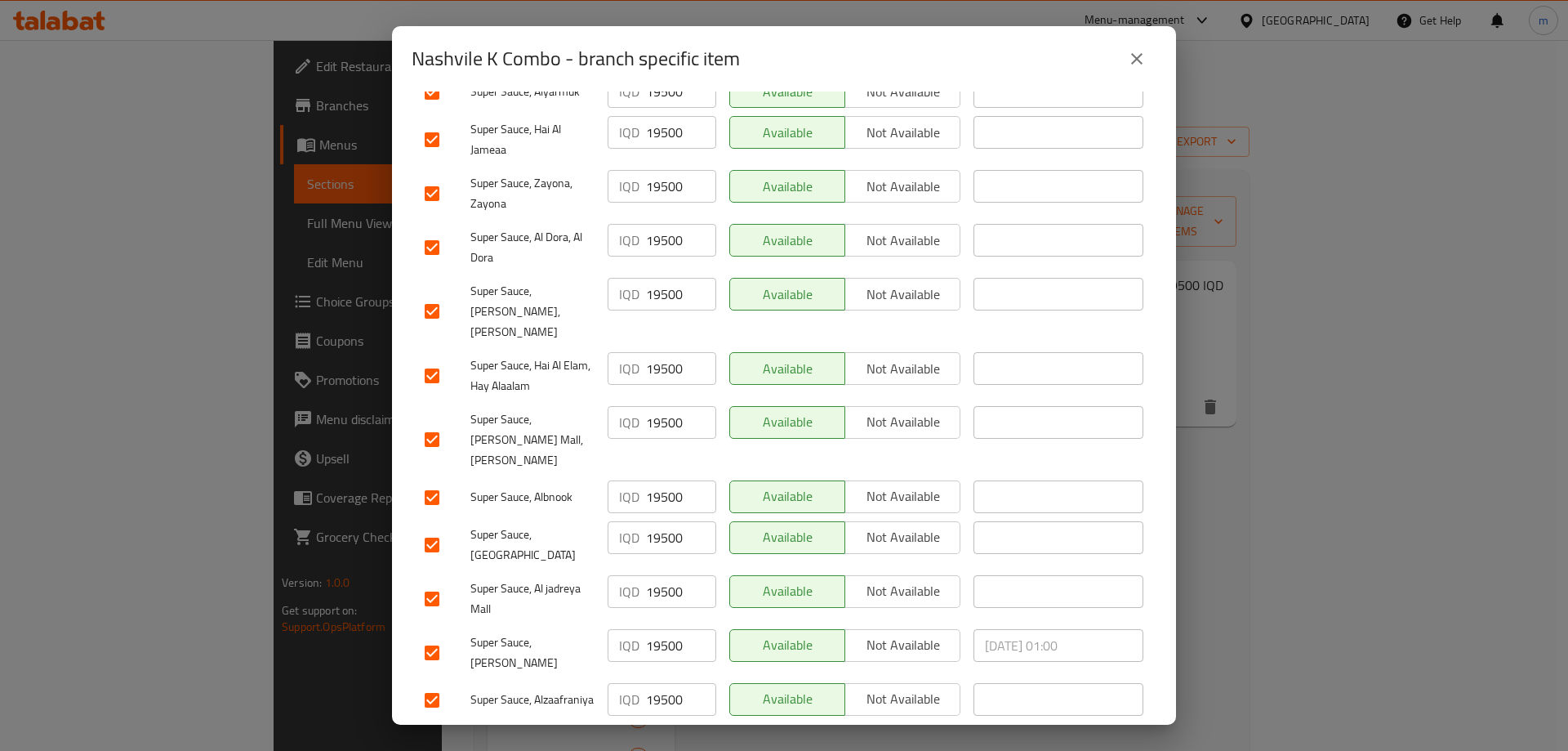
click at [875, 732] on span "Save" at bounding box center [784, 742] width 719 height 21
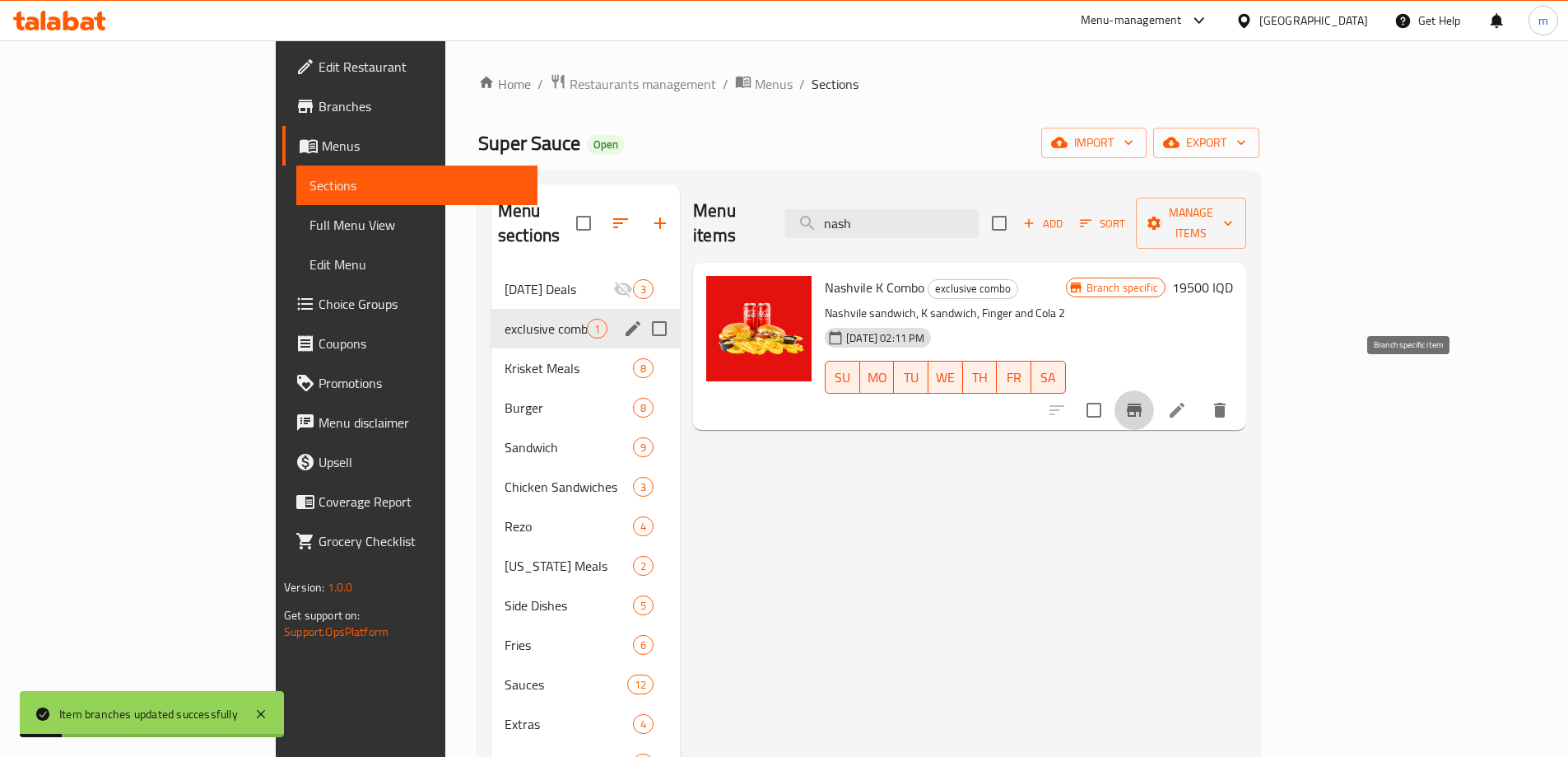
click at [1154, 390] on button "Branch-specific-item" at bounding box center [1134, 409] width 39 height 39
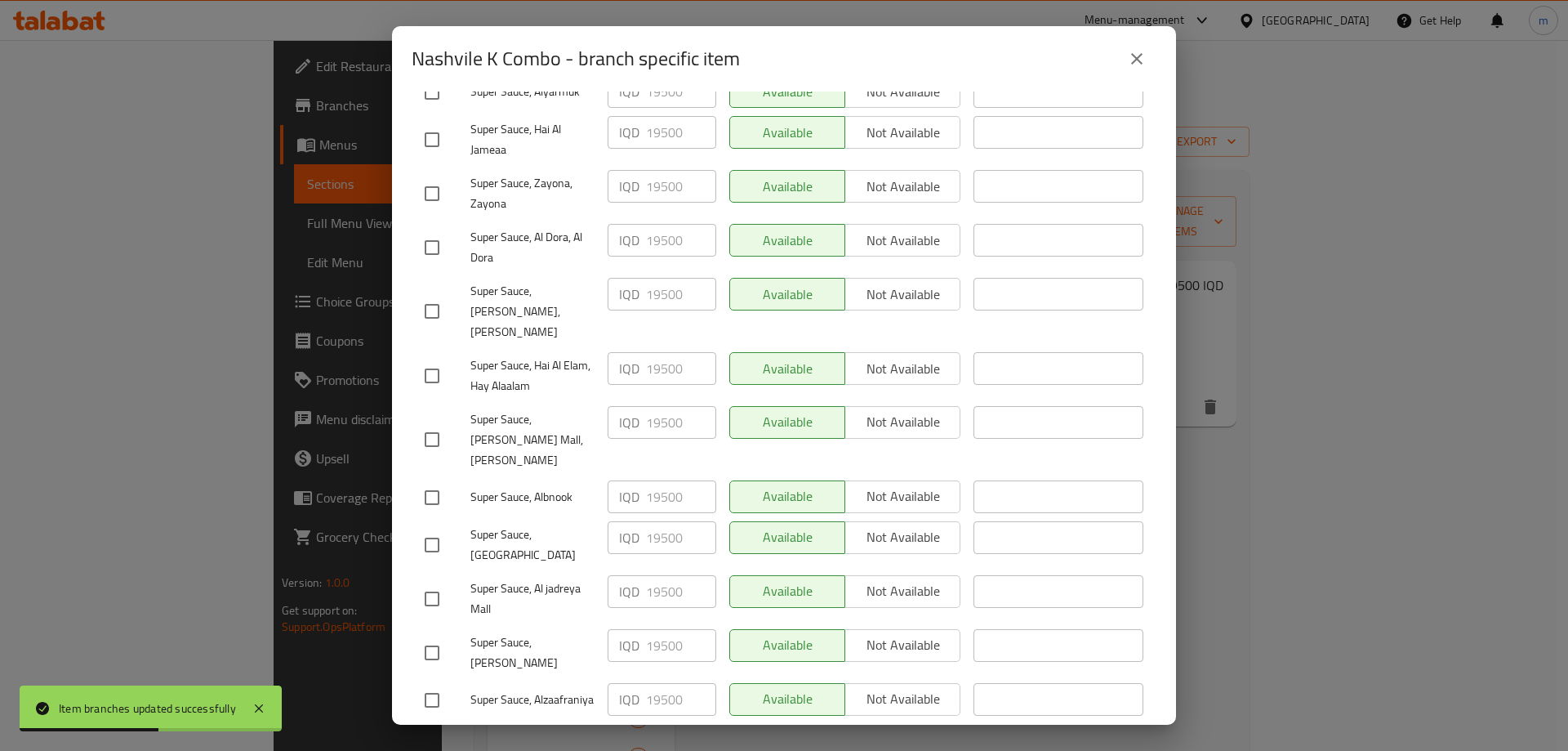
click at [1118, 61] on button "close" at bounding box center [1136, 58] width 39 height 39
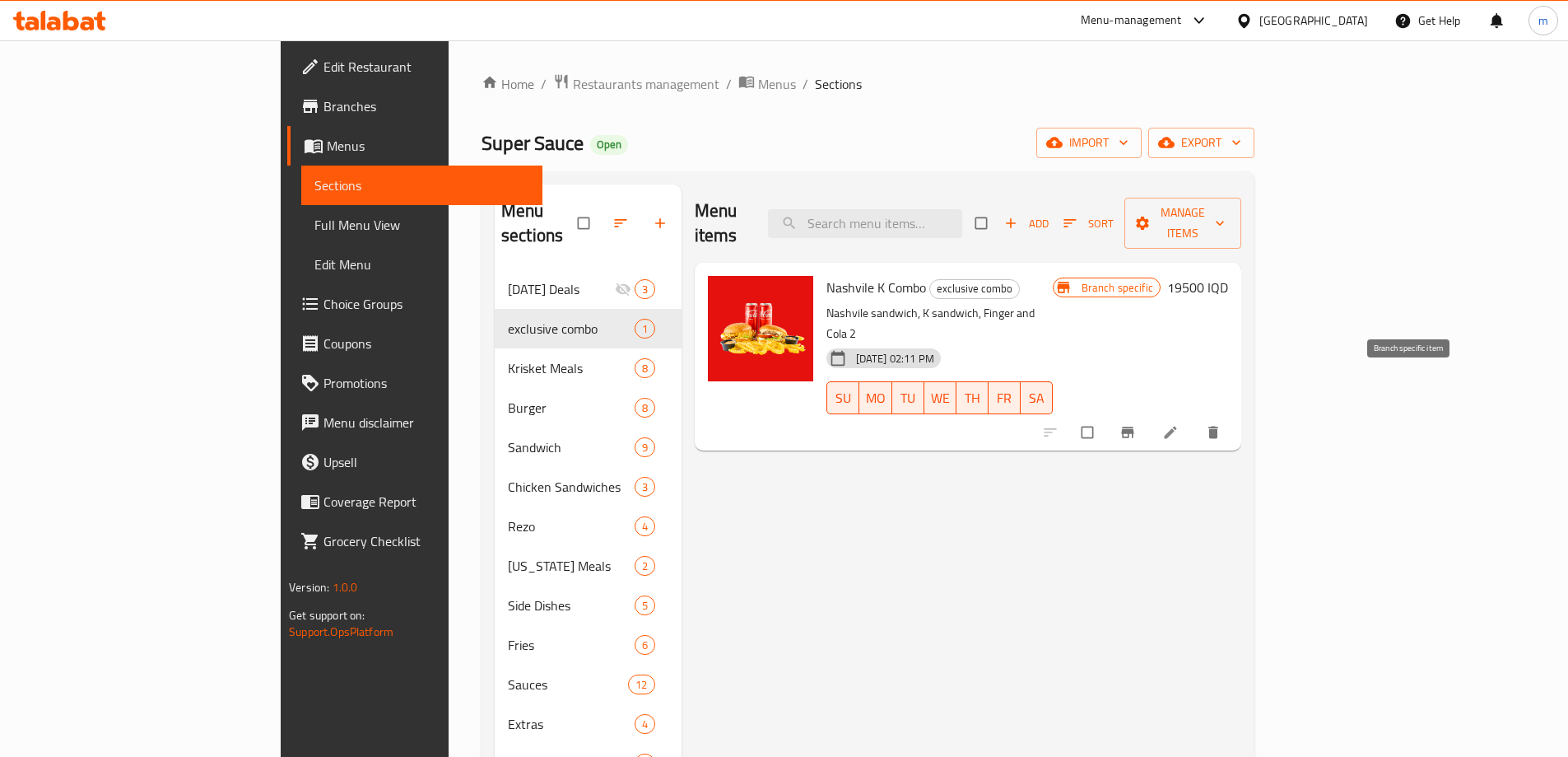
click at [1136, 424] on icon "Branch-specific-item" at bounding box center [1127, 431] width 16 height 16
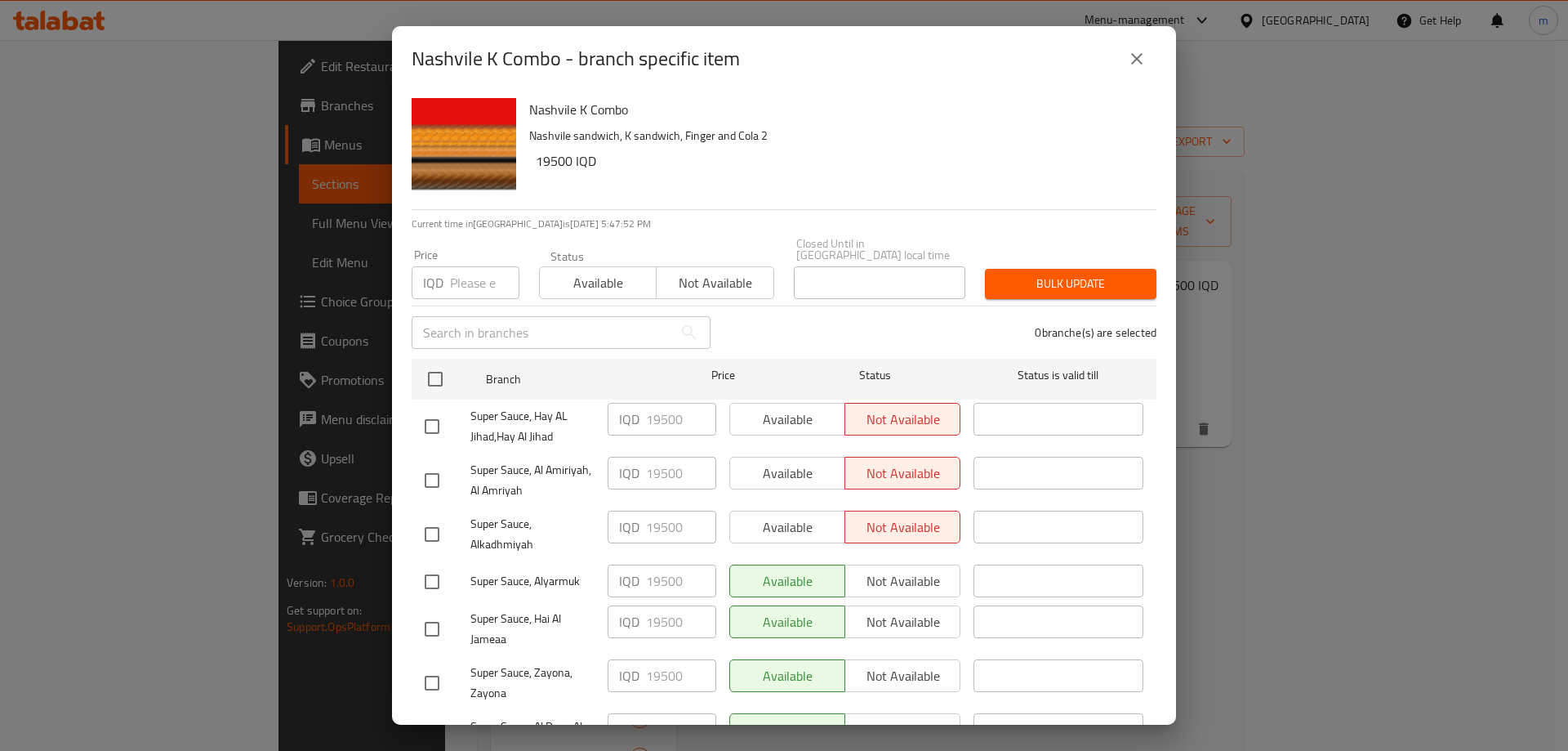
click at [1128, 60] on icon "close" at bounding box center [1136, 59] width 20 height 20
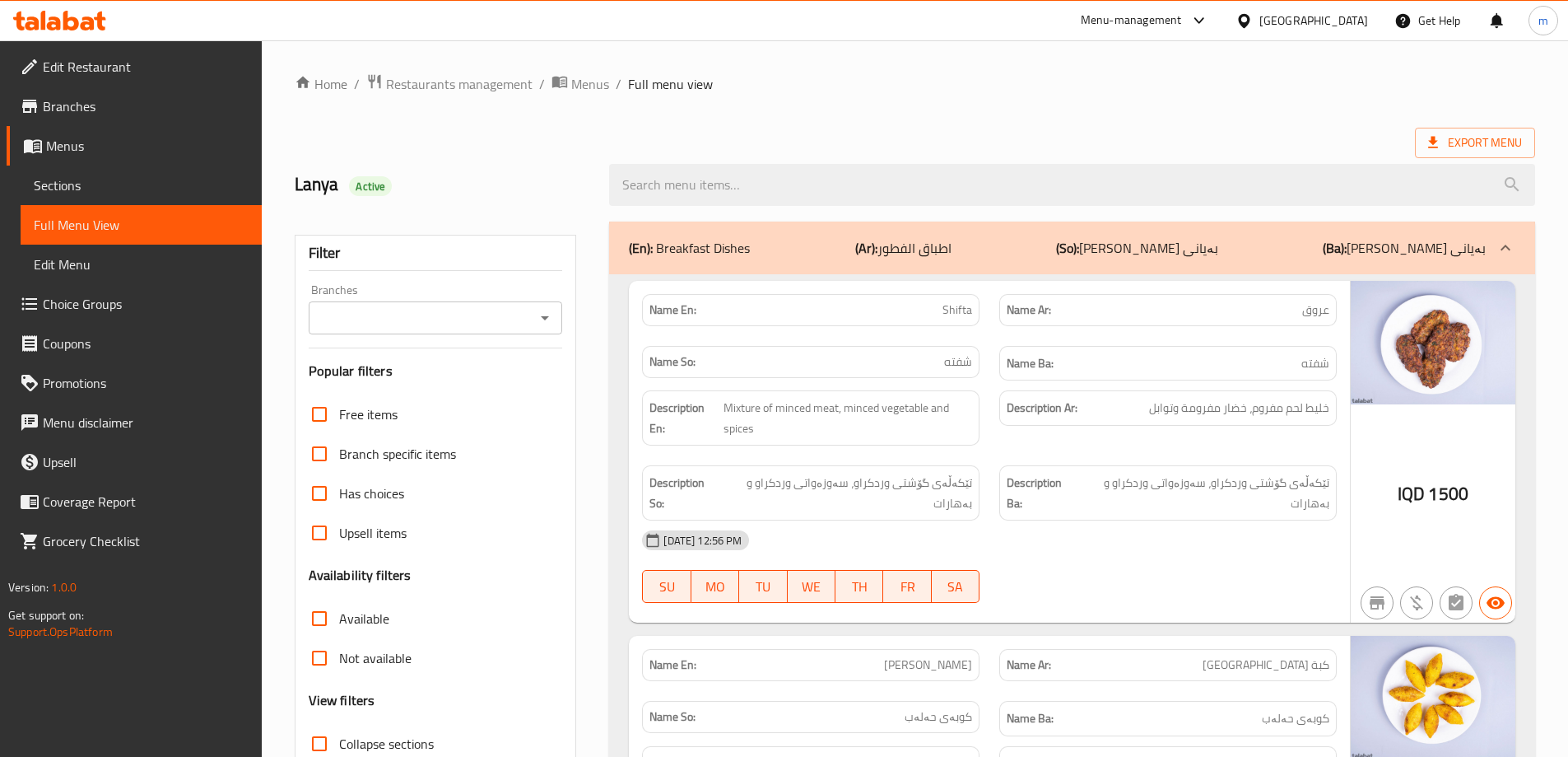
click at [538, 323] on icon "Open" at bounding box center [545, 317] width 20 height 20
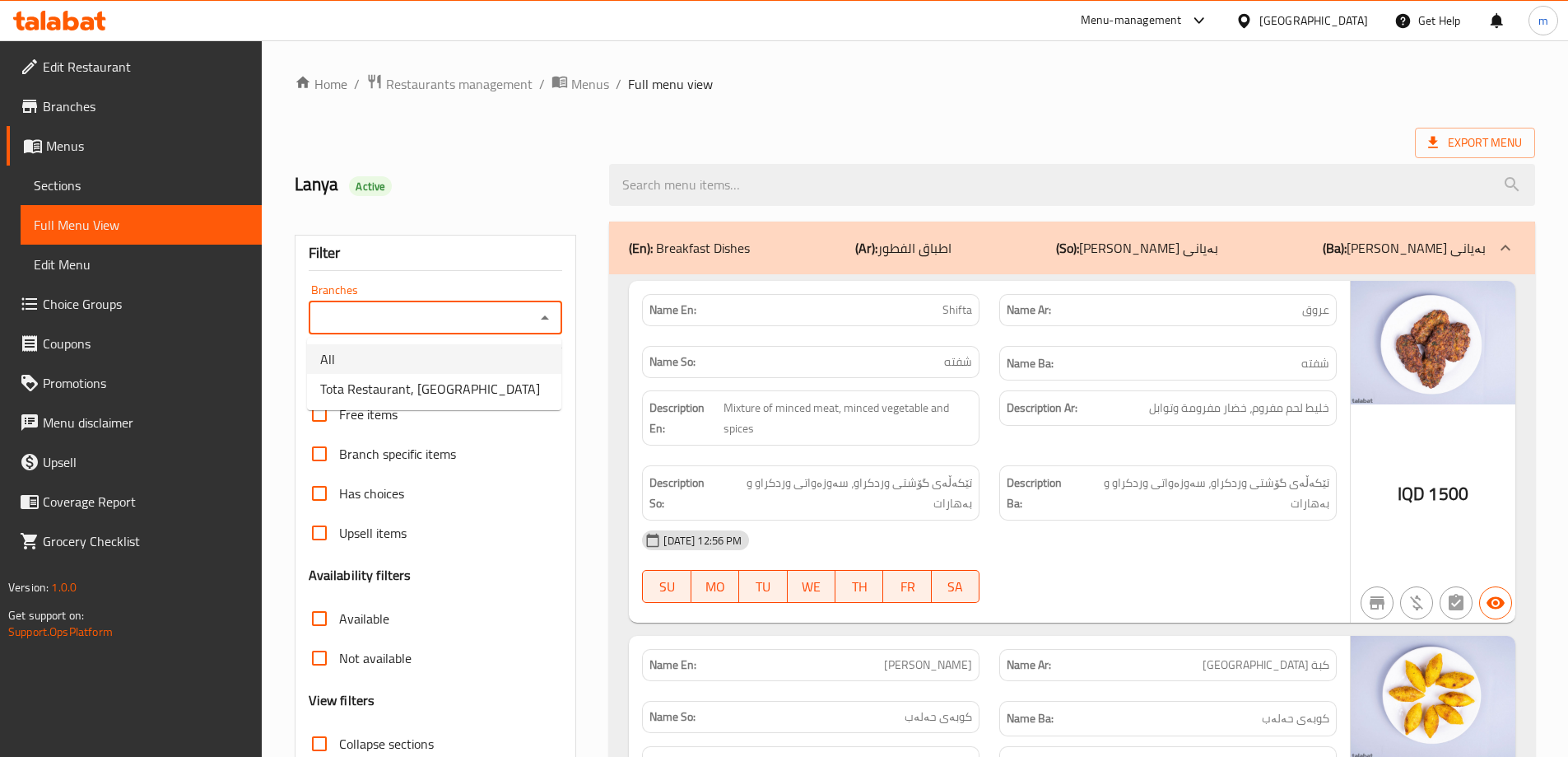
click at [495, 379] on li "Tota Restaurant, Al Ghazaliya" at bounding box center [433, 388] width 254 height 30
type input "Tota Restaurant, Al Ghazaliya"
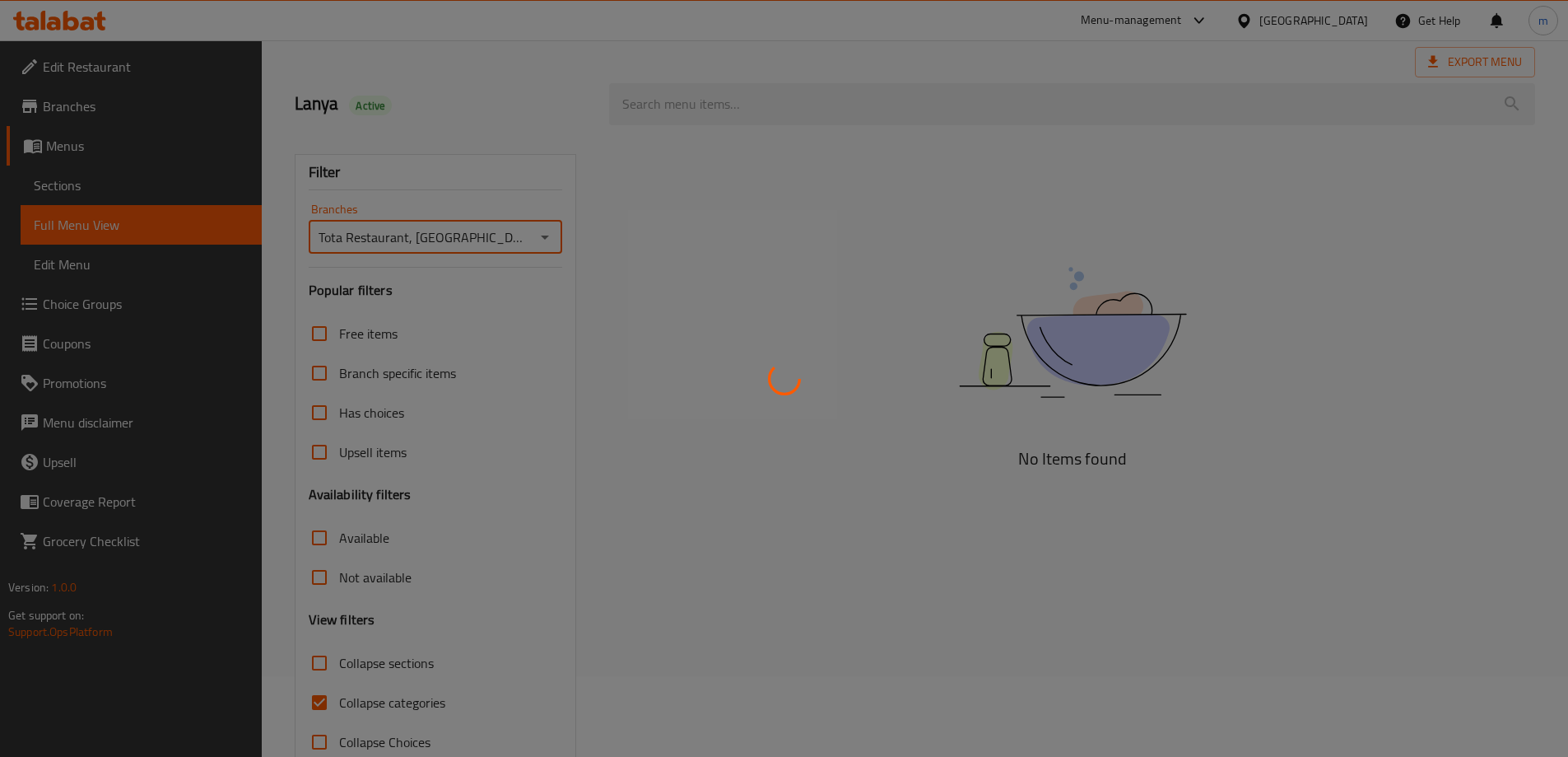
scroll to position [119, 0]
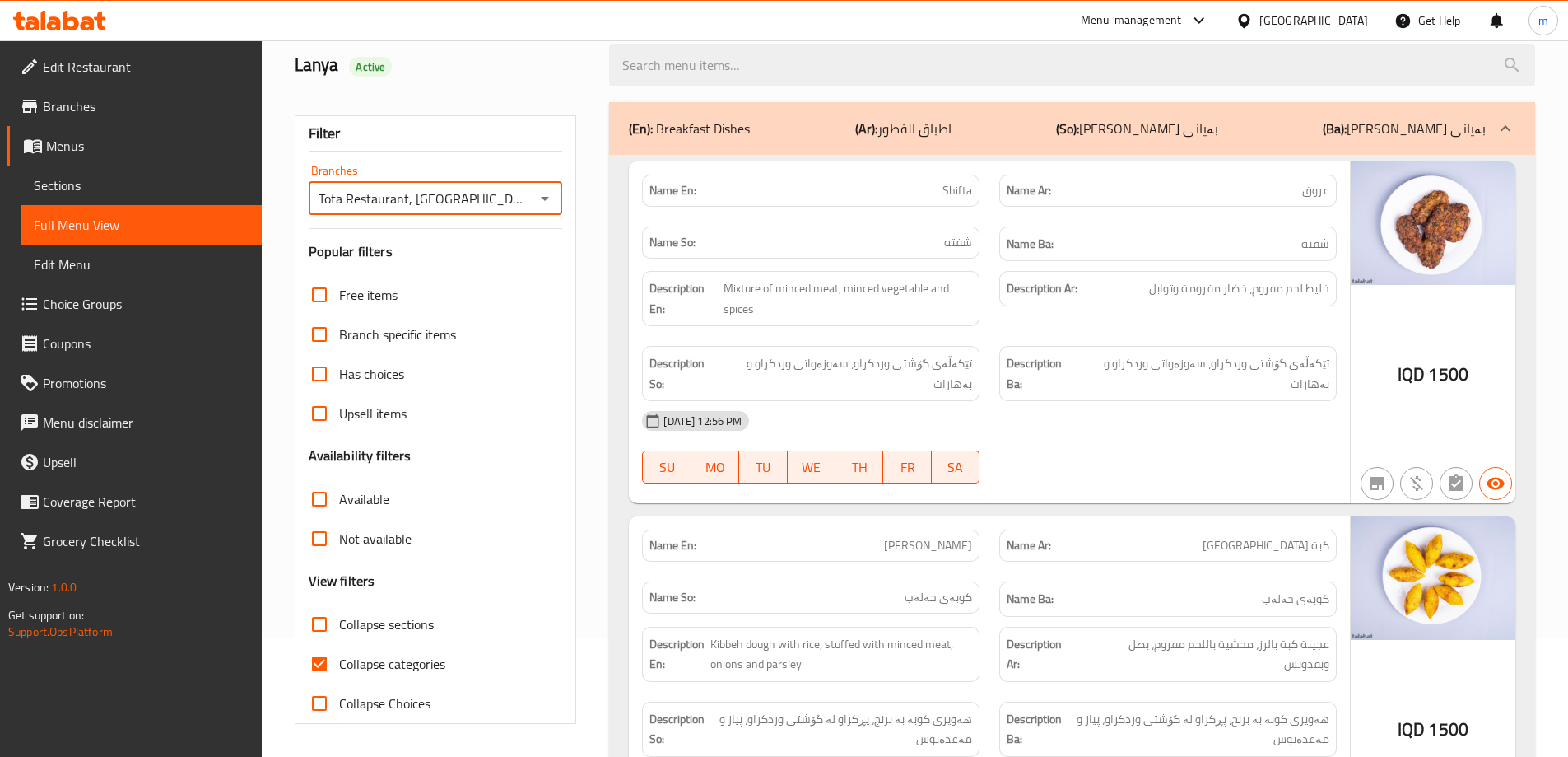
click at [433, 660] on span "Collapse categories" at bounding box center [392, 663] width 107 height 20
click at [339, 660] on input "Collapse categories" at bounding box center [319, 663] width 39 height 39
checkbox input "false"
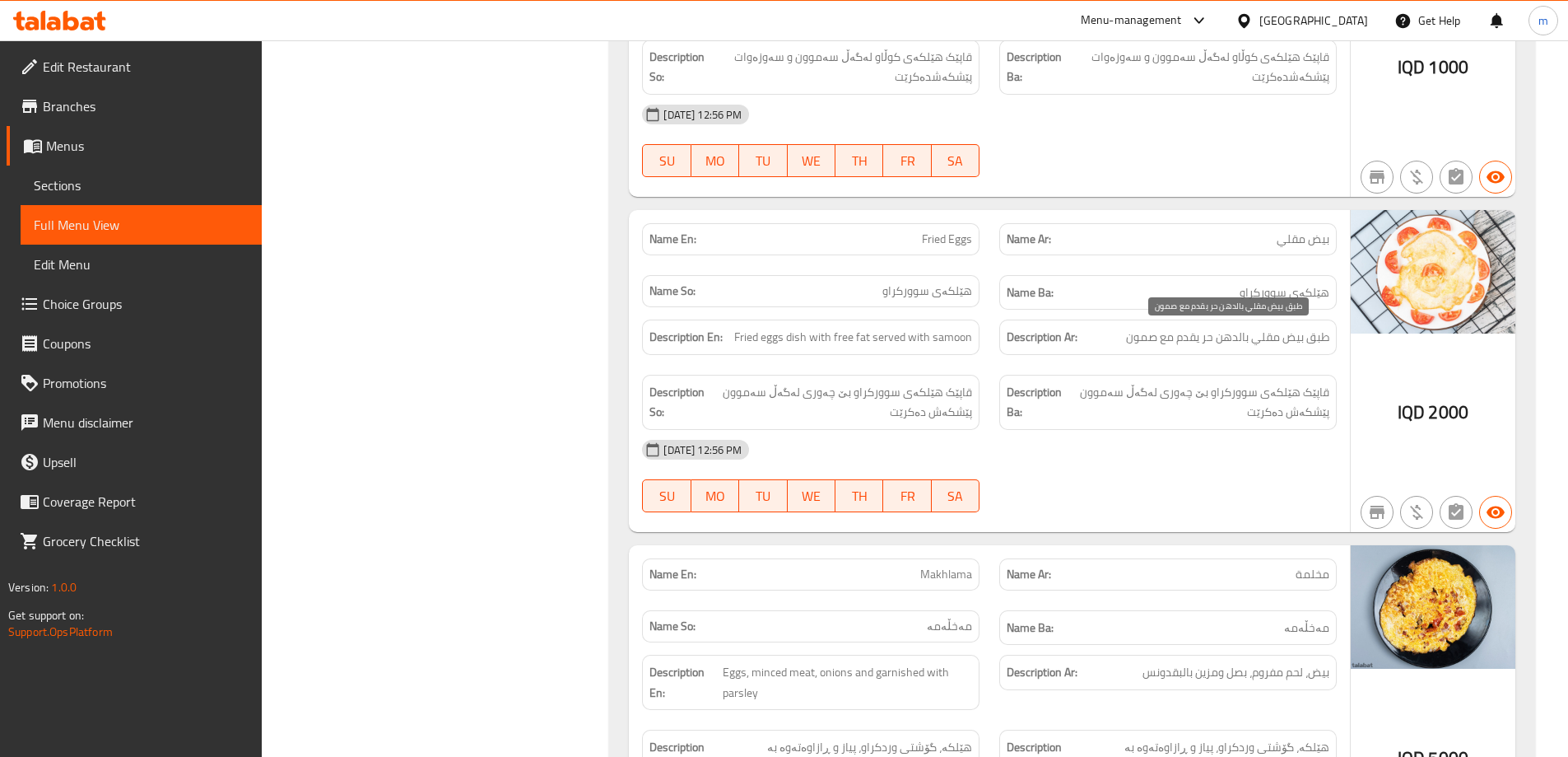
scroll to position [1628, 0]
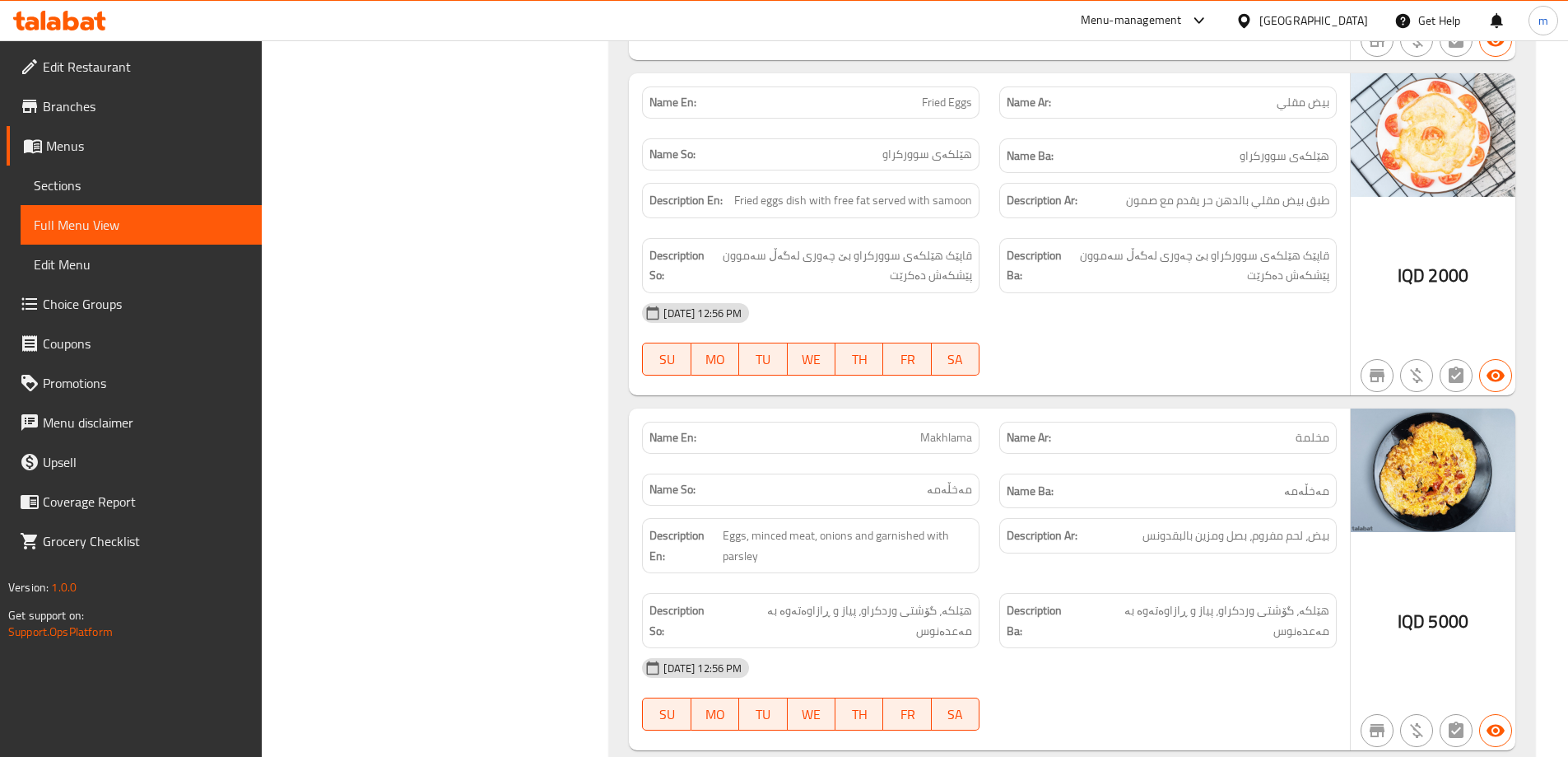
drag, startPoint x: 1081, startPoint y: 337, endPoint x: 1099, endPoint y: 316, distance: 27.7
click at [1081, 337] on div "12-08-2025 12:56 PM SU MO TU WE TH FR SA" at bounding box center [989, 339] width 714 height 92
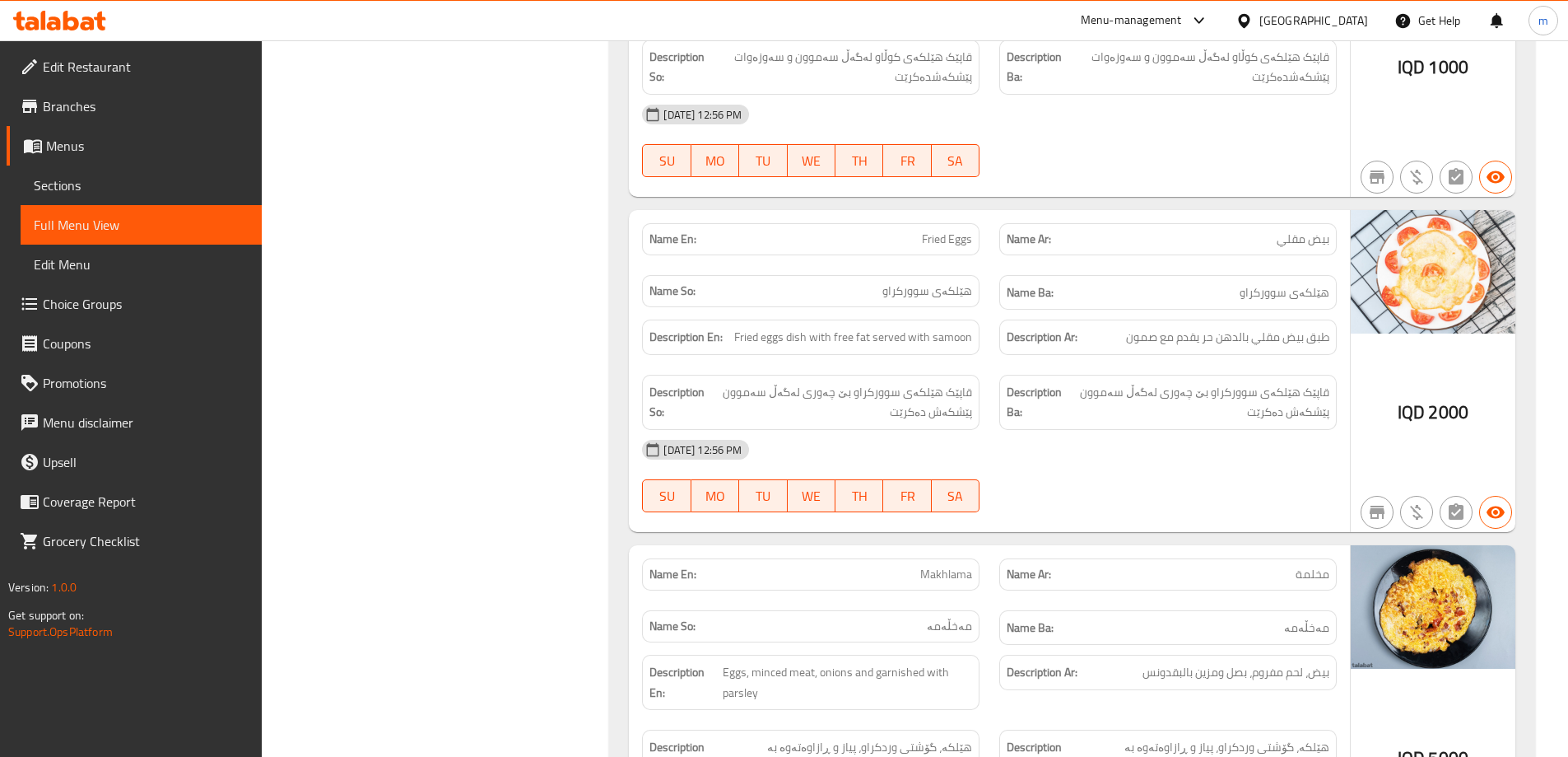
click at [966, 241] on span "Fried Eggs" at bounding box center [946, 239] width 50 height 17
copy span "Fried Eggs"
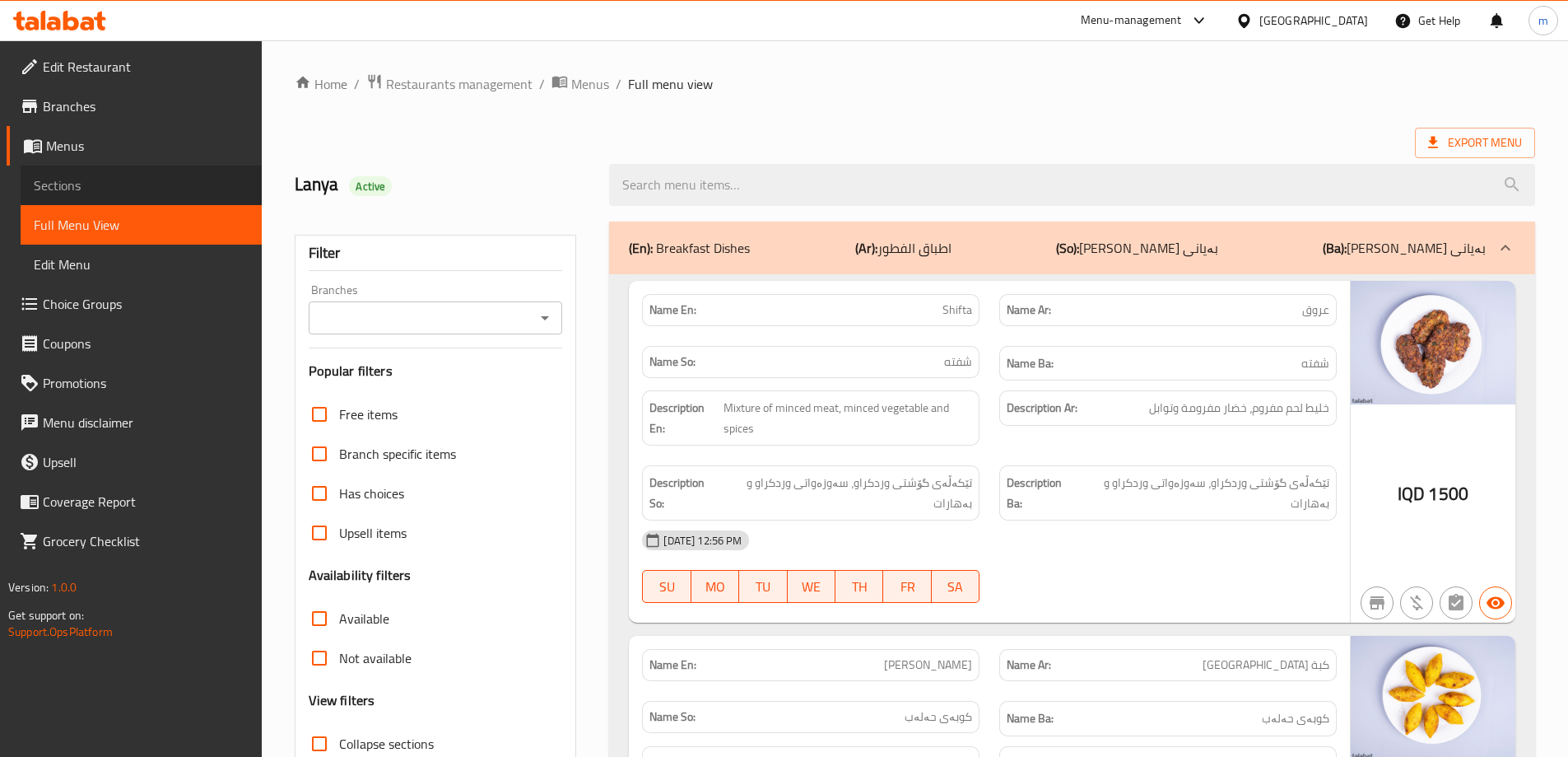
click at [128, 185] on span "Sections" at bounding box center [141, 185] width 215 height 20
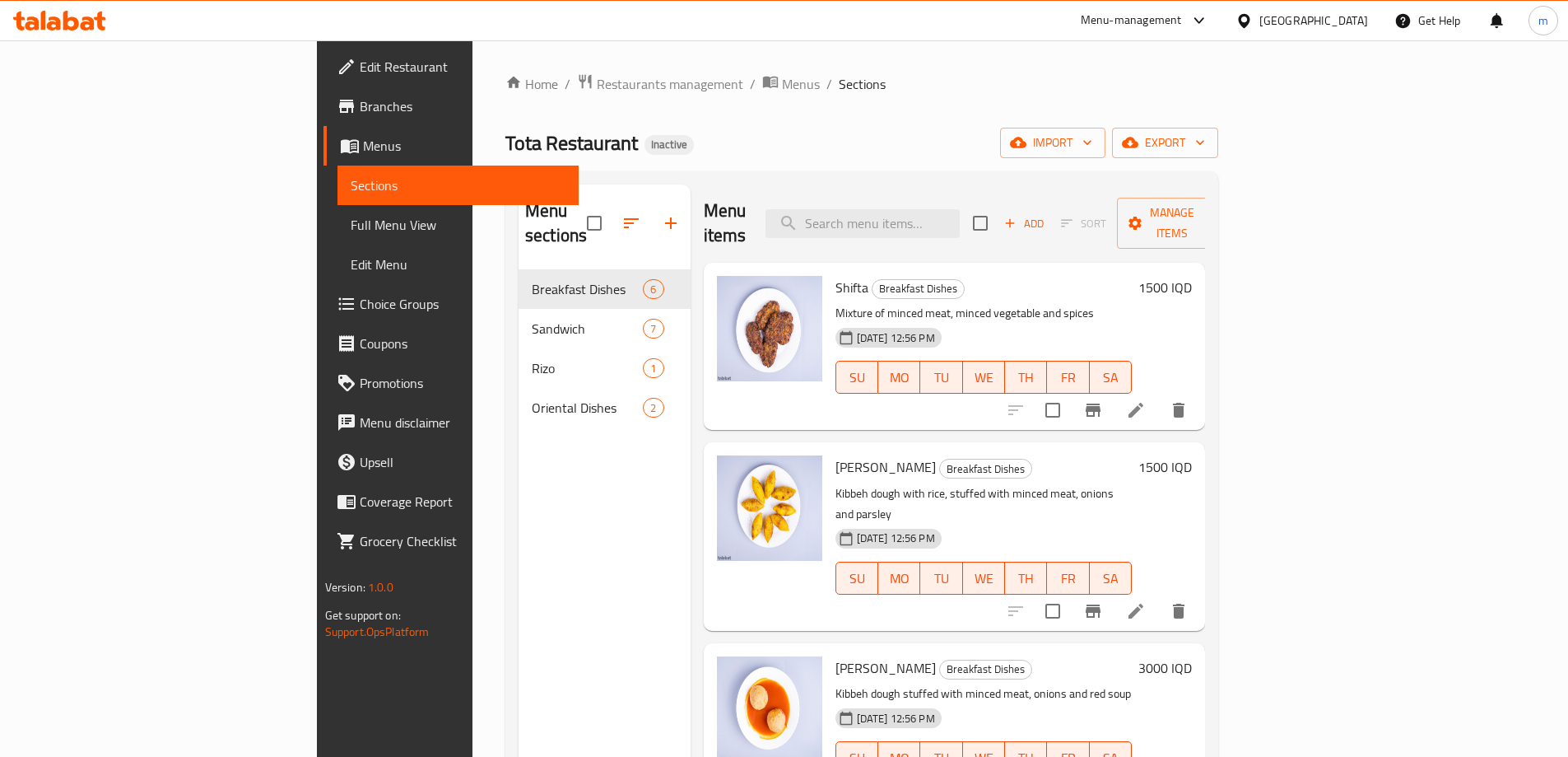
drag, startPoint x: 921, startPoint y: 209, endPoint x: 943, endPoint y: 249, distance: 45.7
click at [921, 209] on input "search" at bounding box center [863, 224] width 194 height 29
paste input "Fried Eggs"
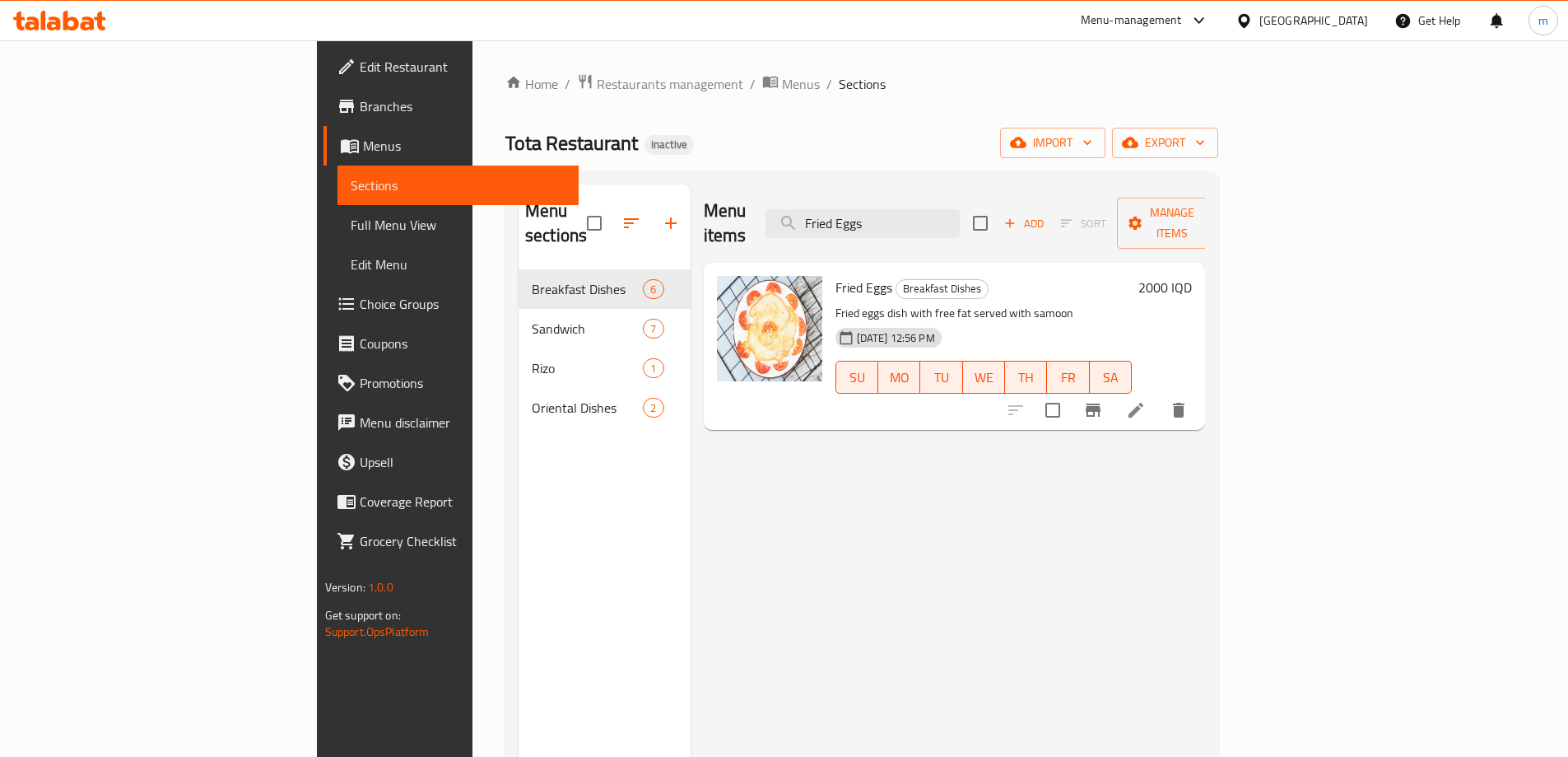
type input "Fried Eggs"
click at [1145, 400] on icon at bounding box center [1136, 409] width 20 height 20
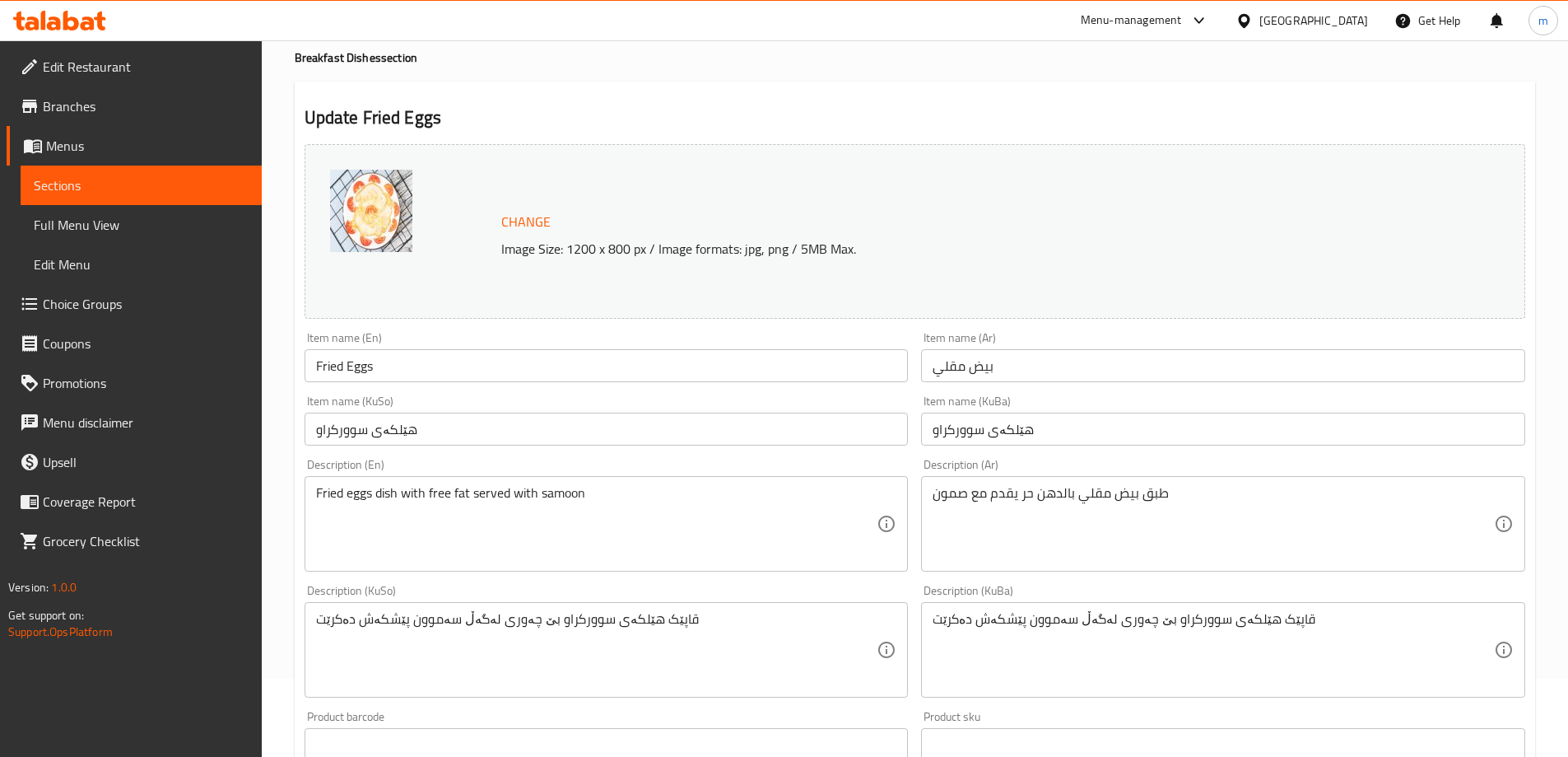
scroll to position [137, 0]
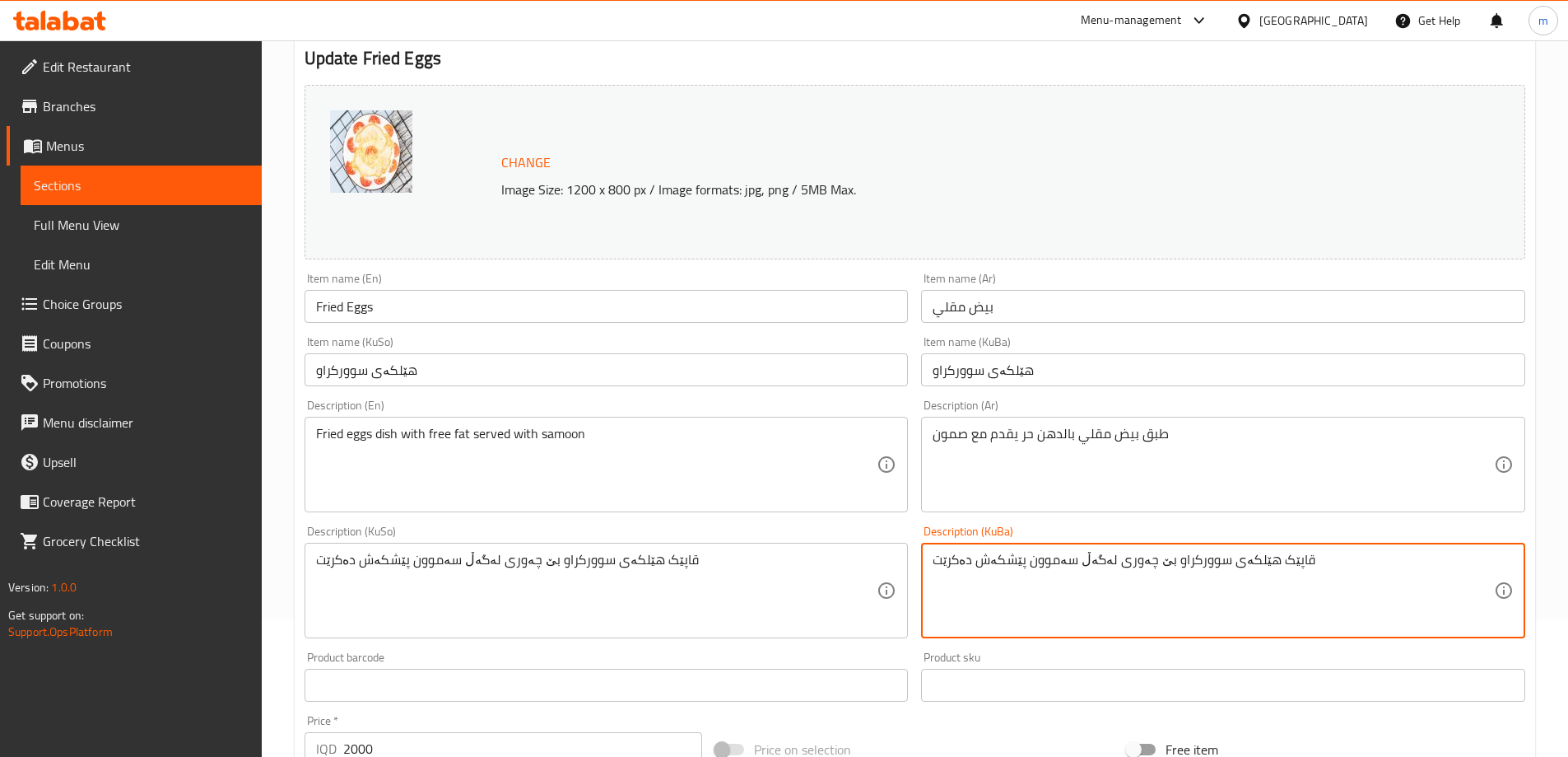
drag, startPoint x: 1156, startPoint y: 559, endPoint x: 1102, endPoint y: 573, distance: 55.8
paste textarea "ڕۆنی خۆماڵی"
click at [1109, 575] on textarea "قاپێک هێلکەی سوورکراو ڕۆنی خۆماڵی لەگەڵ سەموون پێشکەش دەکرێت" at bounding box center [1214, 590] width 562 height 78
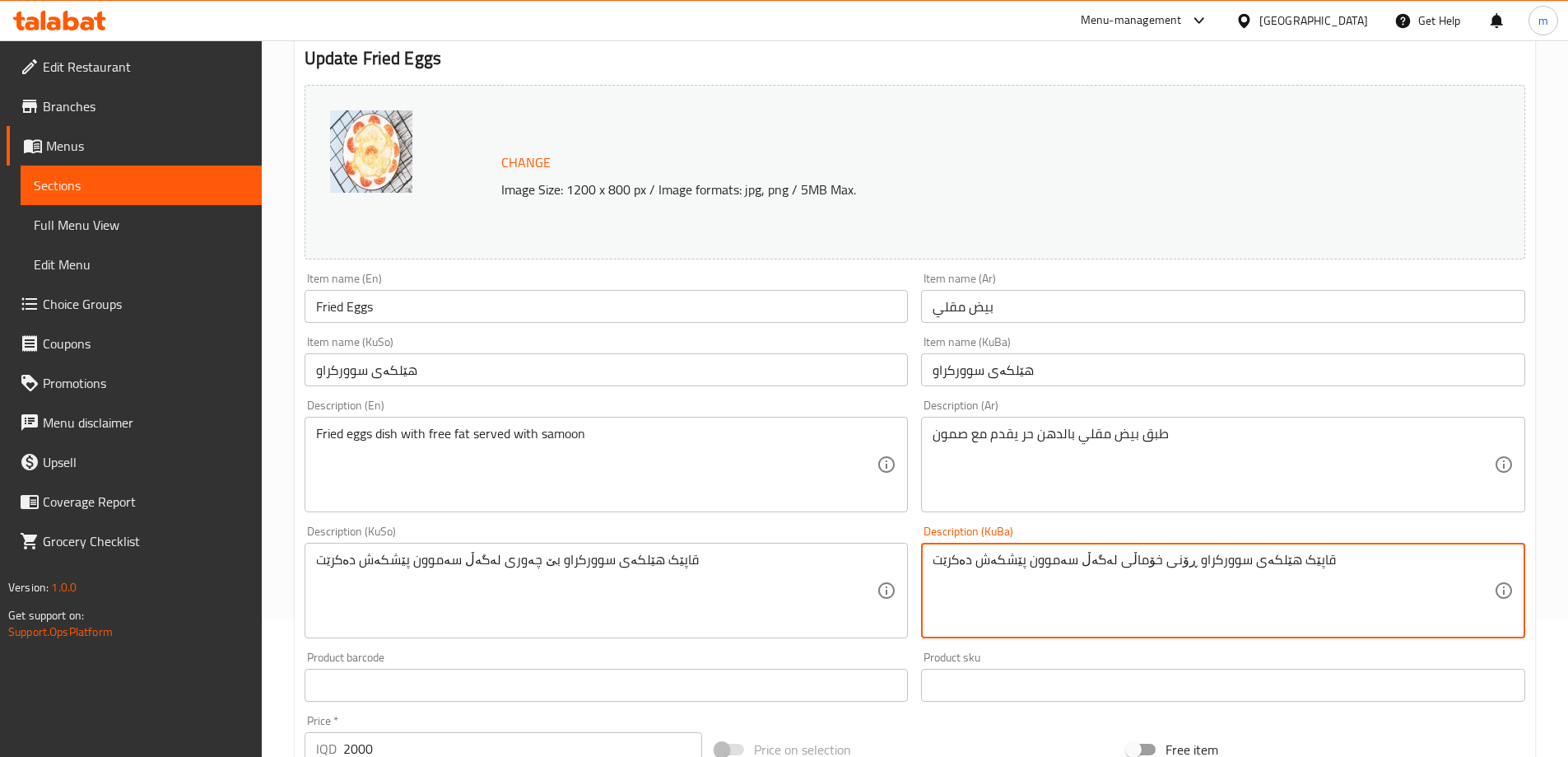
type textarea "قاپێک هێلکەی سوورکراو ڕۆنی خۆماڵی لەگەڵ سەموون پێشکەش دەکرێت"
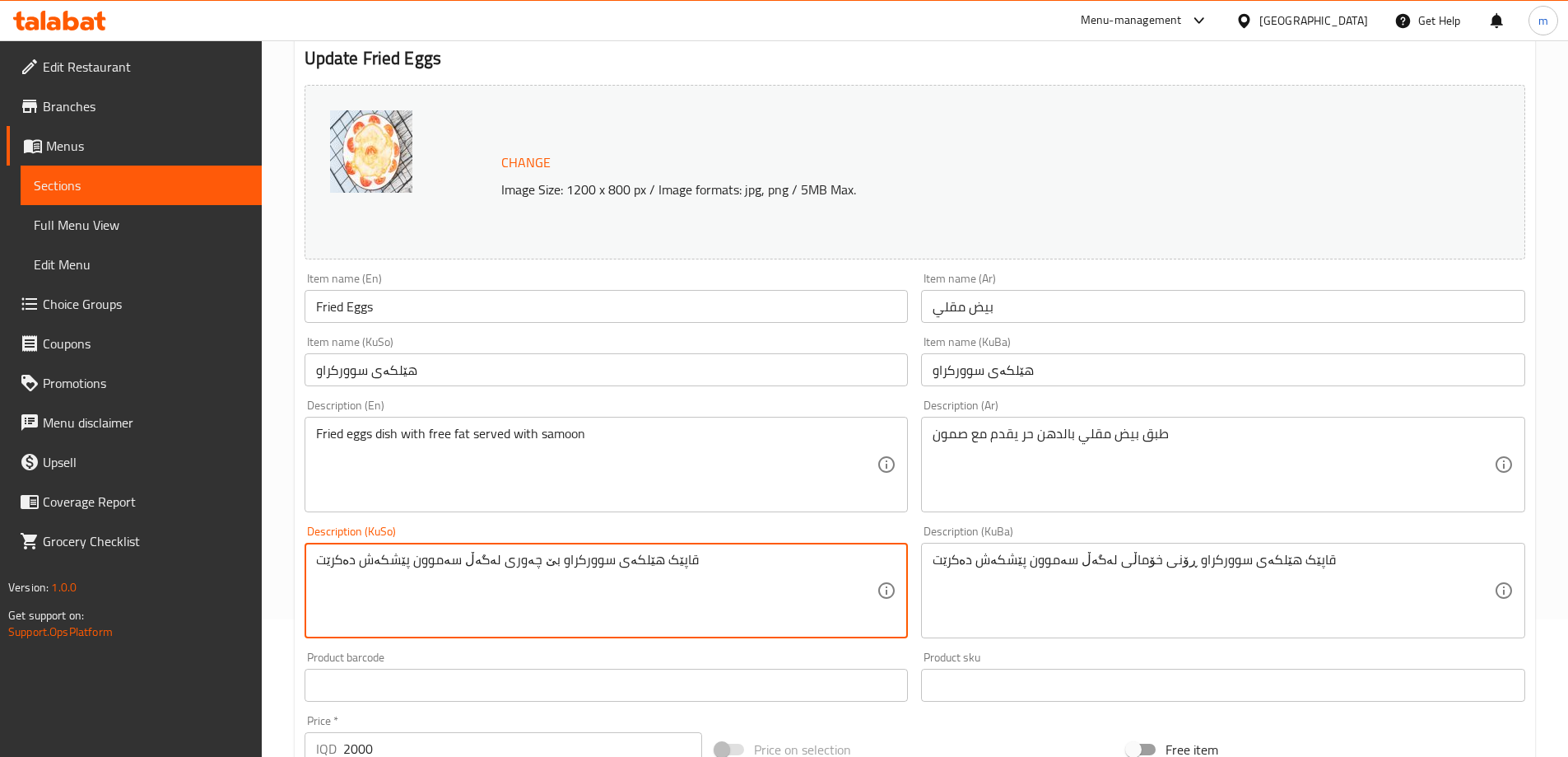
click at [647, 617] on textarea "قاپێک هێلکەی سوورکراو بێ چەوری لەگەڵ سەموون پێشکەش دەکرێت" at bounding box center [597, 590] width 562 height 78
paste textarea "ڕۆنی خۆماڵ"
type textarea "قاپێک هێلکەی سوورکراو ڕۆنی خۆماڵی لەگەڵ سەموون پێشکەش دەکرێت"
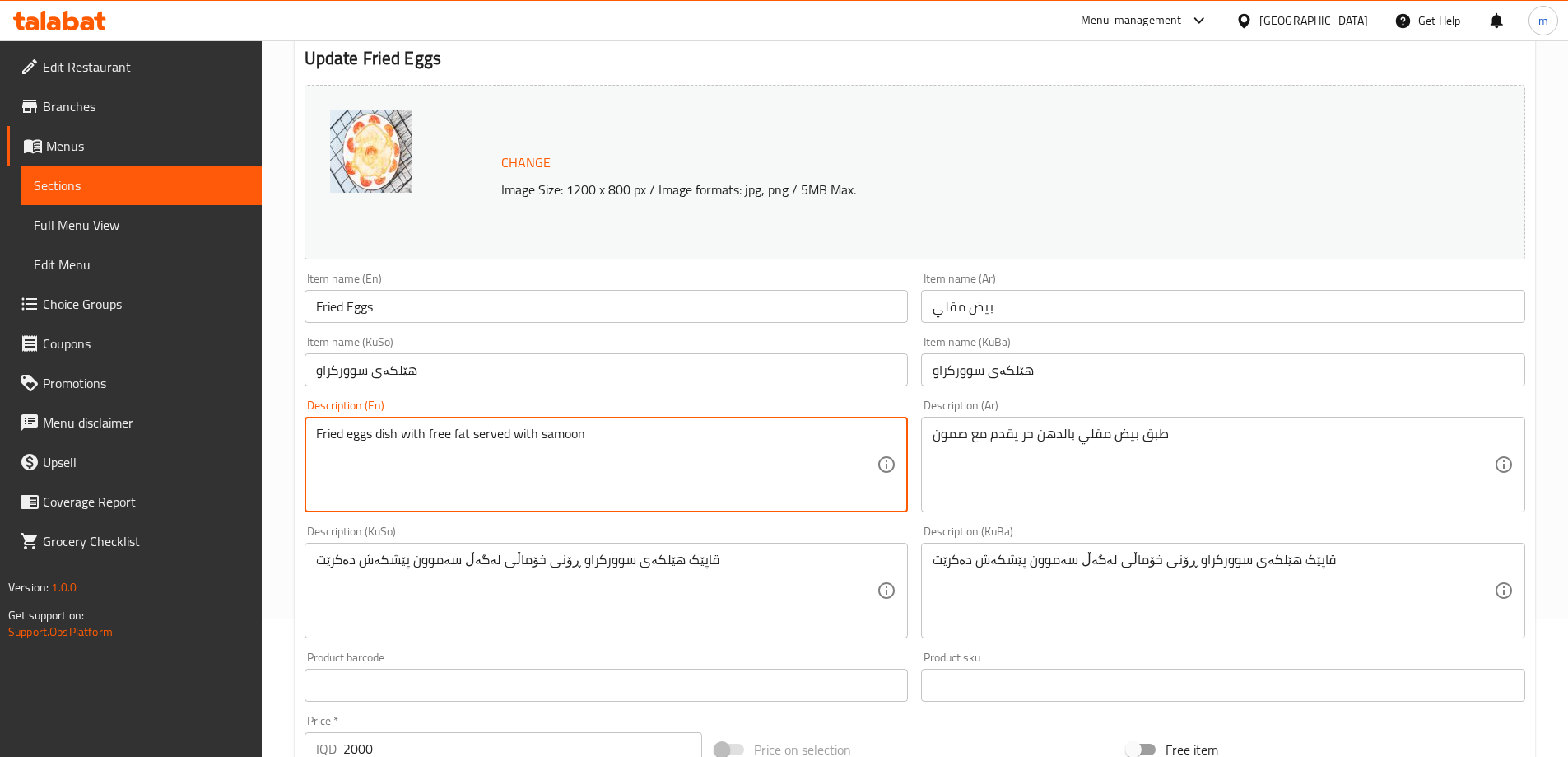
drag, startPoint x: 428, startPoint y: 429, endPoint x: 467, endPoint y: 433, distance: 39.2
paste textarea "[PERSON_NAME]"
type textarea "Fried eggs dish with [PERSON_NAME] served with samoon"
click at [501, 369] on input "هێلکەی سوورکراو" at bounding box center [606, 369] width 605 height 33
